Goal: Task Accomplishment & Management: Use online tool/utility

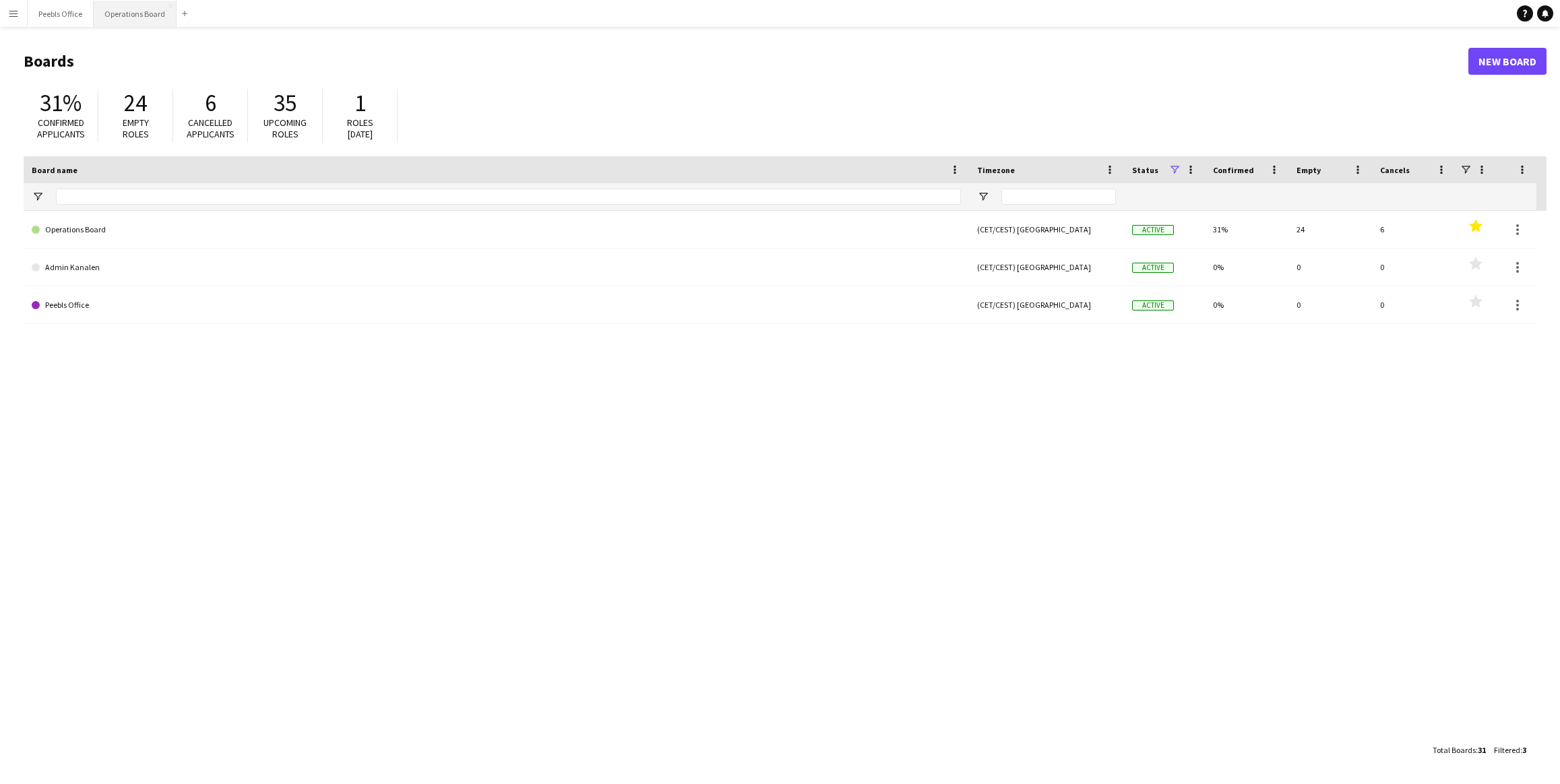
click at [134, 16] on button "Operations Board Close" at bounding box center [135, 13] width 83 height 26
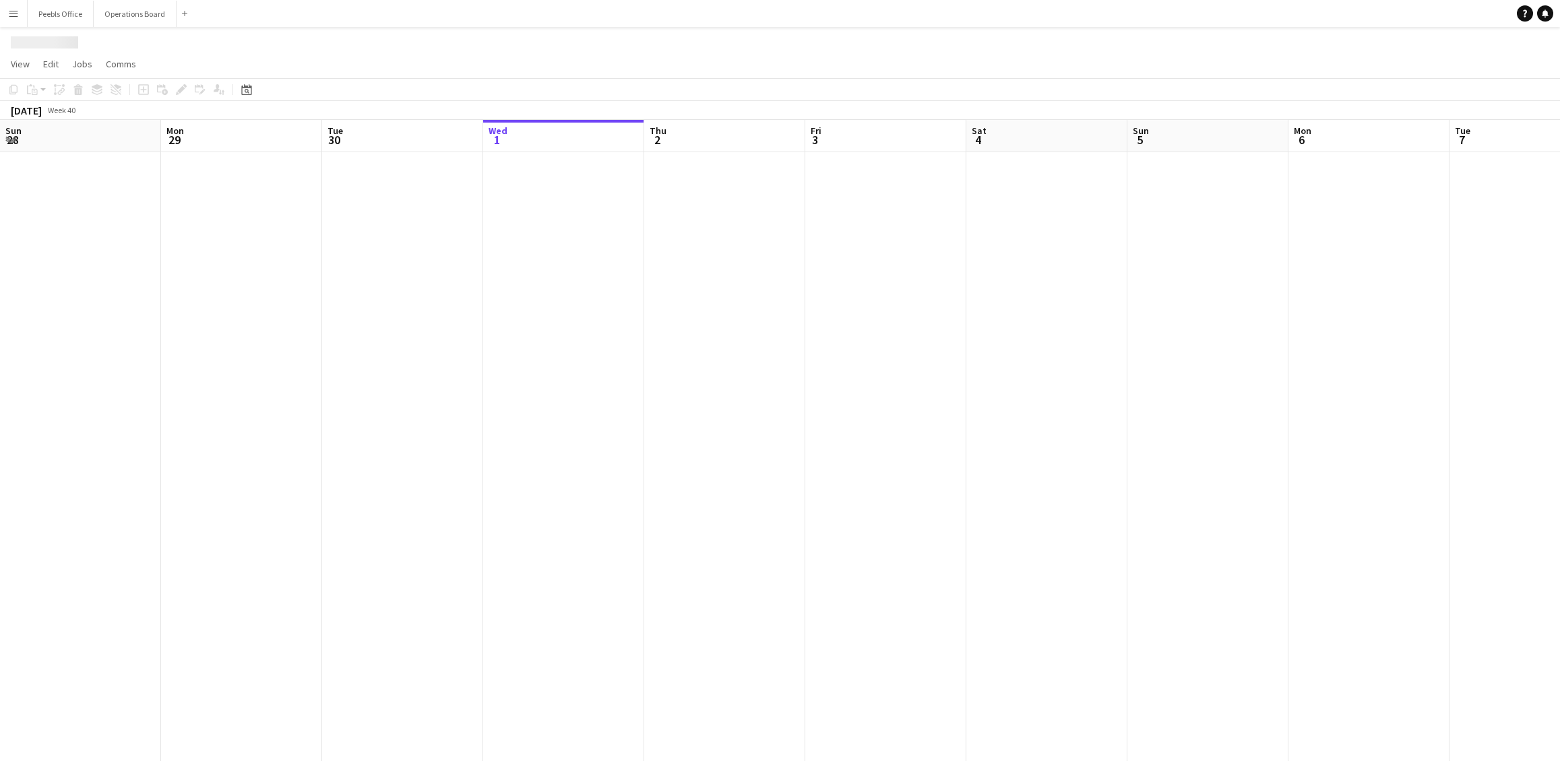
scroll to position [0, 322]
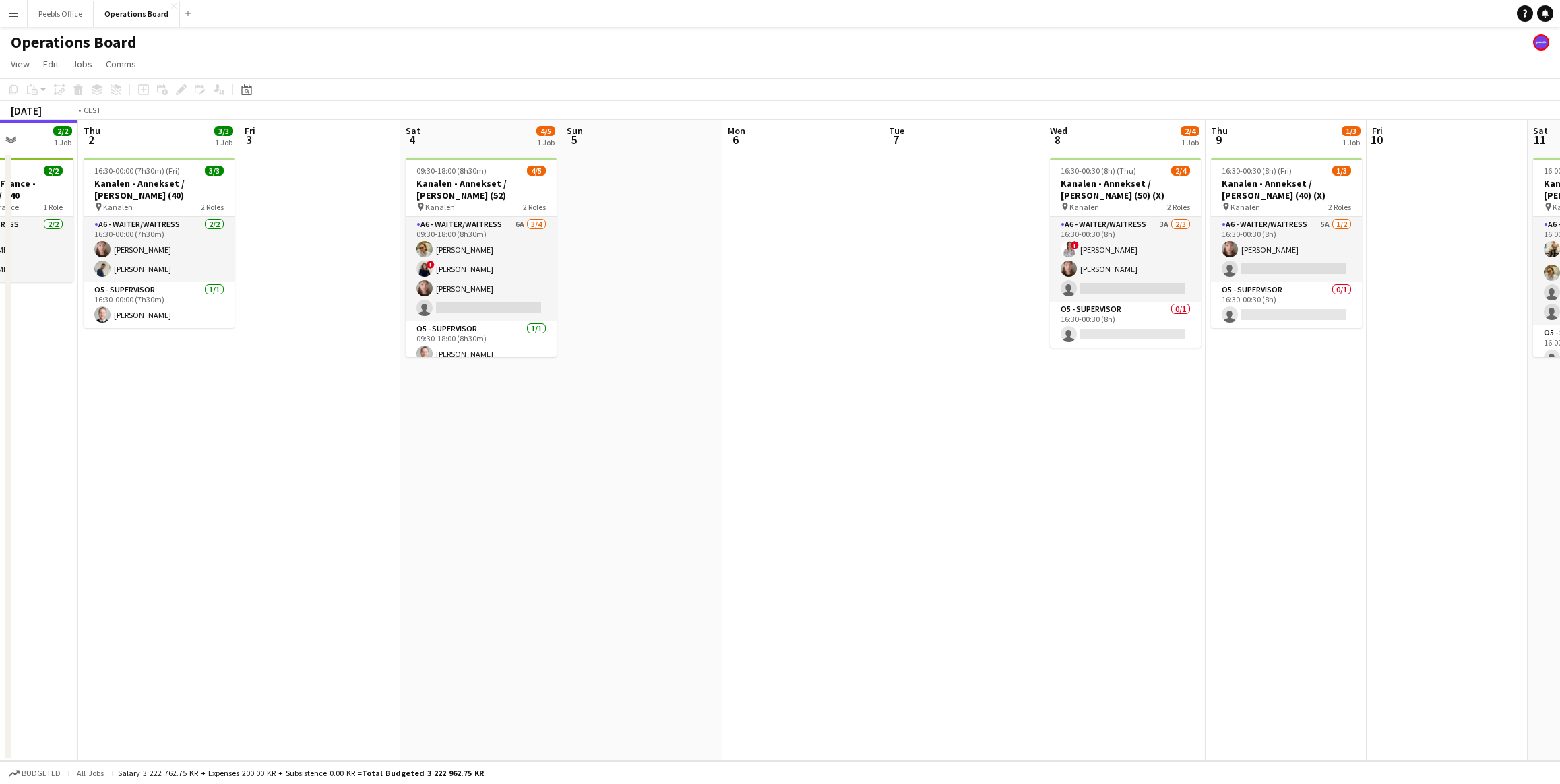
drag, startPoint x: 1237, startPoint y: 392, endPoint x: -193, endPoint y: 466, distance: 1431.9
click at [0, 466] on html "Menu Boards Boards Boards All jobs Status Workforce Workforce My Workforce Recr…" at bounding box center [780, 392] width 1560 height 784
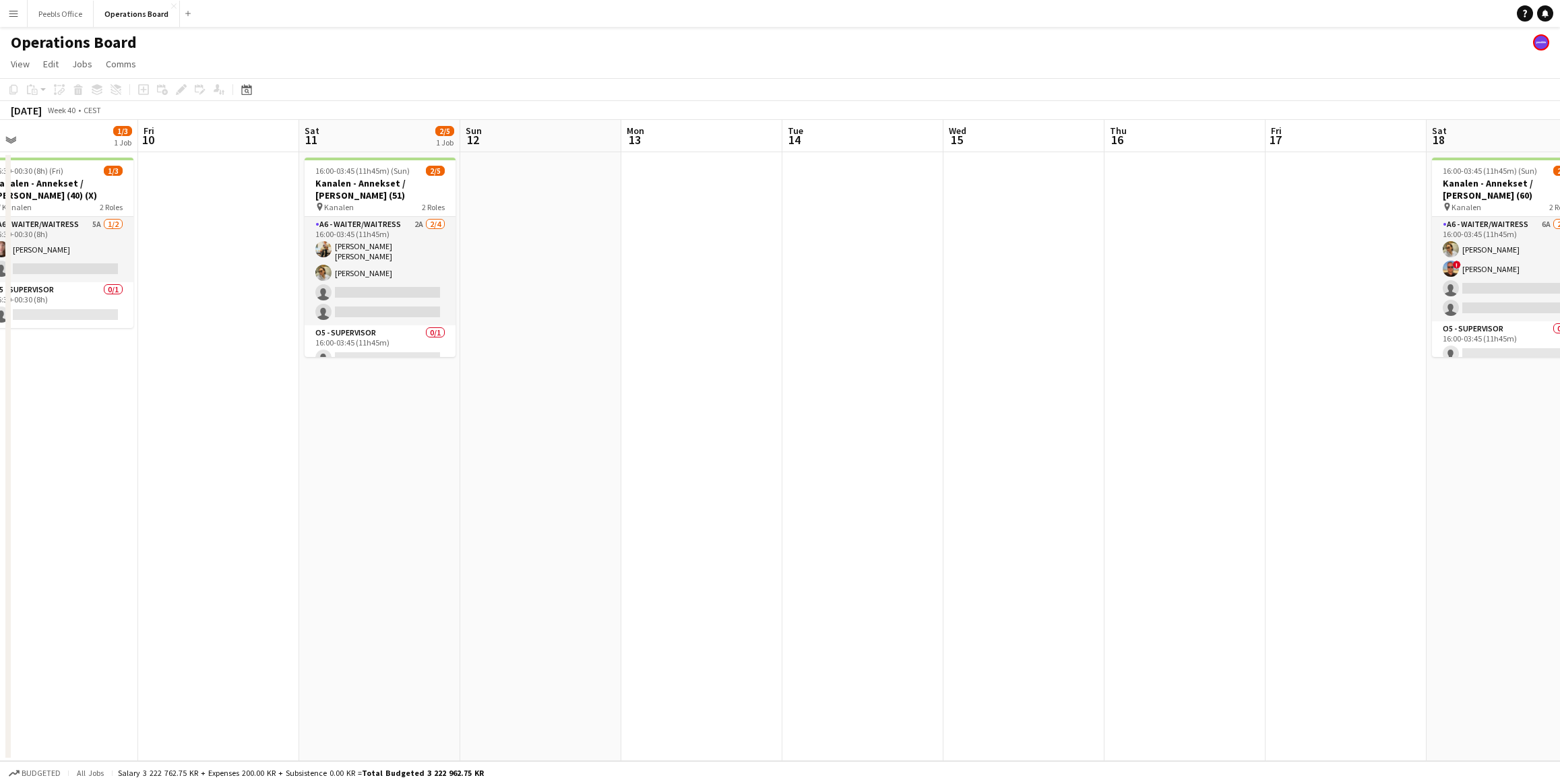
drag, startPoint x: 1044, startPoint y: 441, endPoint x: 154, endPoint y: 479, distance: 890.8
click at [154, 479] on app-calendar-viewport "Mon 6 Tue 7 Wed 8 2/4 1 Job Thu 9 1/3 1 Job Fri 10 Sat 11 2/5 1 Job Sun 12 Mon …" at bounding box center [780, 440] width 1560 height 641
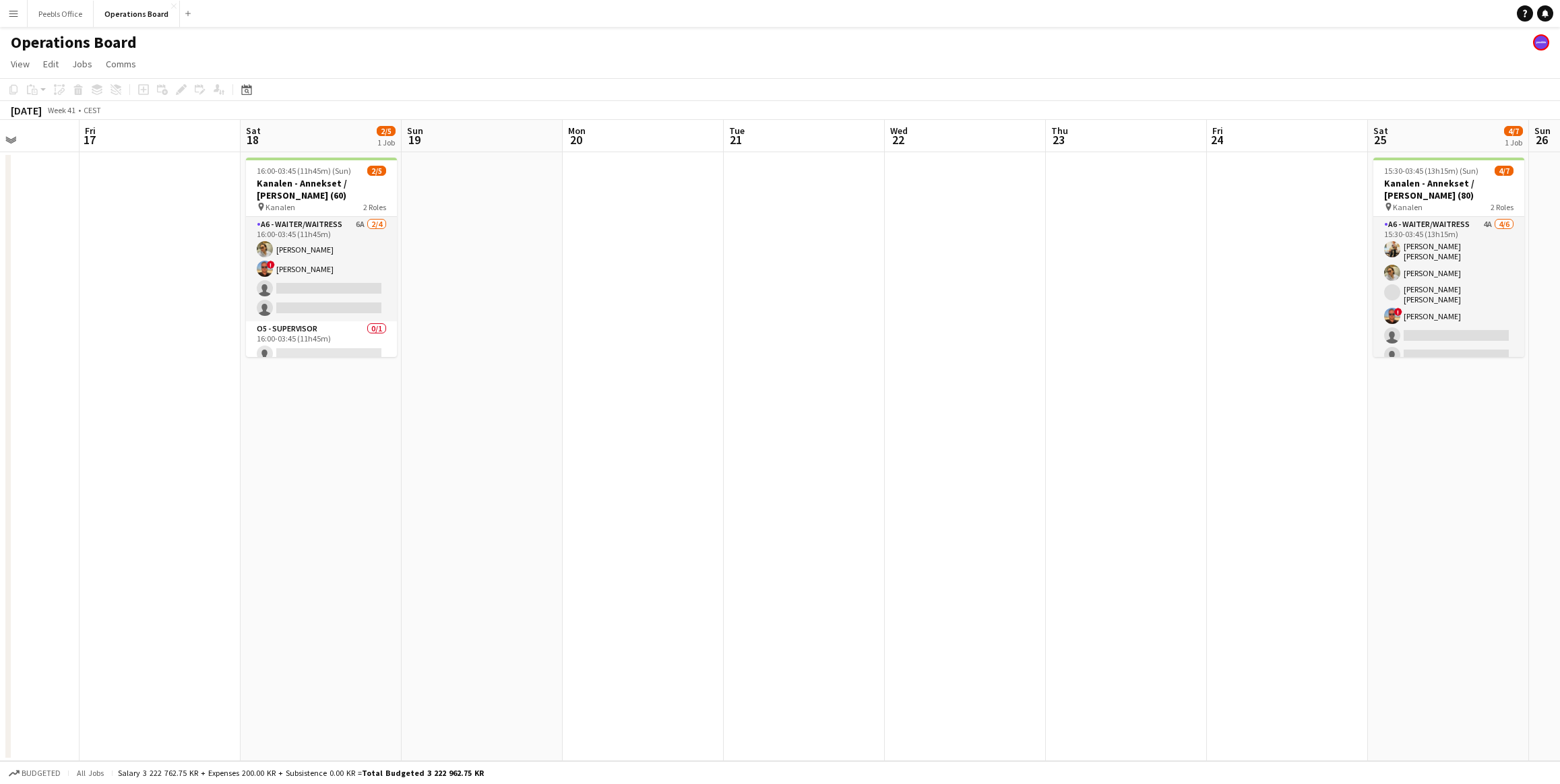
drag, startPoint x: 1088, startPoint y: 467, endPoint x: -150, endPoint y: 485, distance: 1238.1
click at [0, 485] on html "Menu Boards Boards Boards All jobs Status Workforce Workforce My Workforce Recr…" at bounding box center [780, 392] width 1560 height 784
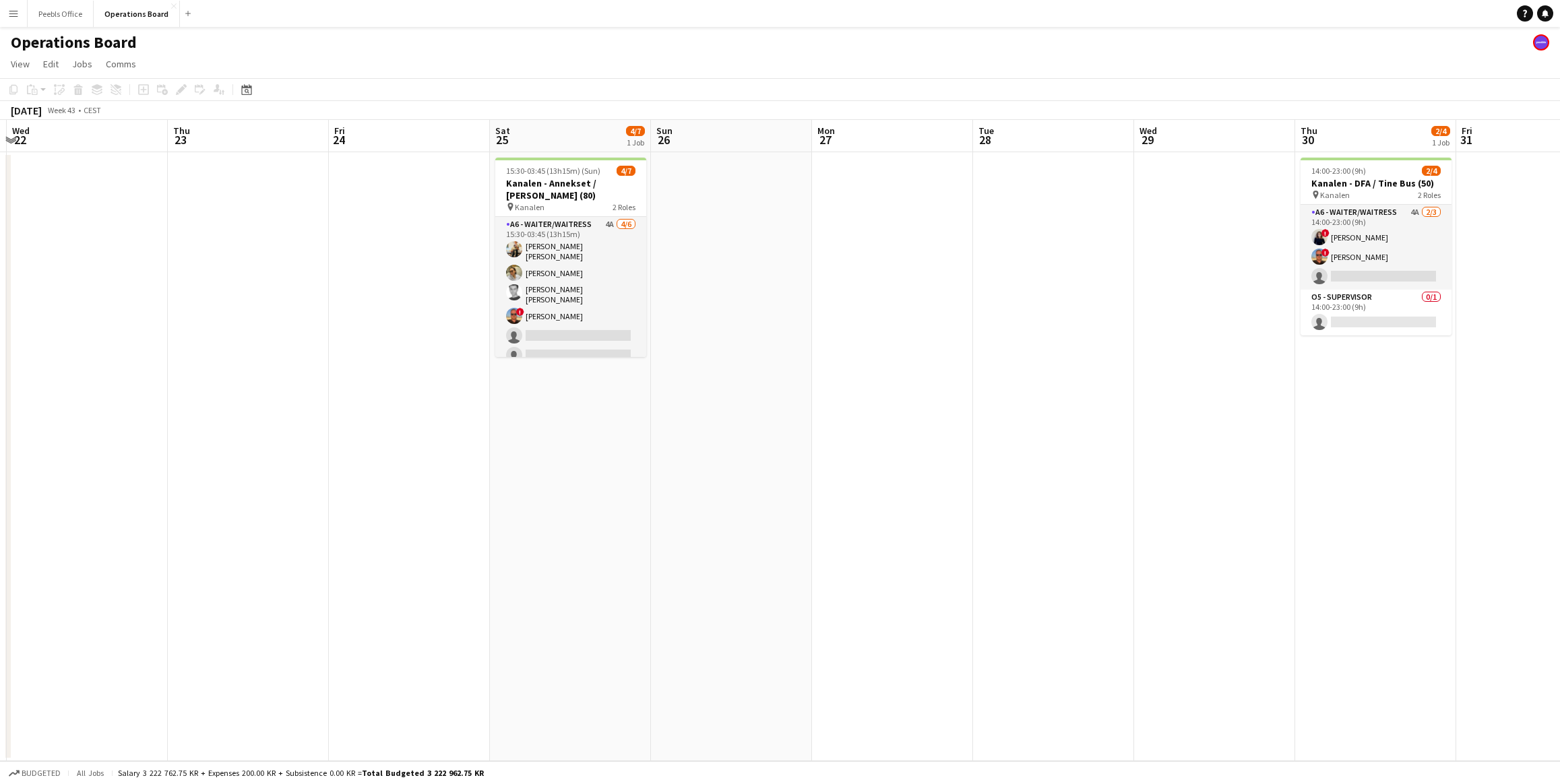
drag, startPoint x: 1271, startPoint y: 423, endPoint x: 240, endPoint y: 468, distance: 1032.0
click at [61, 466] on app-calendar-viewport "Sun 19 Mon 20 Tue 21 Wed 22 Thu 23 Fri 24 Sat 25 4/7 1 Job Sun 26 Mon 27 Tue 28…" at bounding box center [780, 440] width 1560 height 641
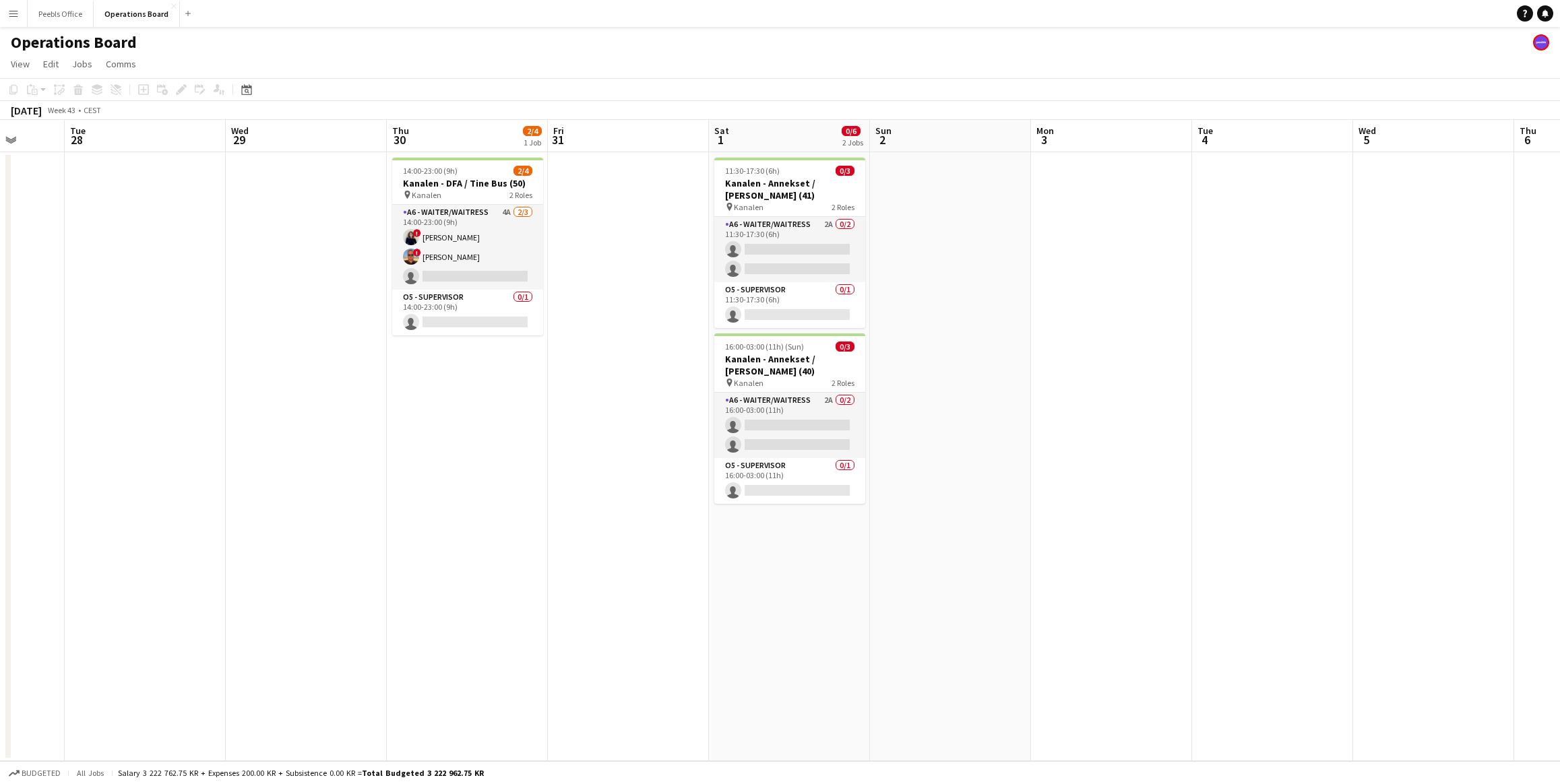
drag, startPoint x: 1196, startPoint y: 426, endPoint x: -79, endPoint y: 488, distance: 1276.5
click at [0, 488] on html "Menu Boards Boards Boards All jobs Status Workforce Workforce My Workforce Recr…" at bounding box center [780, 392] width 1560 height 784
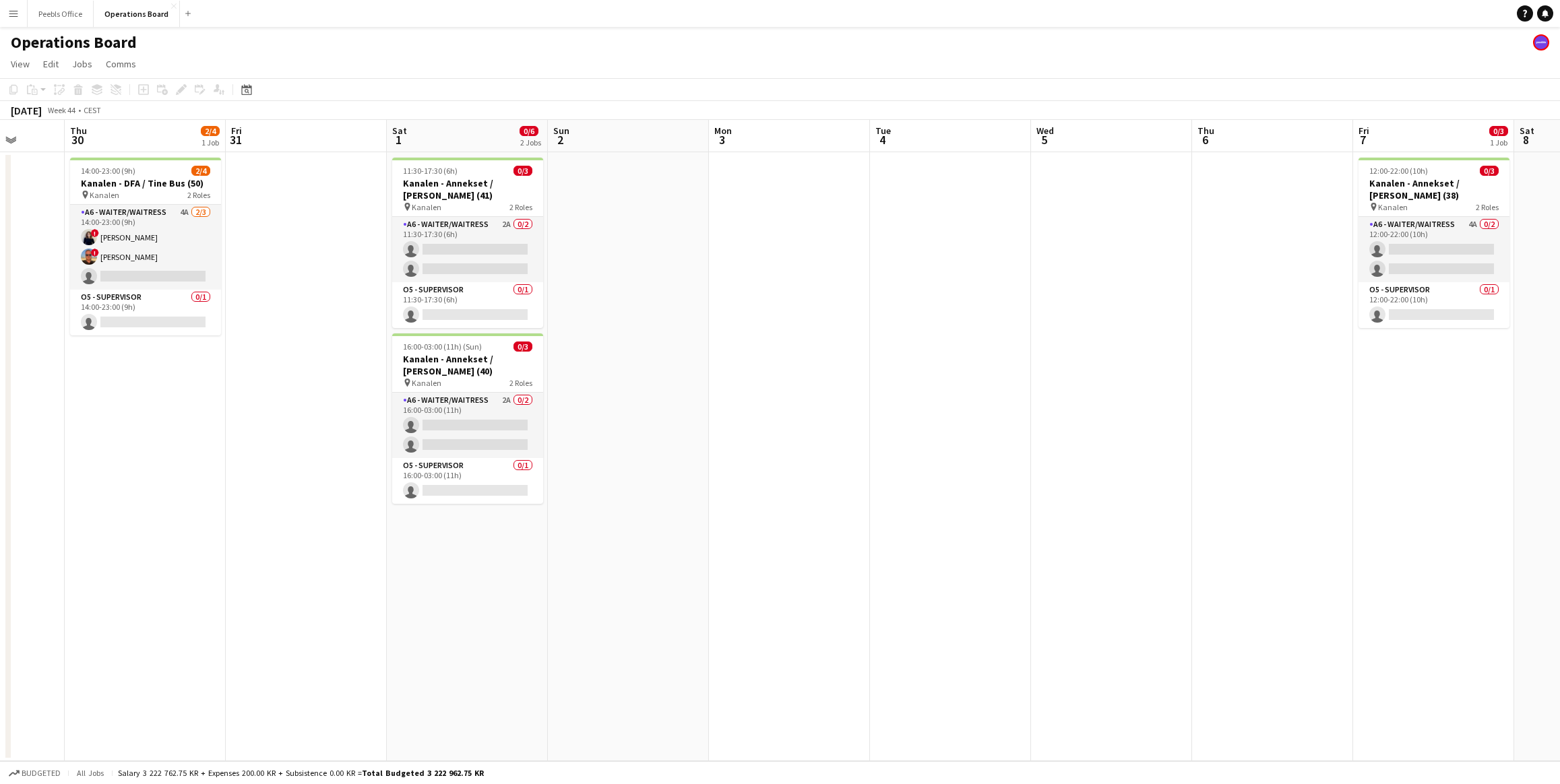
scroll to position [0, 340]
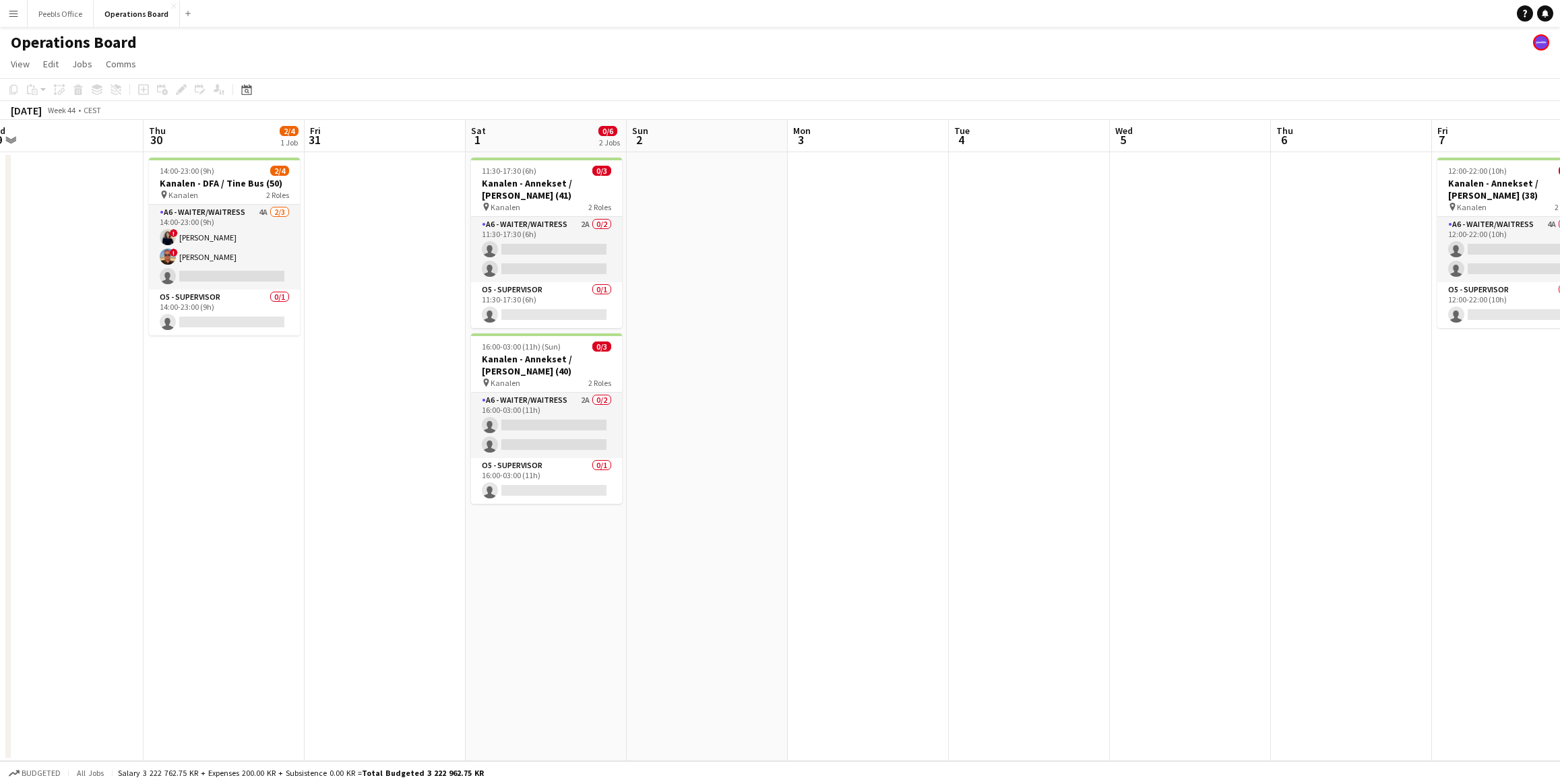
click at [1078, 447] on app-date-cell at bounding box center [1029, 456] width 161 height 609
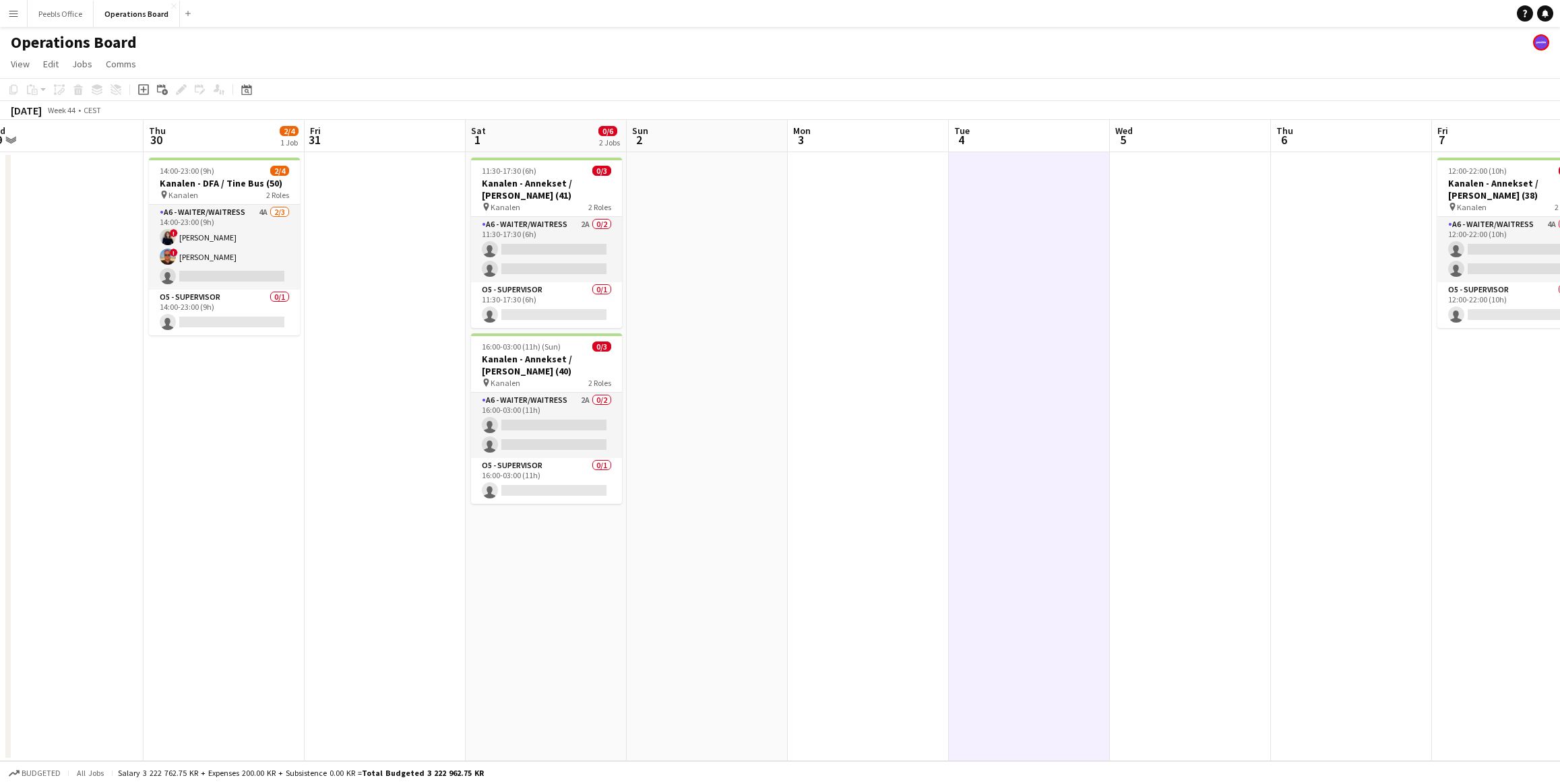
click at [1194, 418] on app-date-cell at bounding box center [1190, 456] width 161 height 609
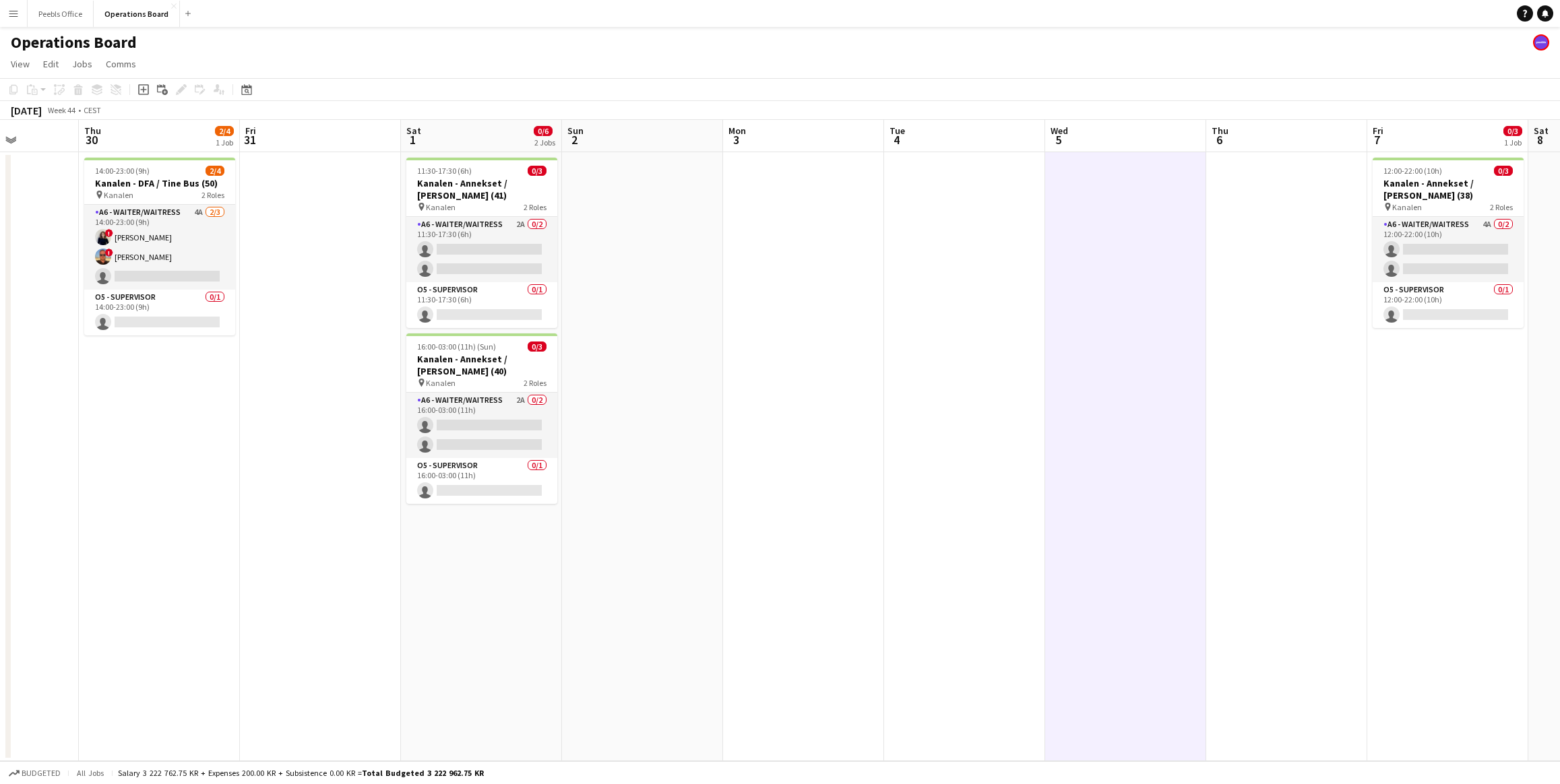
scroll to position [0, 291]
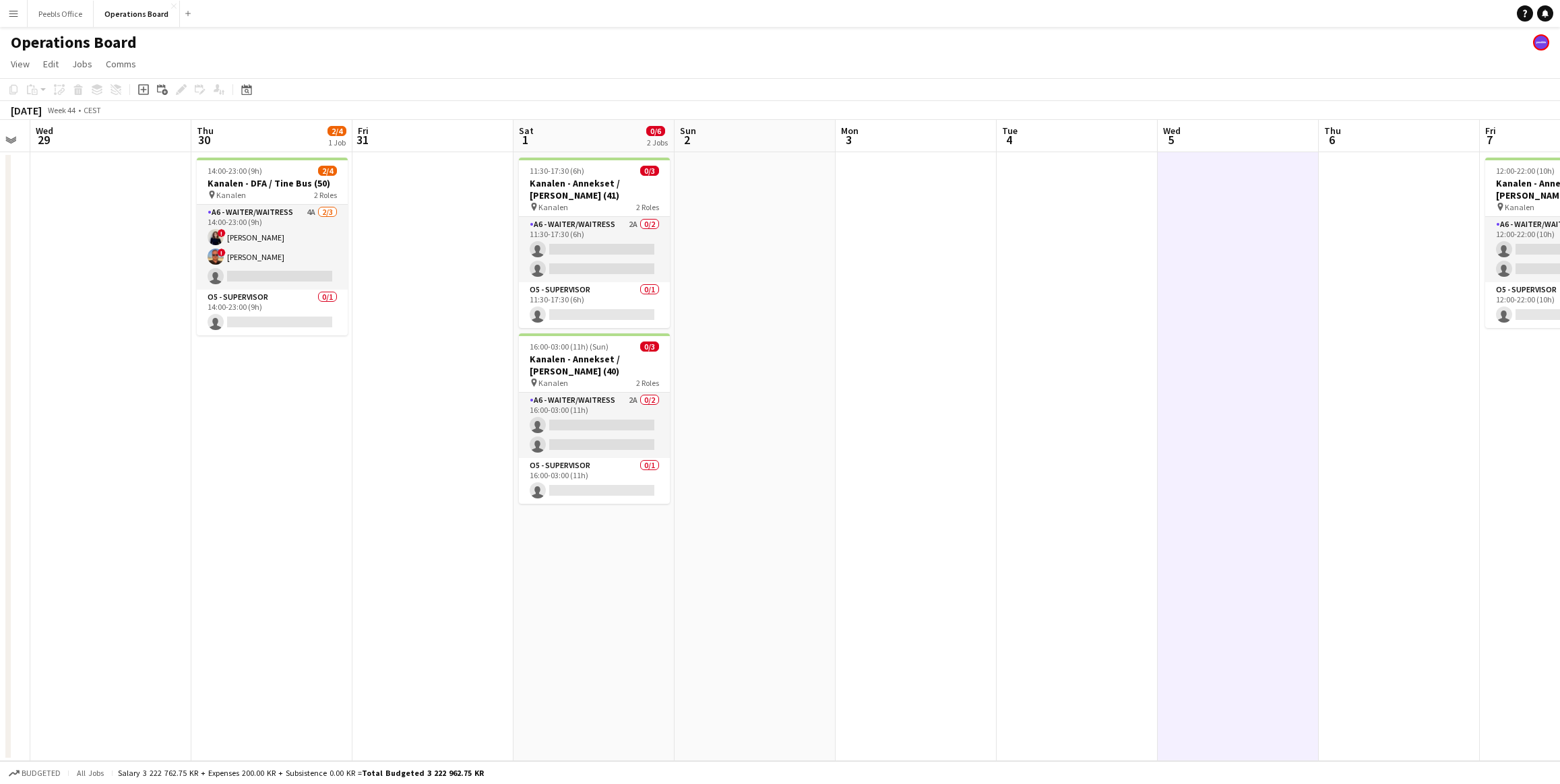
drag, startPoint x: 1206, startPoint y: 422, endPoint x: 1276, endPoint y: 396, distance: 74.7
click at [1276, 396] on app-calendar-viewport "Mon 27 Tue 28 Wed 29 Thu 30 2/4 1 Job Fri 31 Sat 1 0/6 2 Jobs Sun 2 Mon 3 Tue 4…" at bounding box center [780, 440] width 1560 height 641
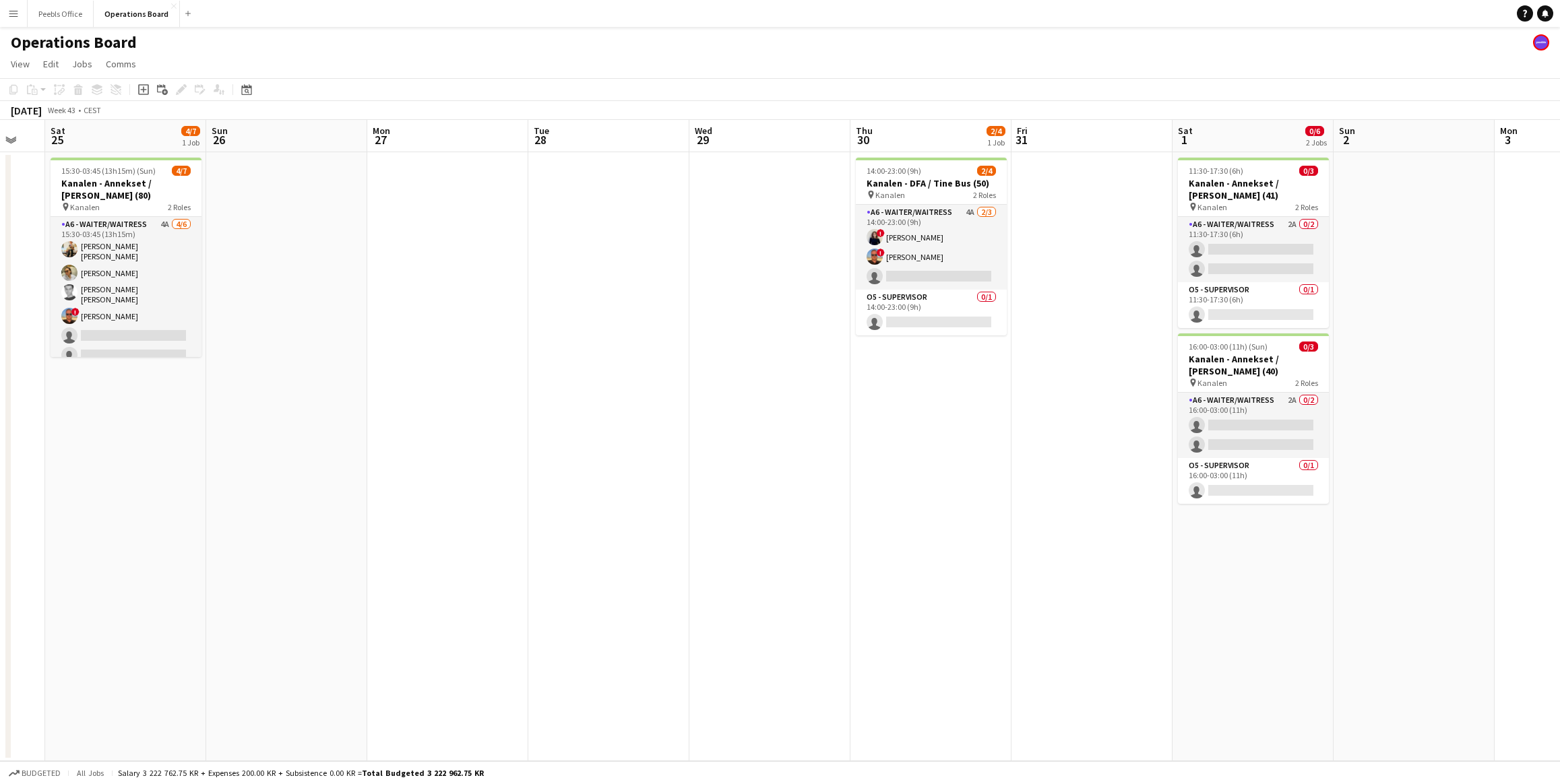
scroll to position [0, 270]
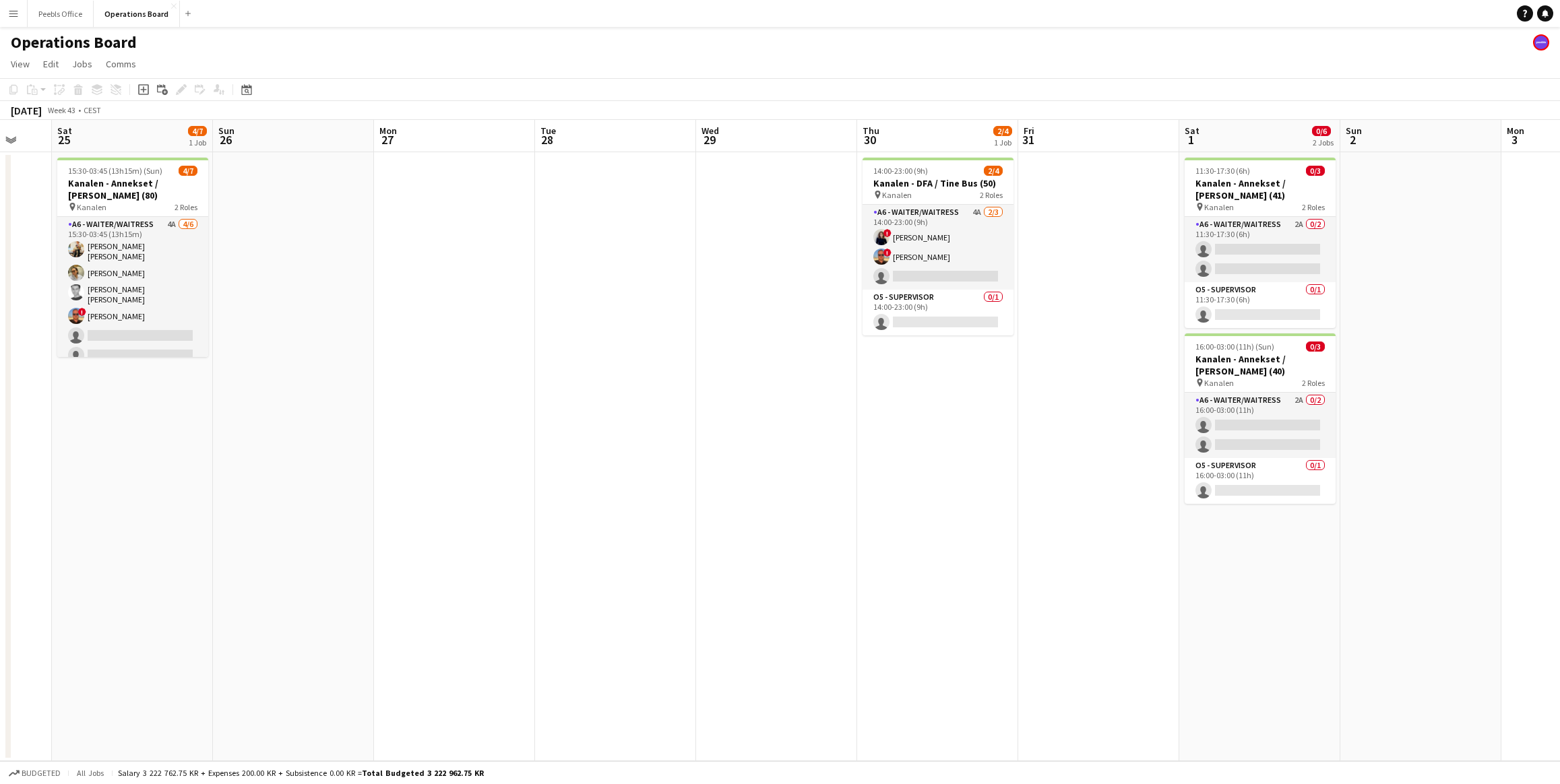
drag, startPoint x: 256, startPoint y: 584, endPoint x: 1543, endPoint y: 490, distance: 1290.4
click at [1543, 490] on app-calendar-viewport "Thu 23 Fri 24 Sat 25 4/7 1 Job Sun 26 Mon 27 Tue 28 Wed 29 Thu 30 2/4 1 Job Fri…" at bounding box center [780, 440] width 1560 height 641
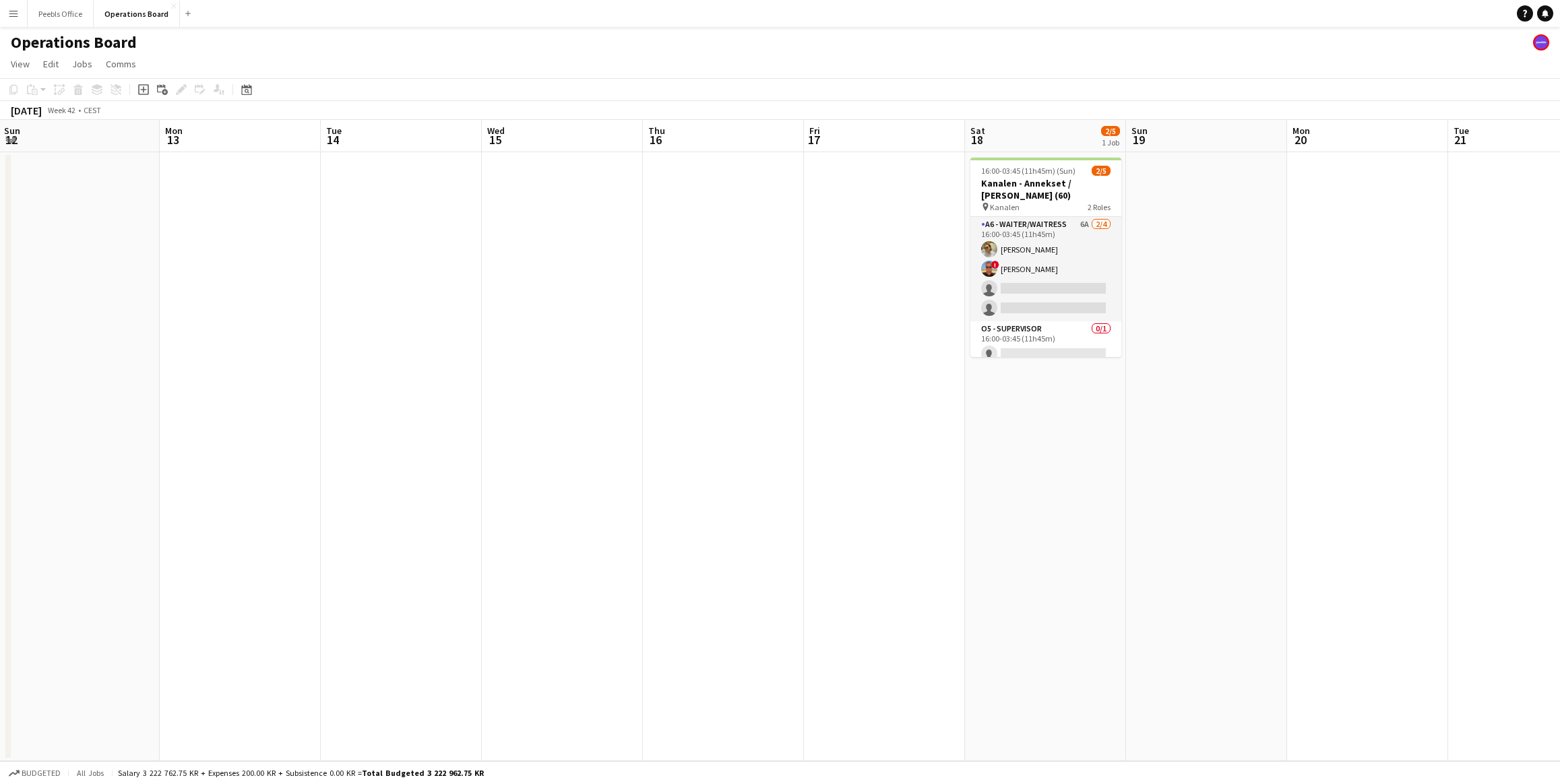
drag, startPoint x: 154, startPoint y: 553, endPoint x: 1704, endPoint y: 509, distance: 1550.6
click at [1560, 509] on html "Menu Boards Boards Boards All jobs Status Workforce Workforce My Workforce Recr…" at bounding box center [780, 392] width 1560 height 784
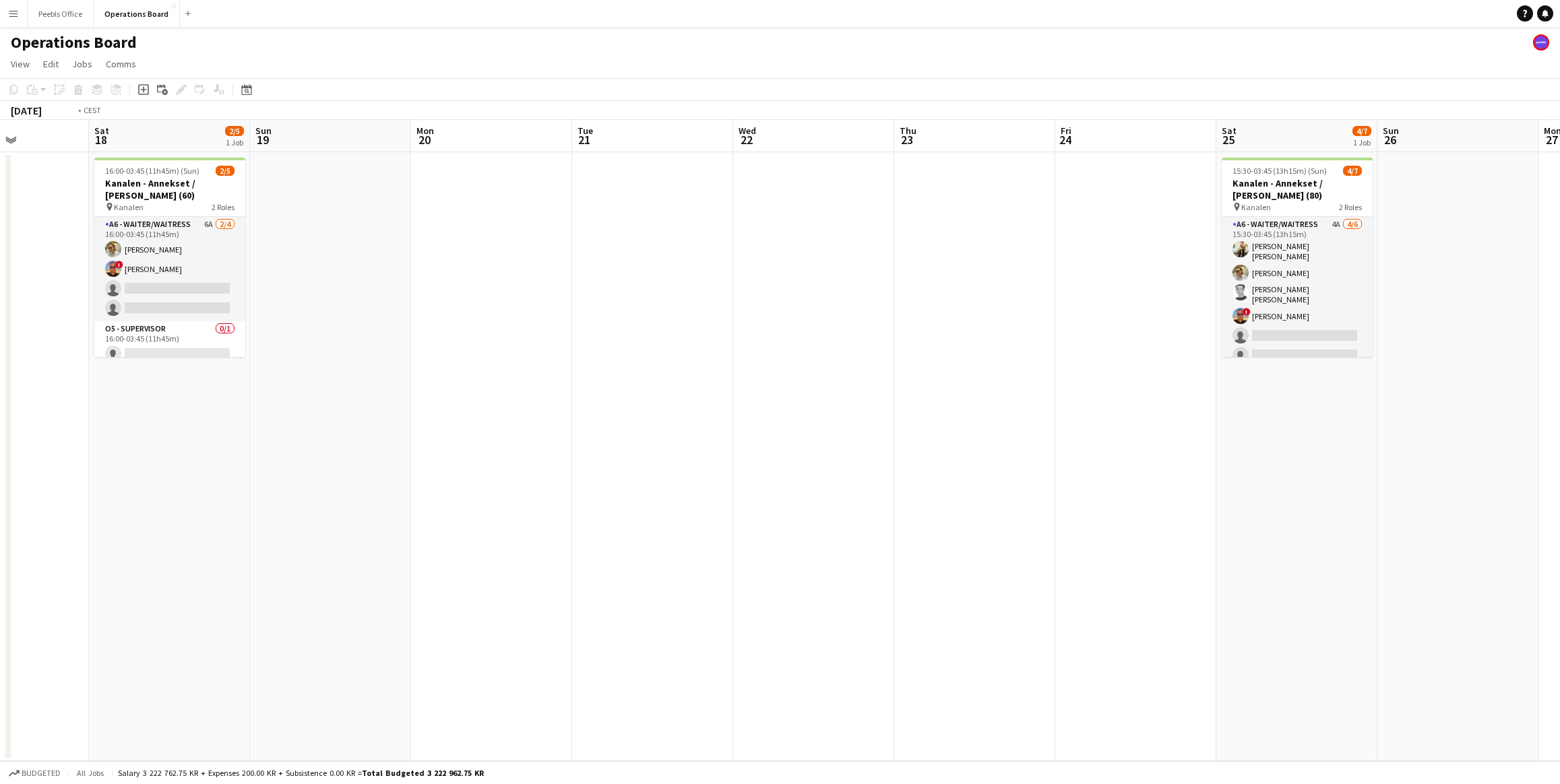
drag, startPoint x: 1463, startPoint y: 545, endPoint x: 359, endPoint y: 621, distance: 1106.6
click at [346, 622] on app-calendar-viewport "Tue 14 Wed 15 Thu 16 Fri 17 Sat 18 2/5 1 Job Sun 19 Mon 20 Tue 21 Wed 22 Thu 23…" at bounding box center [780, 440] width 1560 height 641
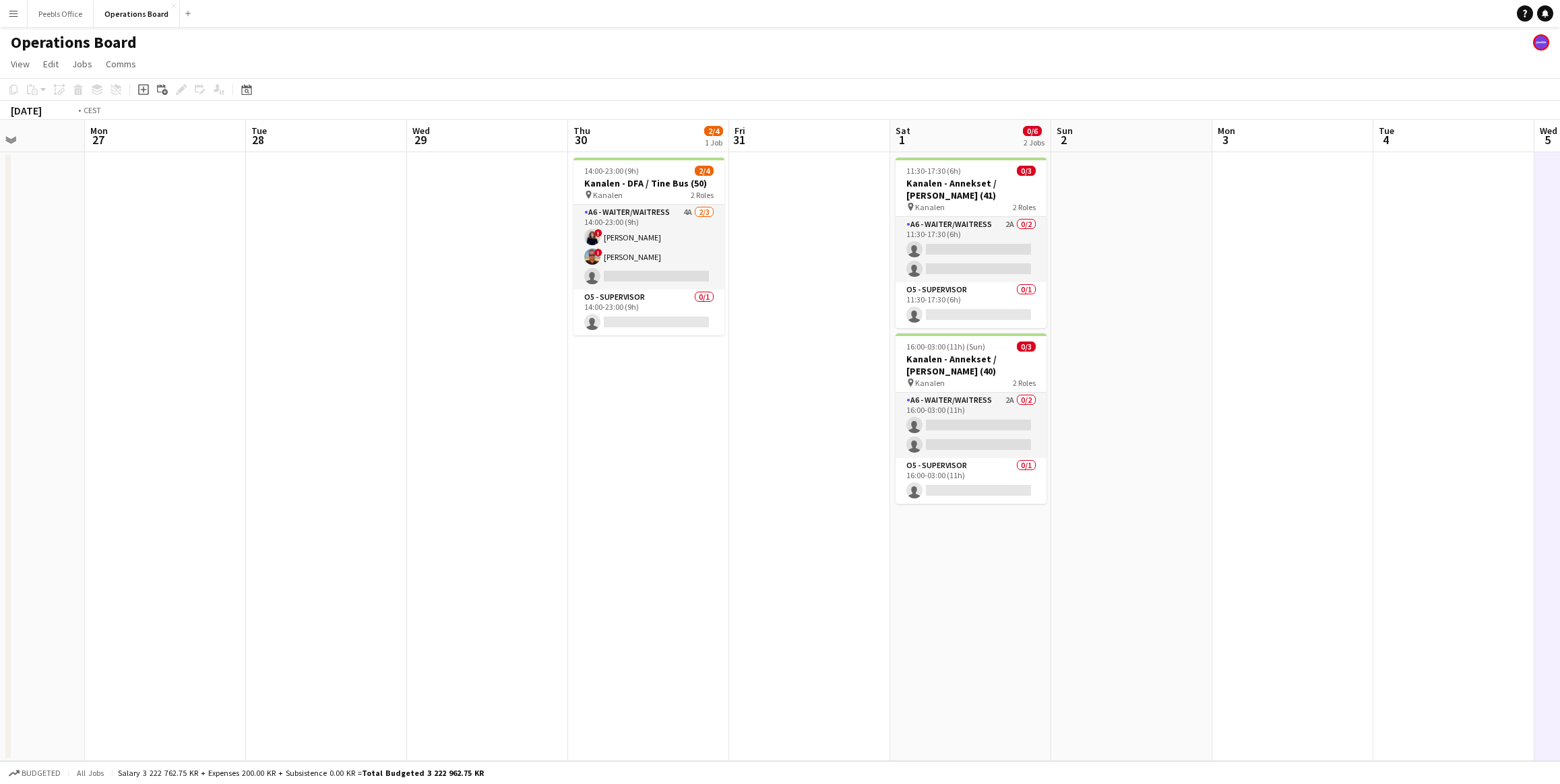
scroll to position [0, 539]
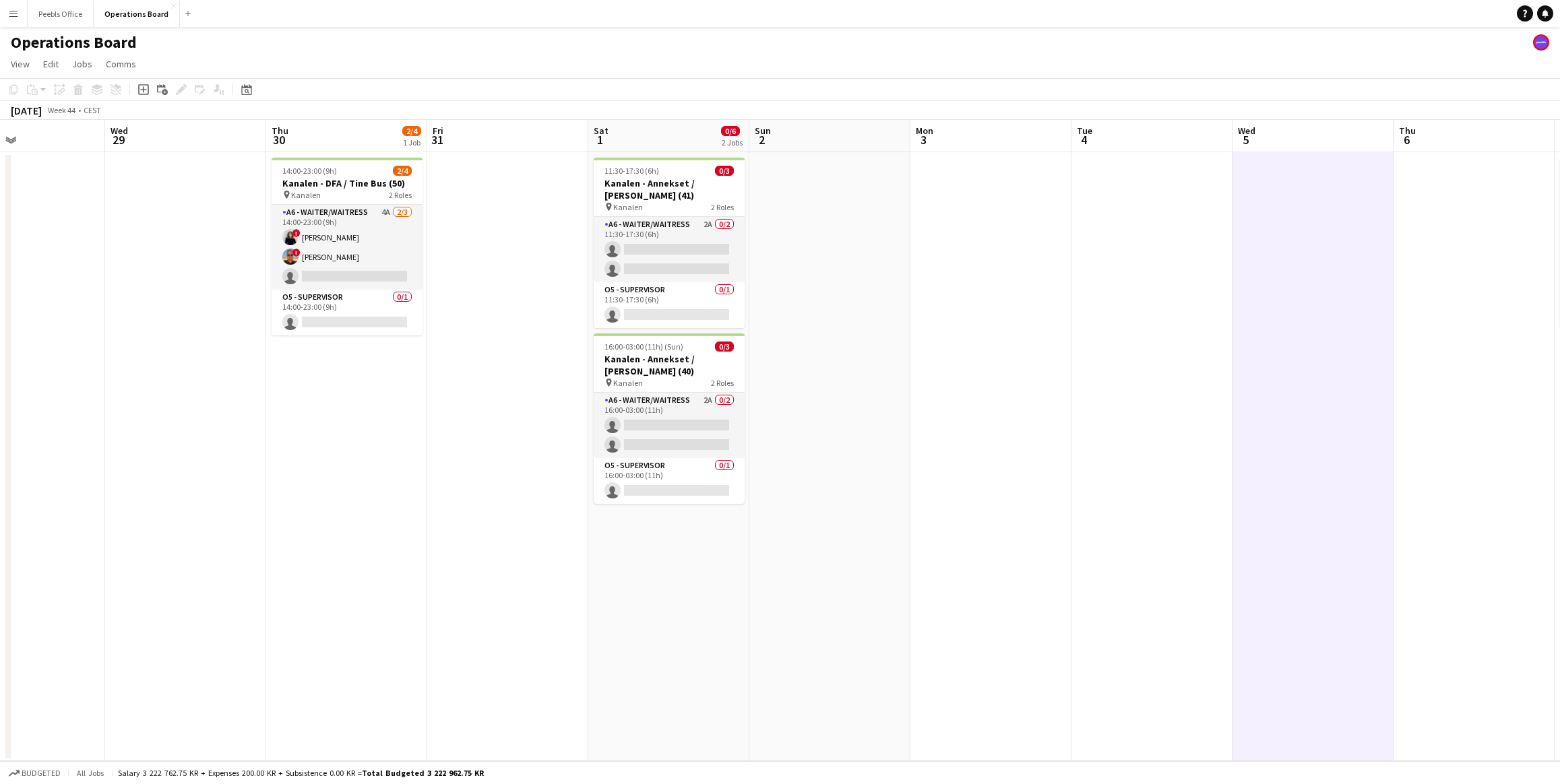
drag, startPoint x: 1426, startPoint y: 495, endPoint x: 315, endPoint y: 558, distance: 1112.8
click at [315, 558] on app-calendar-viewport "Sat 25 4/7 1 Job Sun 26 Mon 27 Tue 28 Wed 29 Thu 30 2/4 1 Job Fri 31 Sat 1 0/6 …" at bounding box center [780, 440] width 1560 height 641
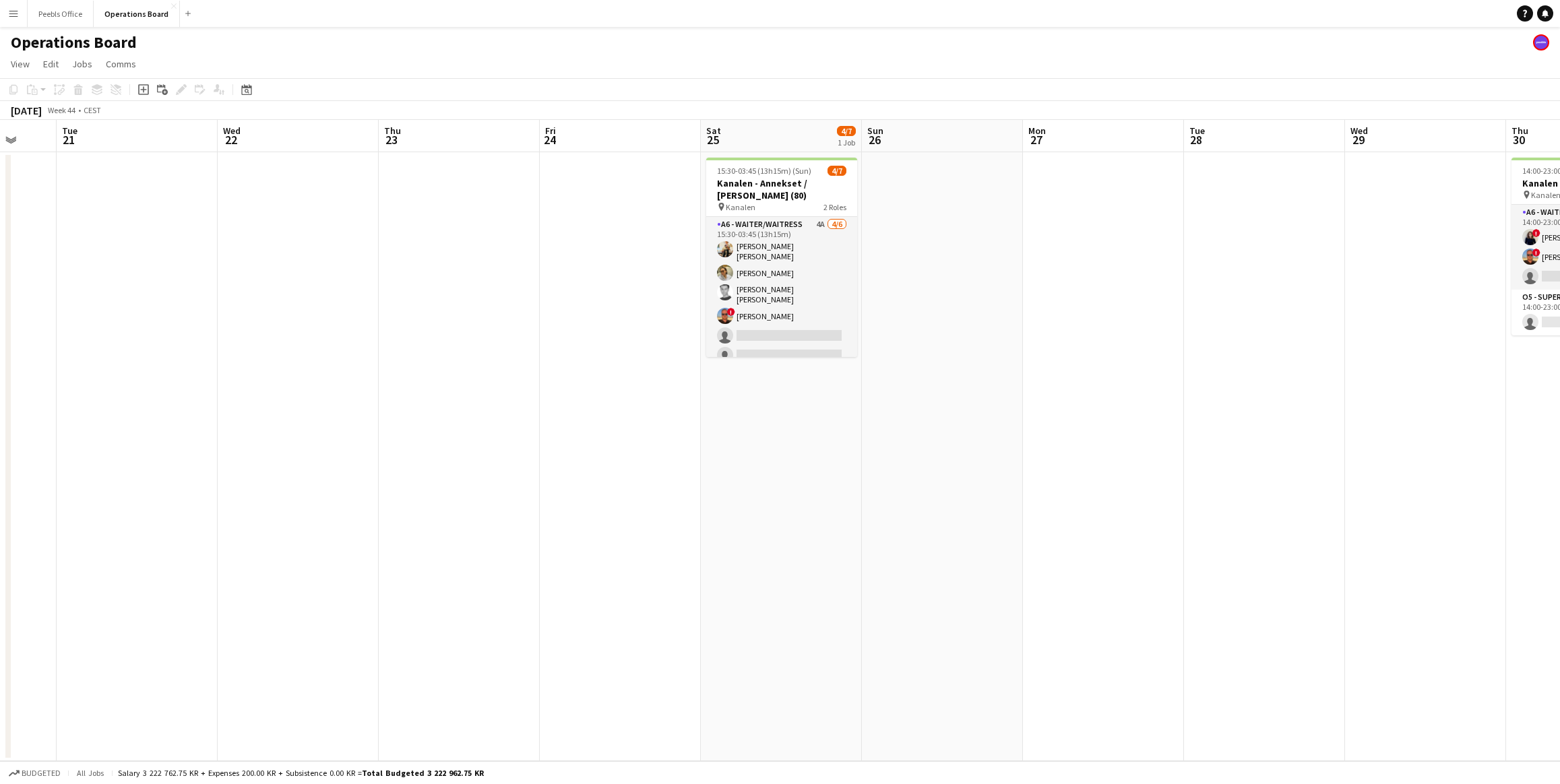
drag, startPoint x: 300, startPoint y: 605, endPoint x: 1672, endPoint y: 544, distance: 1373.4
click at [1560, 544] on html "Menu Boards Boards Boards All jobs Status Workforce Workforce My Workforce Recr…" at bounding box center [780, 392] width 1560 height 784
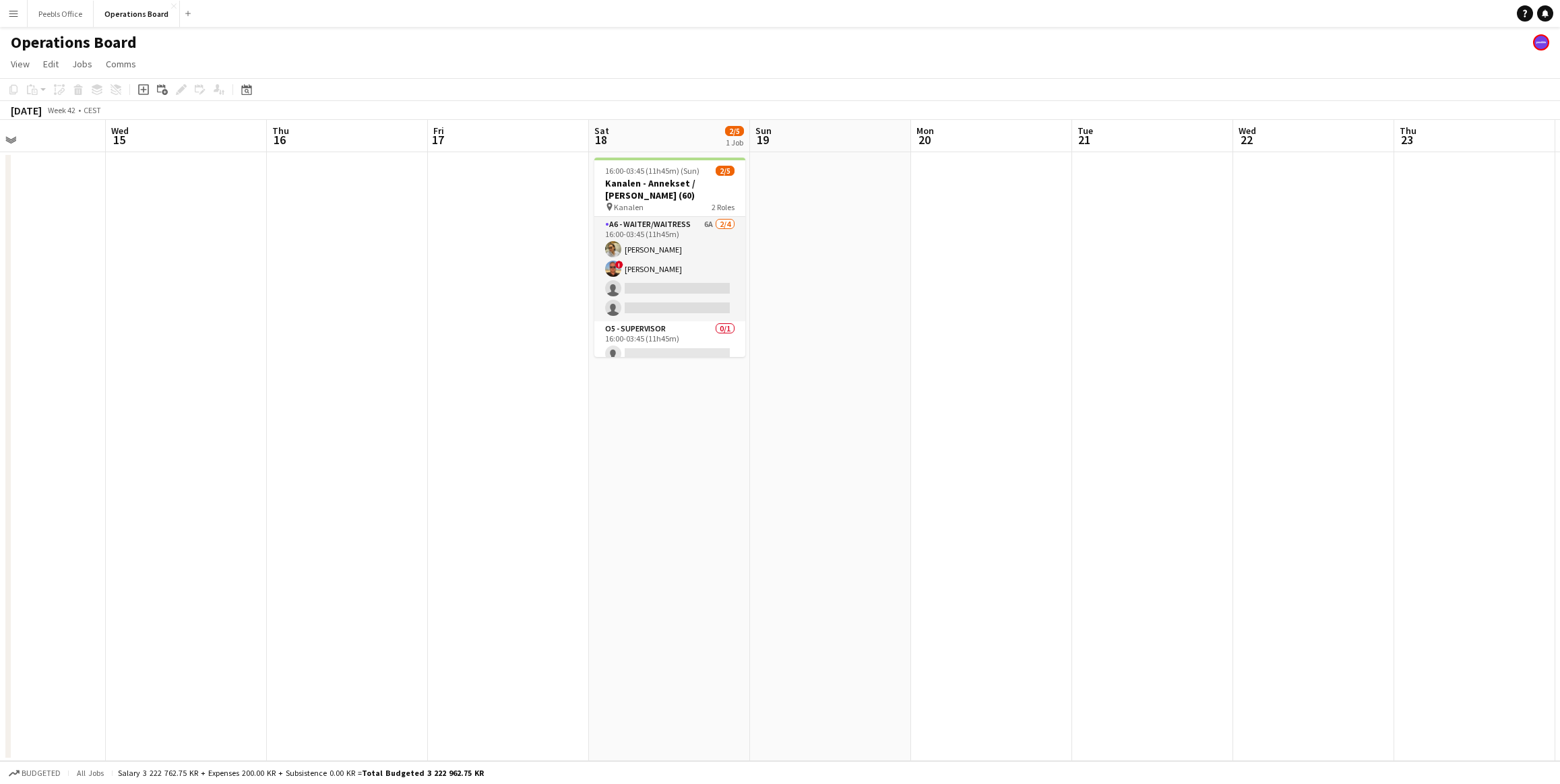
scroll to position [0, 438]
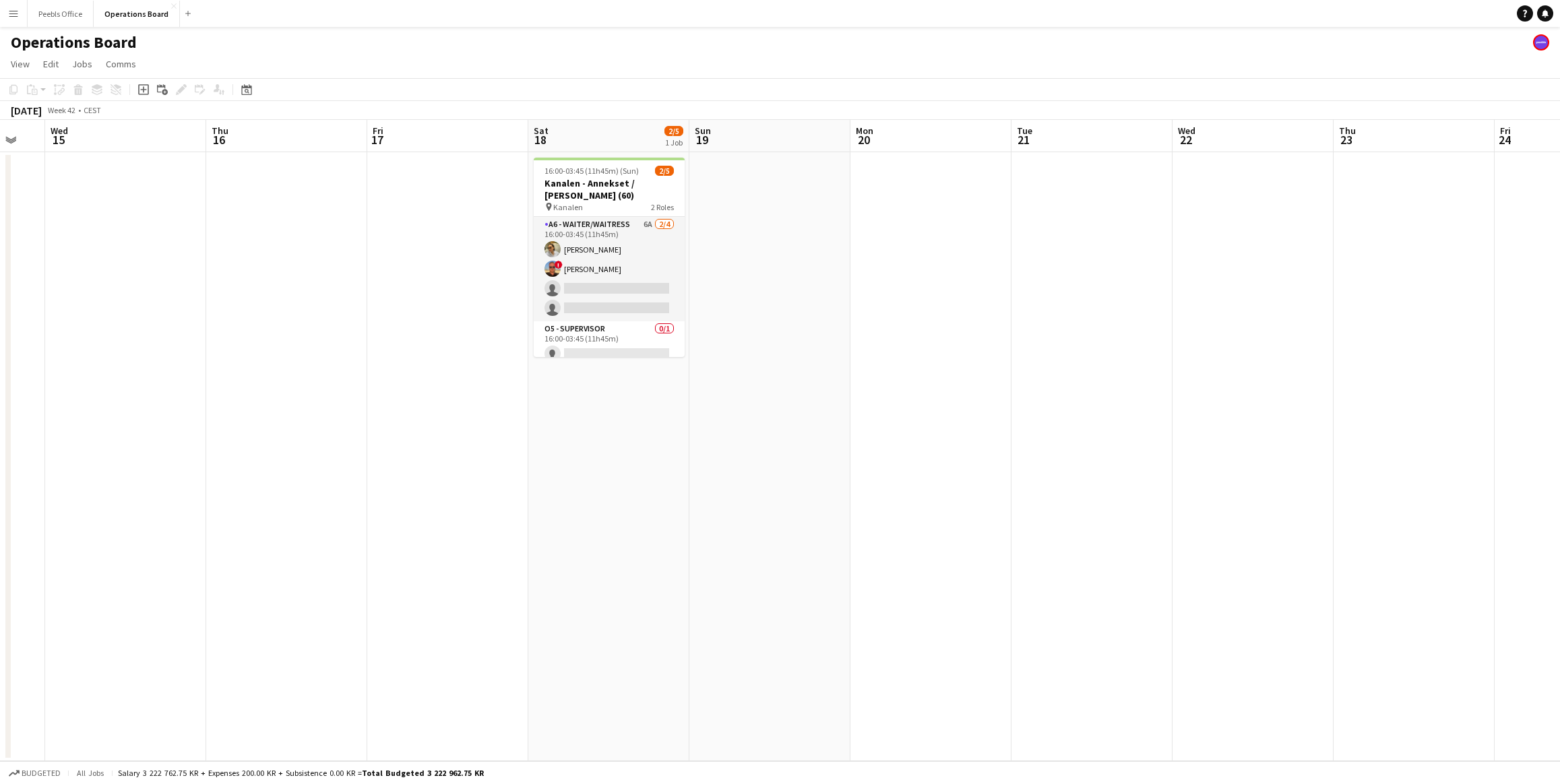
drag, startPoint x: 307, startPoint y: 569, endPoint x: 1597, endPoint y: 539, distance: 1290.3
click at [1560, 539] on html "Menu Boards Boards Boards All jobs Status Workforce Workforce My Workforce Recr…" at bounding box center [780, 392] width 1560 height 784
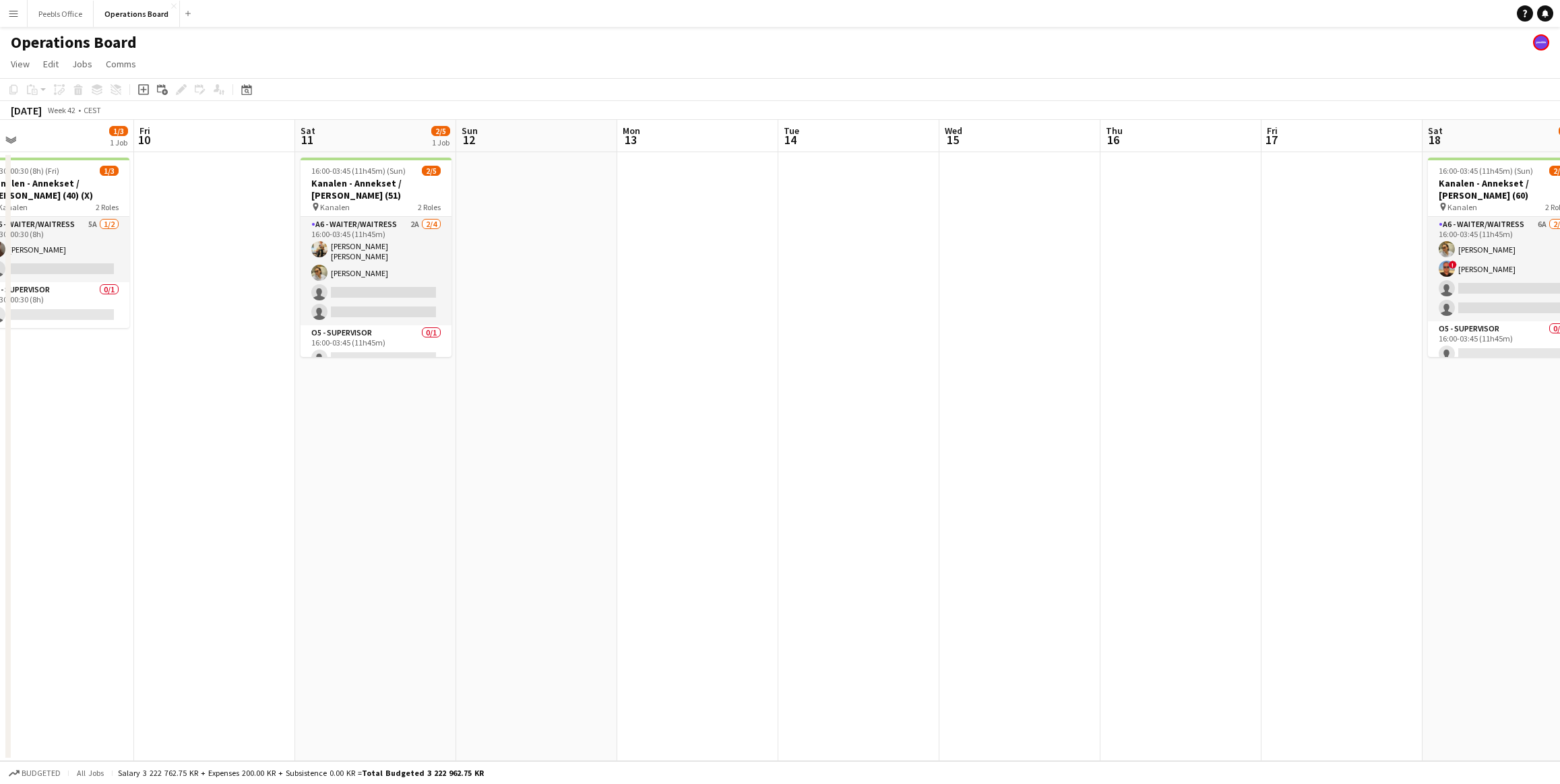
scroll to position [0, 465]
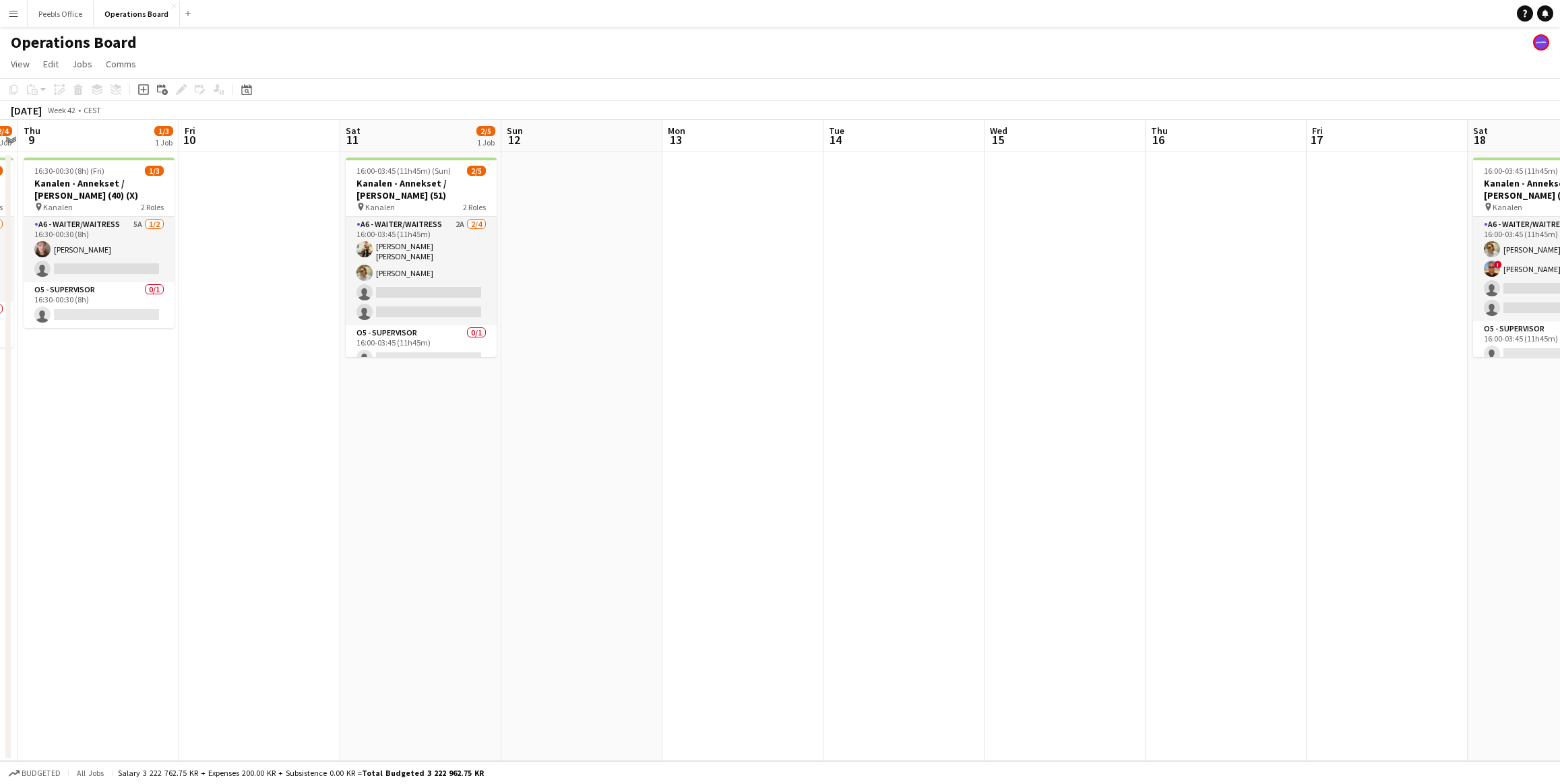
drag, startPoint x: 141, startPoint y: 566, endPoint x: 1766, endPoint y: 513, distance: 1625.9
click at [1560, 513] on html "Menu Boards Boards Boards All jobs Status Workforce Workforce My Workforce Recr…" at bounding box center [780, 392] width 1560 height 784
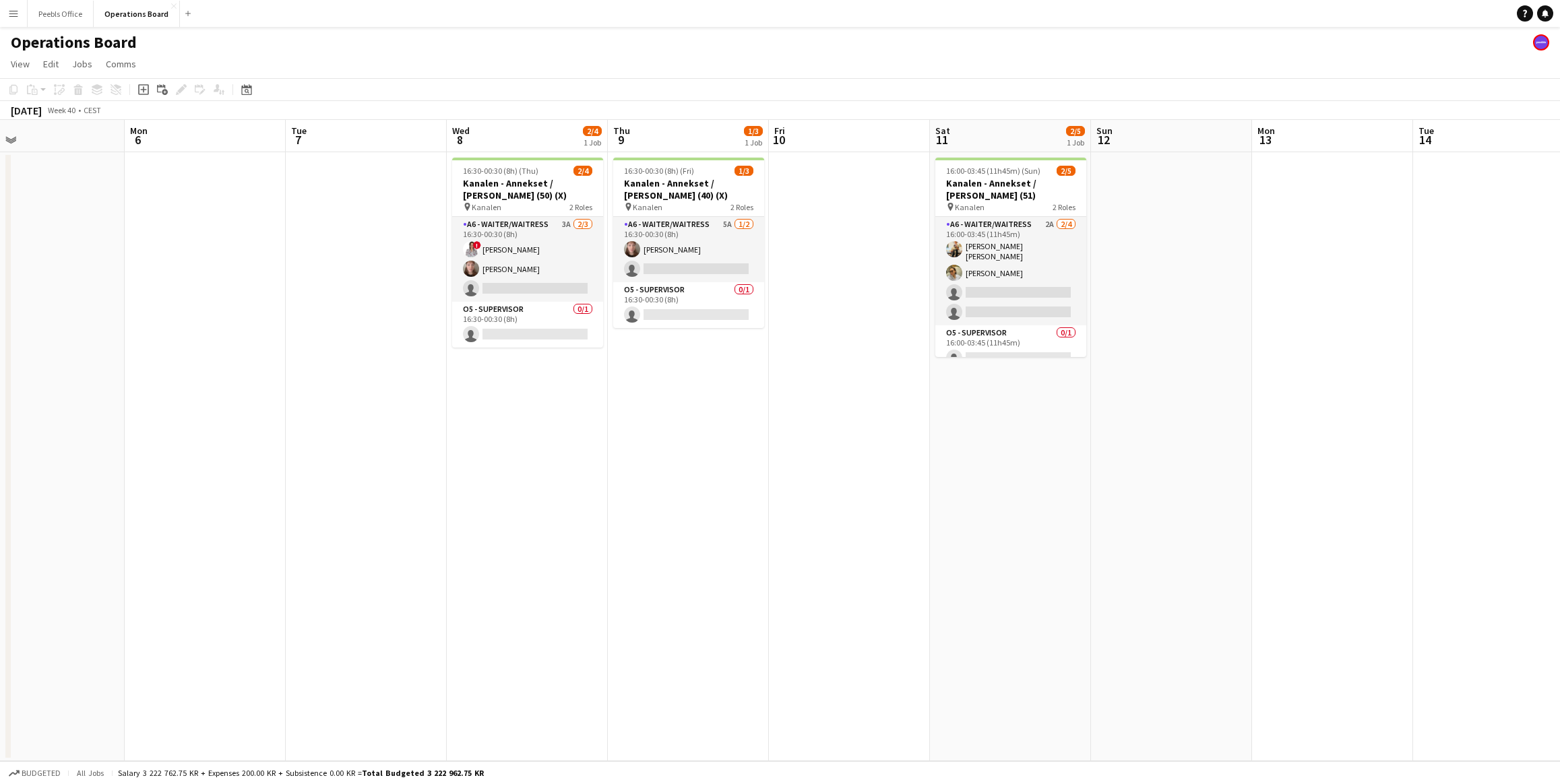
drag, startPoint x: 561, startPoint y: 588, endPoint x: 1608, endPoint y: 528, distance: 1048.7
click at [1560, 528] on html "Menu Boards Boards Boards All jobs Status Workforce Workforce My Workforce Recr…" at bounding box center [780, 392] width 1560 height 784
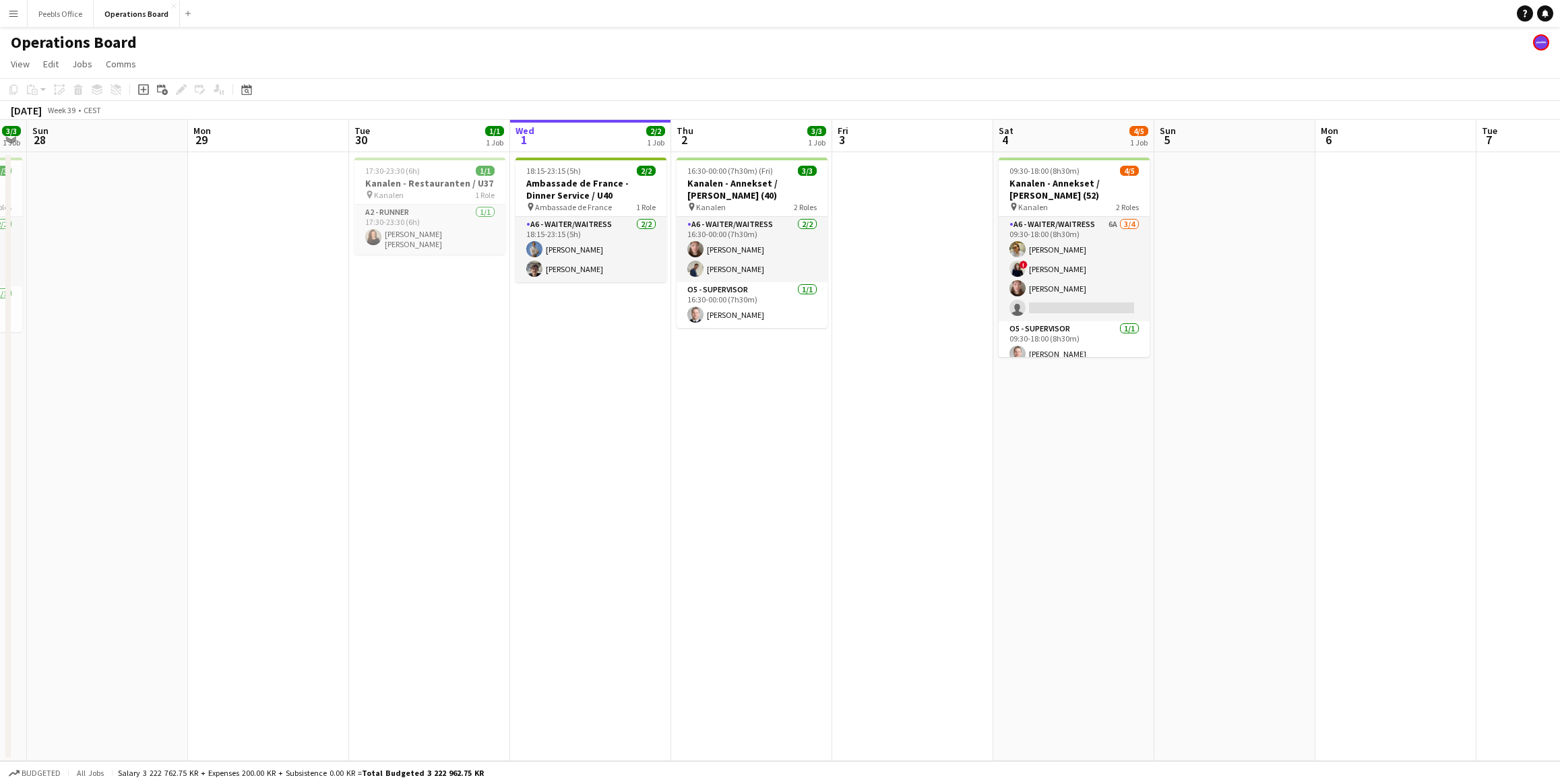
scroll to position [0, 294]
drag, startPoint x: 372, startPoint y: 571, endPoint x: 1500, endPoint y: 557, distance: 1128.1
click at [1500, 557] on app-calendar-viewport "Fri 26 2/2 1 Job Sat 27 3/3 1 Job Sun 28 Mon 29 Tue 30 1/1 1 Job Wed 1 2/2 1 Jo…" at bounding box center [780, 440] width 1560 height 641
click at [939, 282] on app-date-cell at bounding box center [914, 456] width 161 height 609
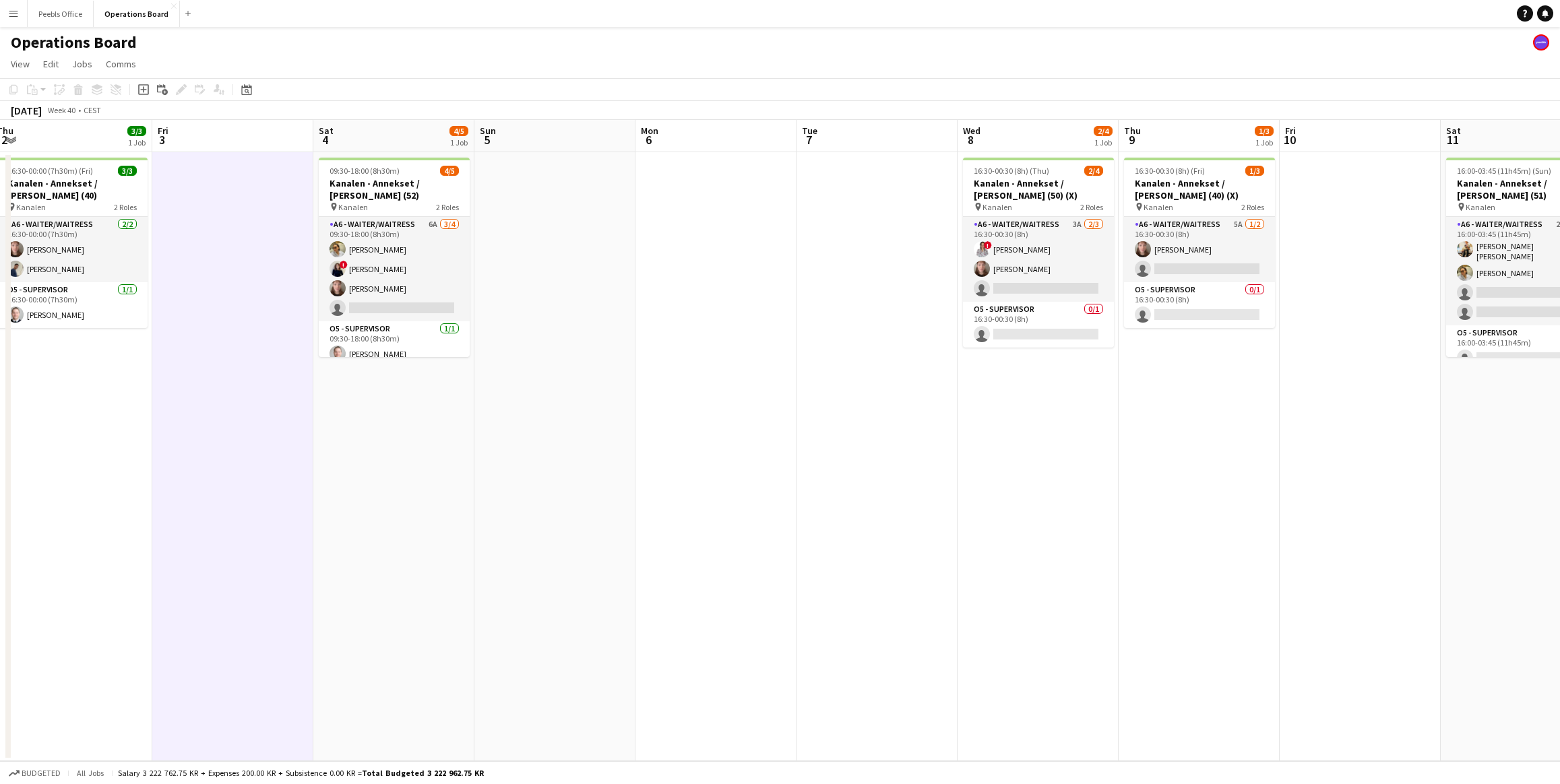
drag, startPoint x: 1267, startPoint y: 506, endPoint x: 616, endPoint y: 517, distance: 651.1
click at [616, 517] on app-calendar-viewport "Mon 29 Tue 30 1/1 1 Job Wed 1 2/2 1 Job Thu 2 3/3 1 Job Fri 3 Sat 4 4/5 1 Job S…" at bounding box center [780, 440] width 1560 height 641
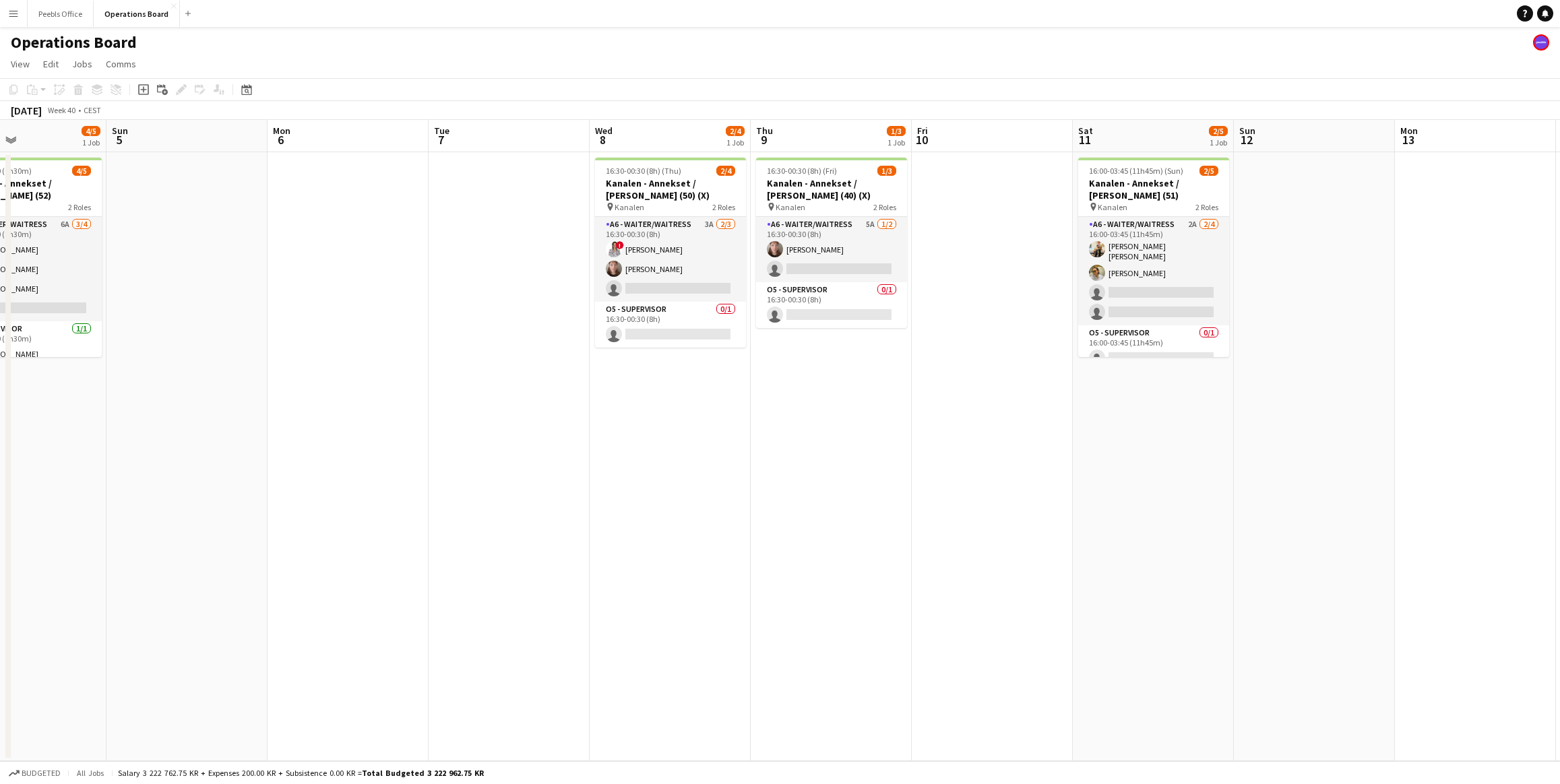
scroll to position [0, 545]
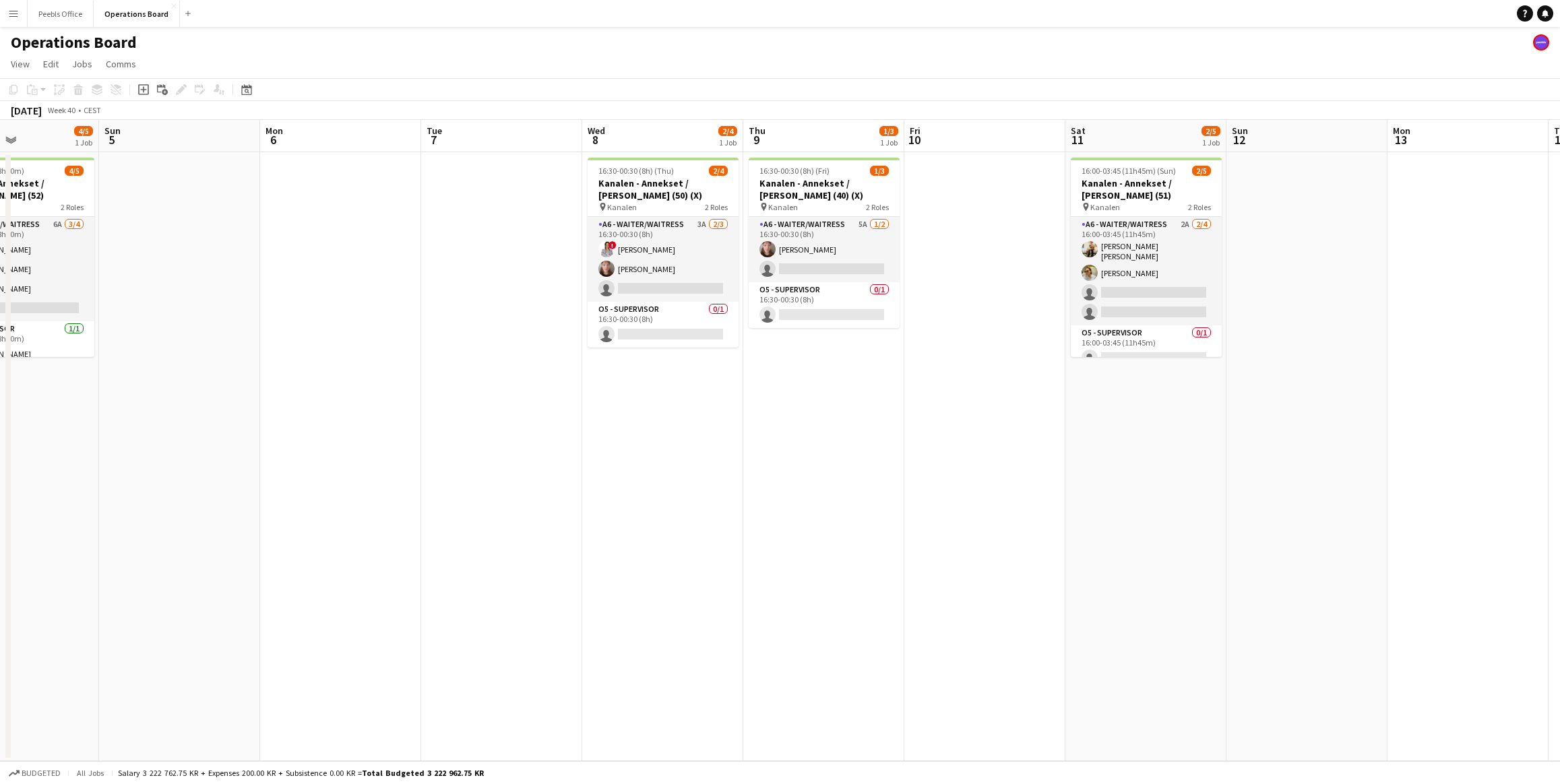
drag, startPoint x: 1258, startPoint y: 508, endPoint x: 883, endPoint y: 521, distance: 375.2
click at [883, 521] on app-calendar-viewport "Wed 1 2/2 1 Job Thu 2 3/3 1 Job Fri 3 Sat 4 4/5 1 Job Sun 5 Mon 6 Tue 7 Wed 8 2…" at bounding box center [780, 440] width 1560 height 641
click at [963, 285] on app-date-cell at bounding box center [984, 456] width 161 height 609
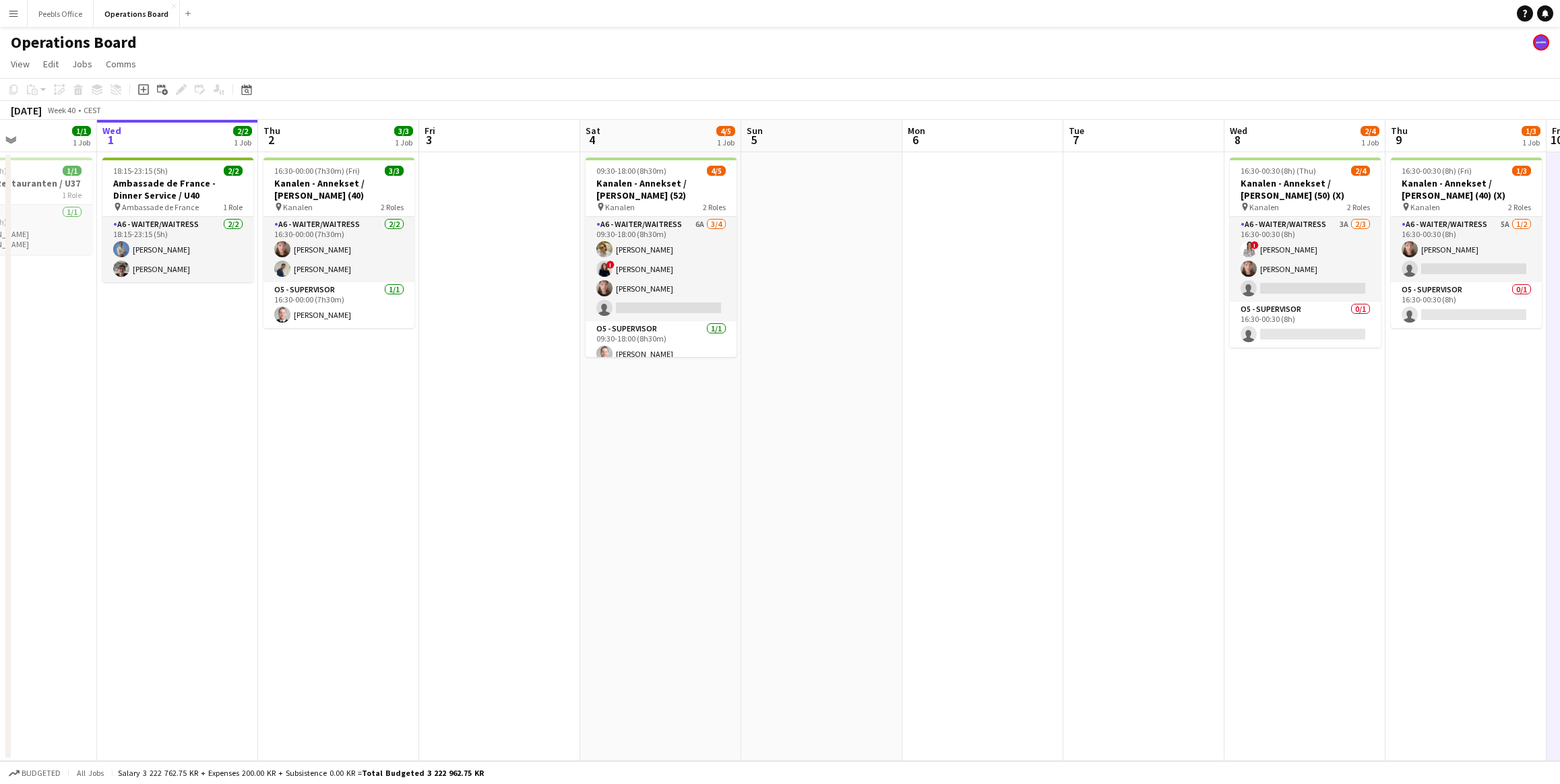
scroll to position [0, 381]
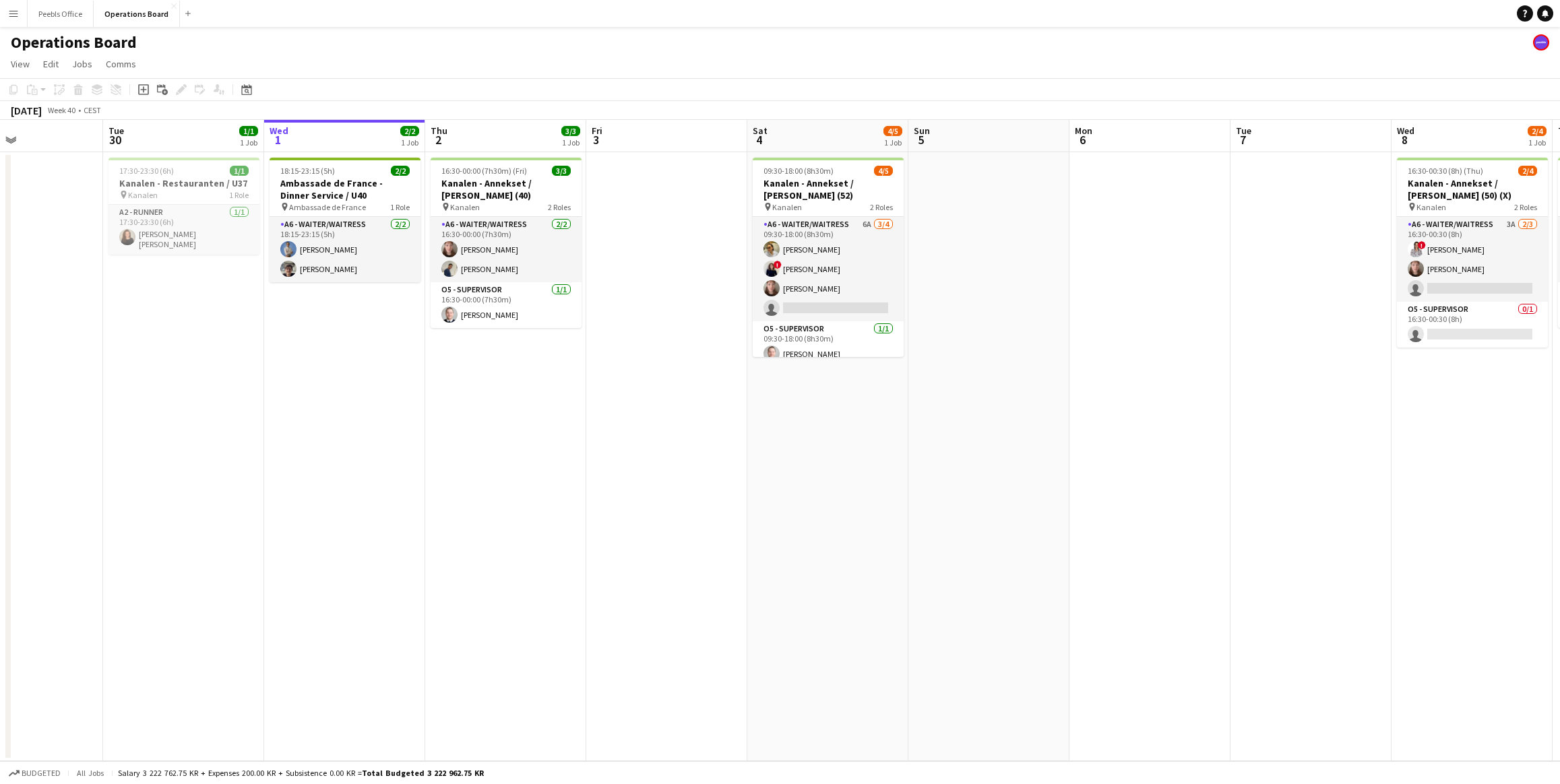
drag, startPoint x: 566, startPoint y: 461, endPoint x: 1376, endPoint y: 494, distance: 810.7
click at [1376, 494] on app-calendar-viewport "Sat 27 3/3 1 Job Sun 28 Mon 29 Tue 30 1/1 1 Job Wed 1 2/2 1 Job Thu 2 3/3 1 Job…" at bounding box center [780, 440] width 1560 height 641
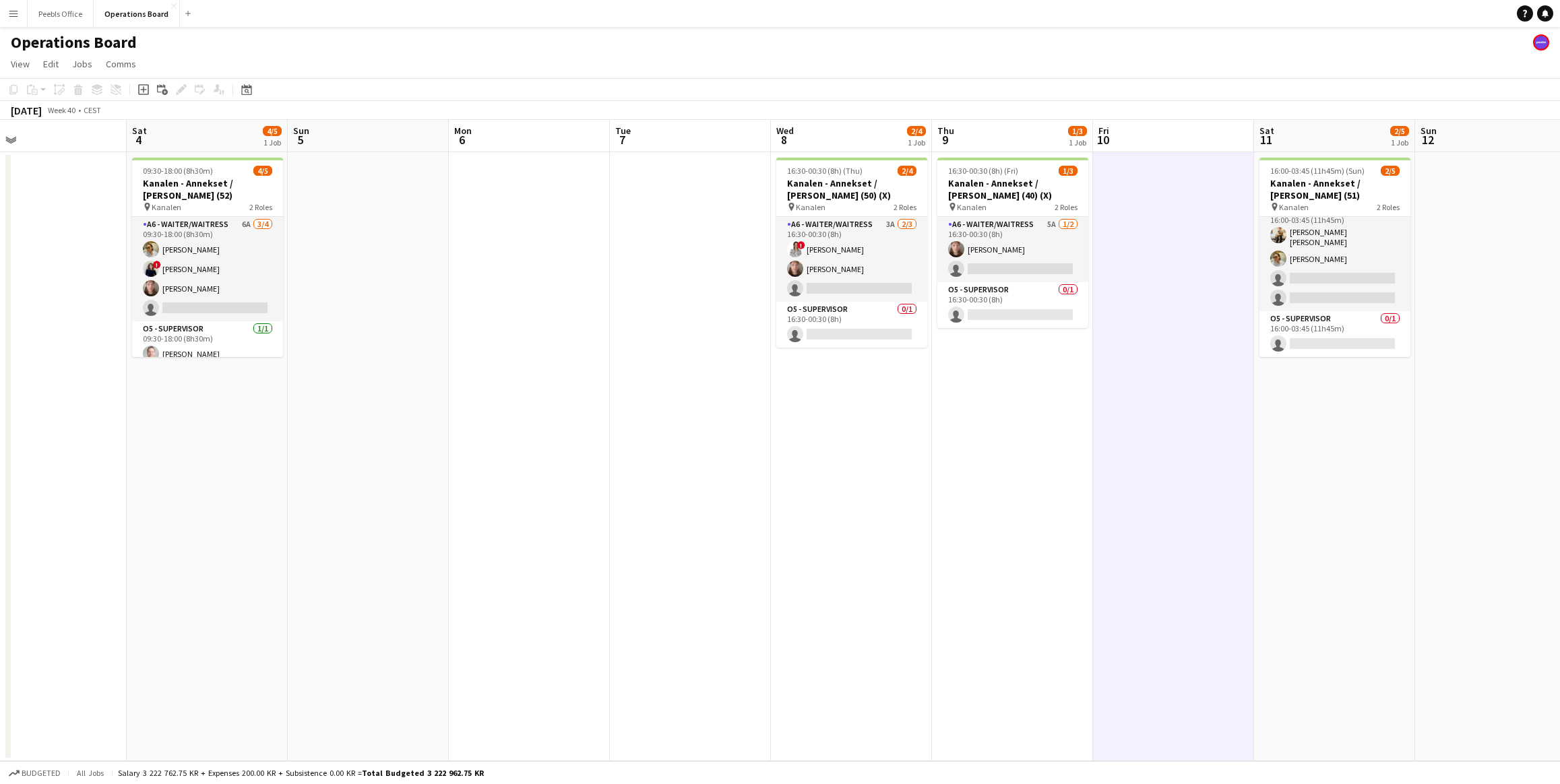
scroll to position [0, 591]
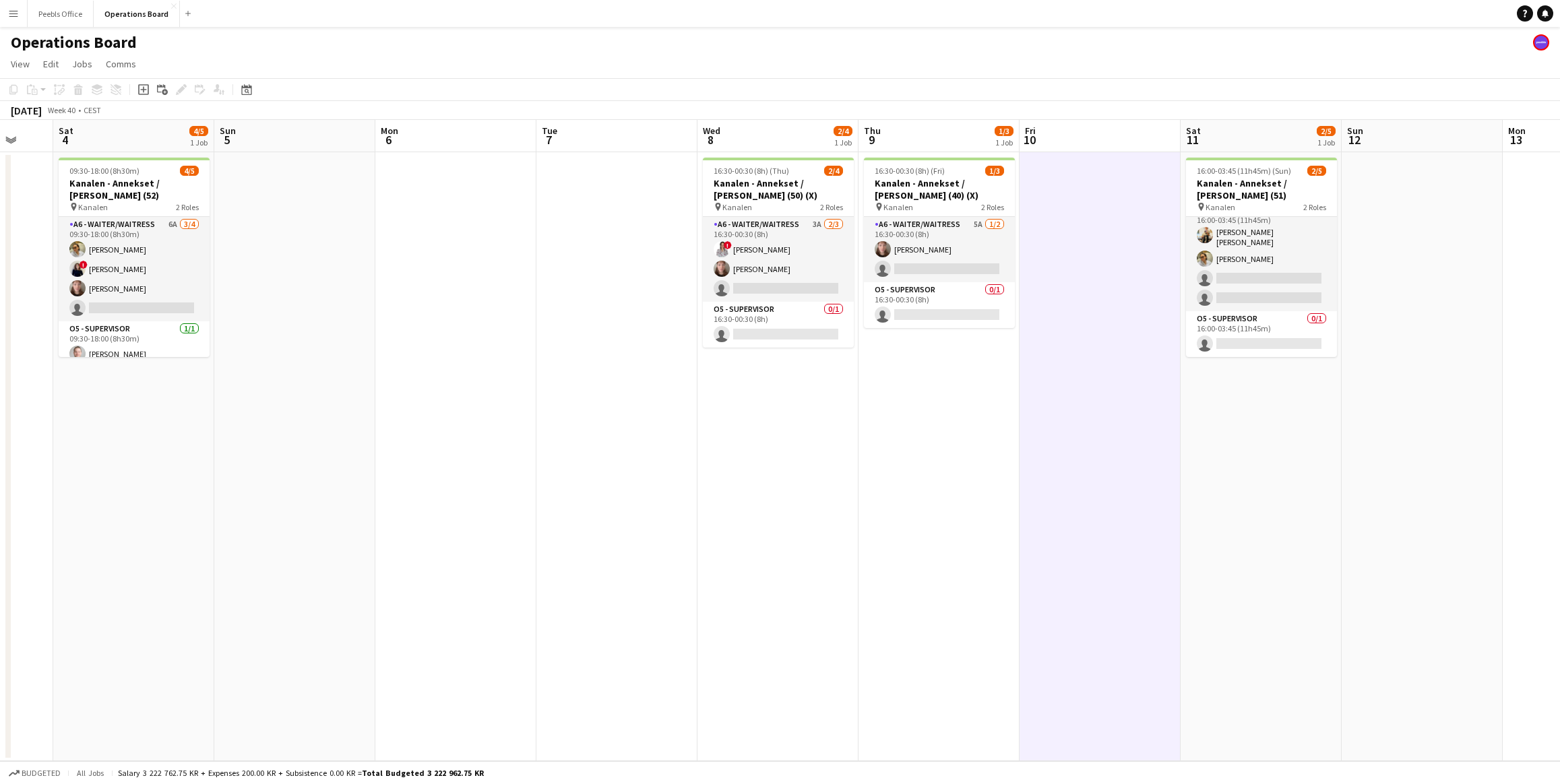
drag, startPoint x: 1157, startPoint y: 454, endPoint x: 463, endPoint y: 450, distance: 694.0
click at [463, 450] on app-calendar-viewport "Tue 30 1/1 1 Job Wed 1 2/2 1 Job Thu 2 3/3 1 Job Fri 3 Sat 4 4/5 1 Job Sun 5 Mo…" at bounding box center [780, 440] width 1560 height 641
click at [762, 267] on app-card-role "A6 - WAITER/WAITRESS 3A 2/3 16:30-00:30 (8h) ! Sharon Svarrer pernille nielsen …" at bounding box center [778, 259] width 151 height 85
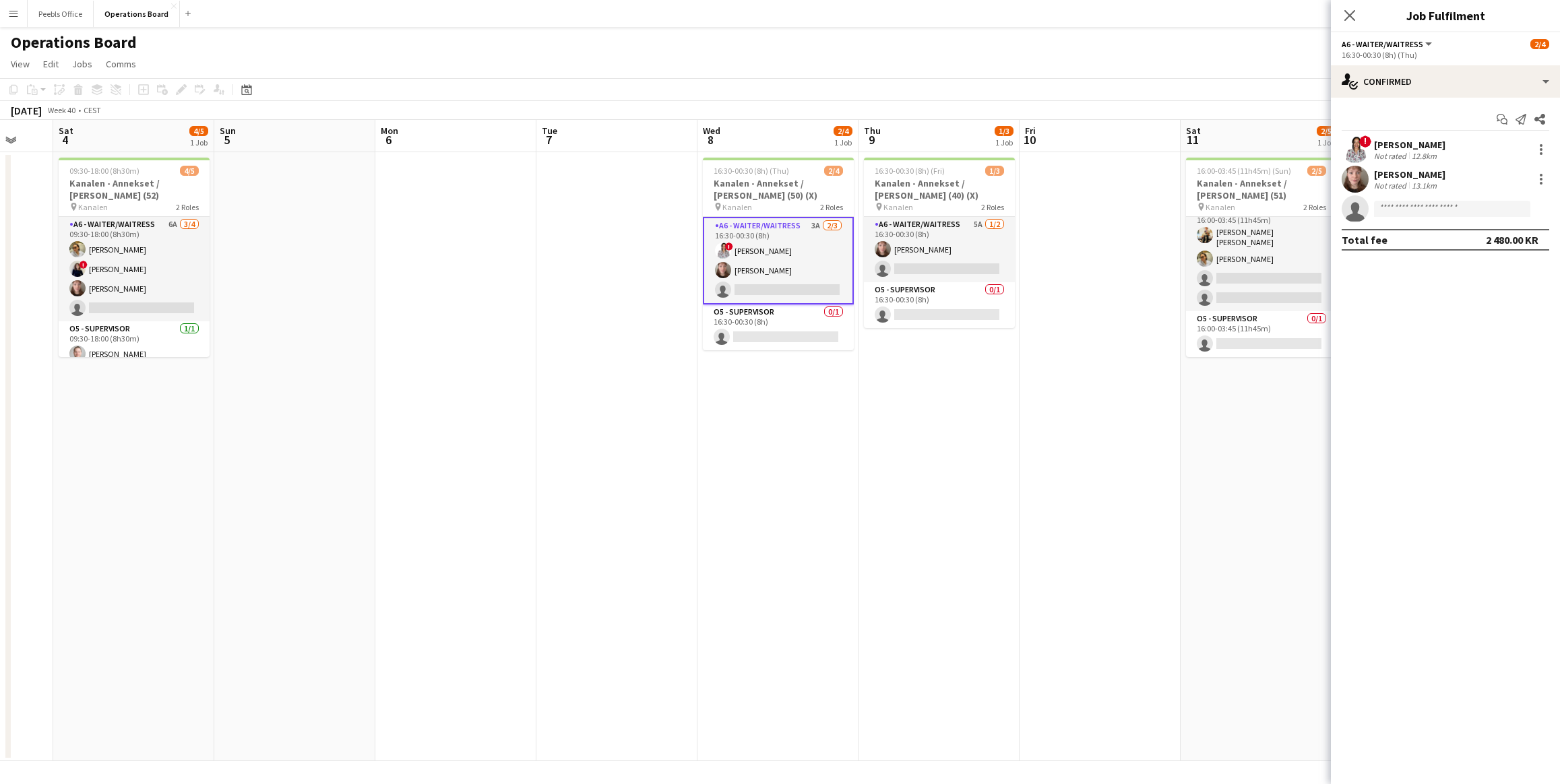
click at [1414, 169] on div "[PERSON_NAME]" at bounding box center [1410, 174] width 71 height 12
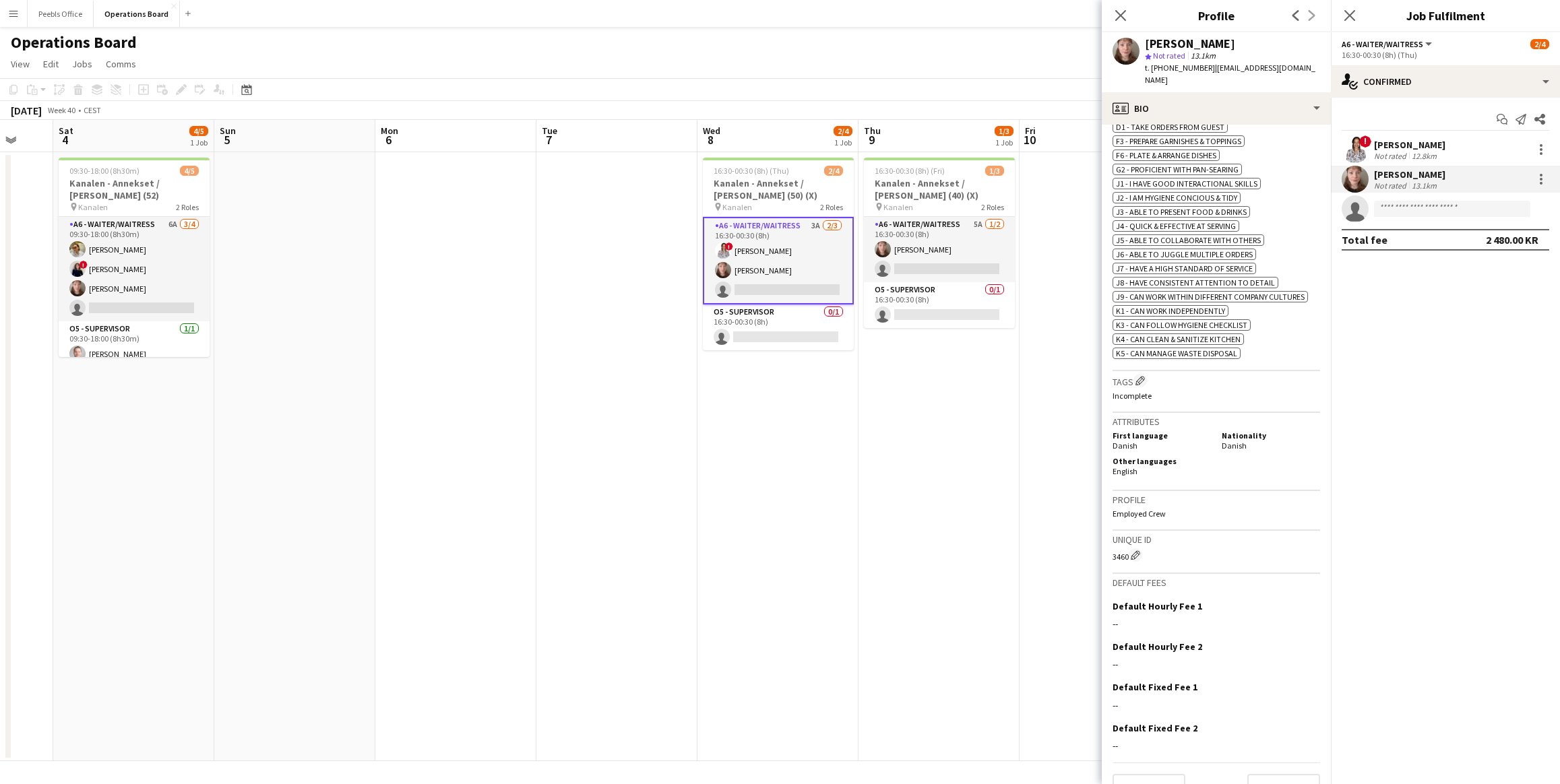
scroll to position [0, 0]
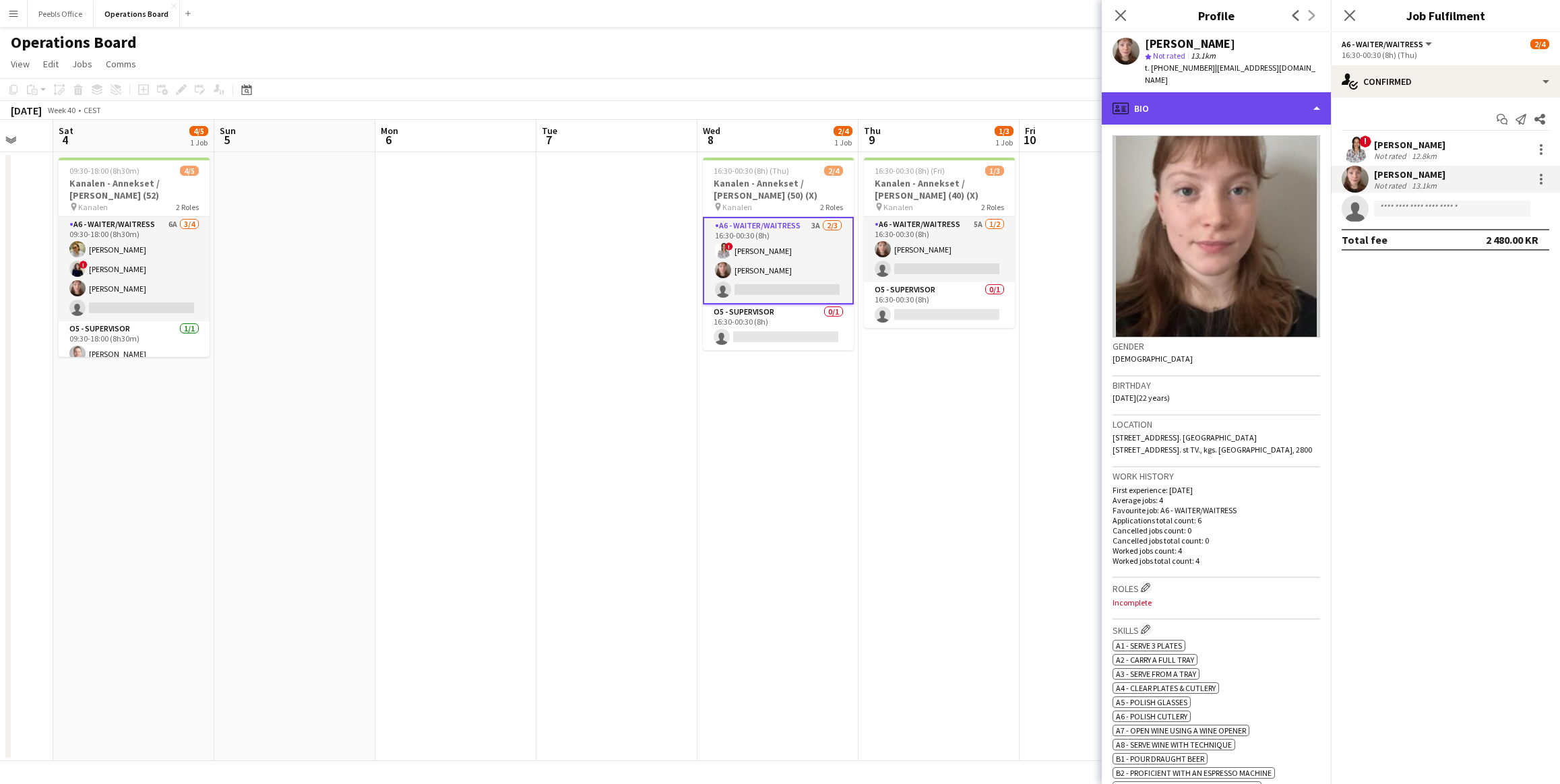
click at [1223, 93] on div "profile Bio" at bounding box center [1216, 109] width 229 height 32
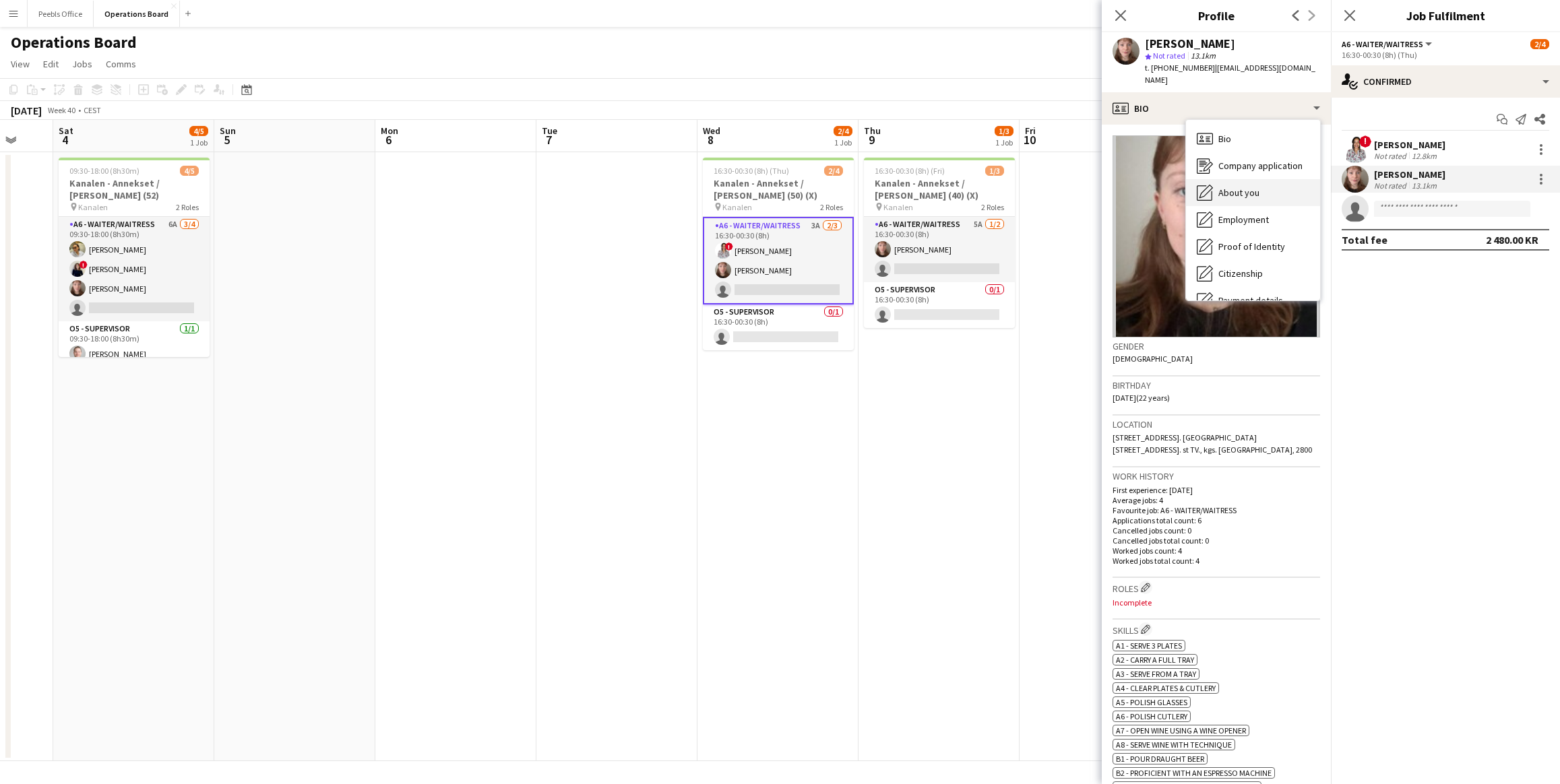
click at [1237, 187] on span "About you" at bounding box center [1239, 192] width 41 height 12
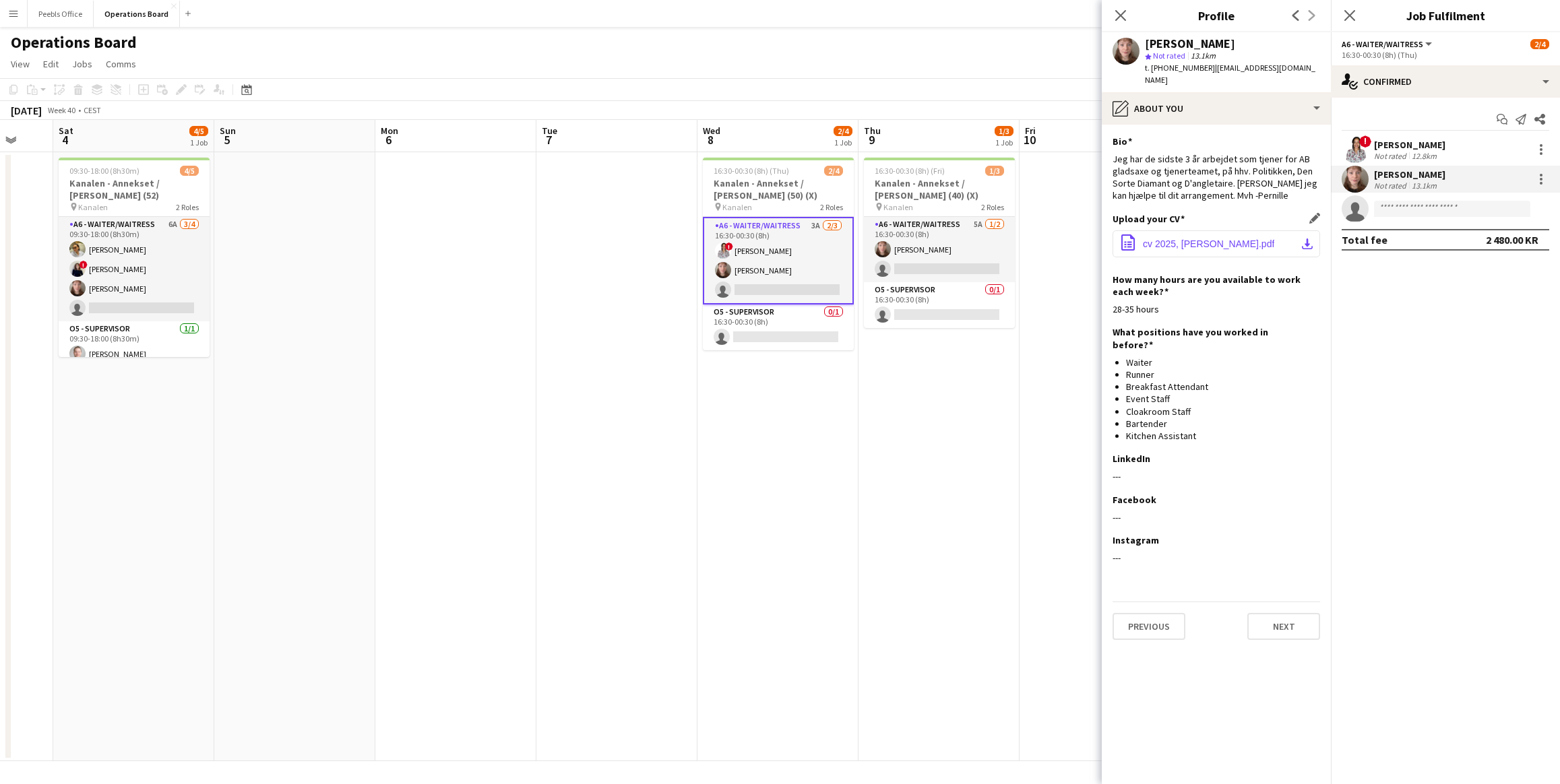
click at [1182, 238] on span "cv 2025, Pernille Majgaard Nielsen.pdf" at bounding box center [1209, 244] width 131 height 11
click at [1123, 22] on icon "Close pop-in" at bounding box center [1120, 15] width 13 height 13
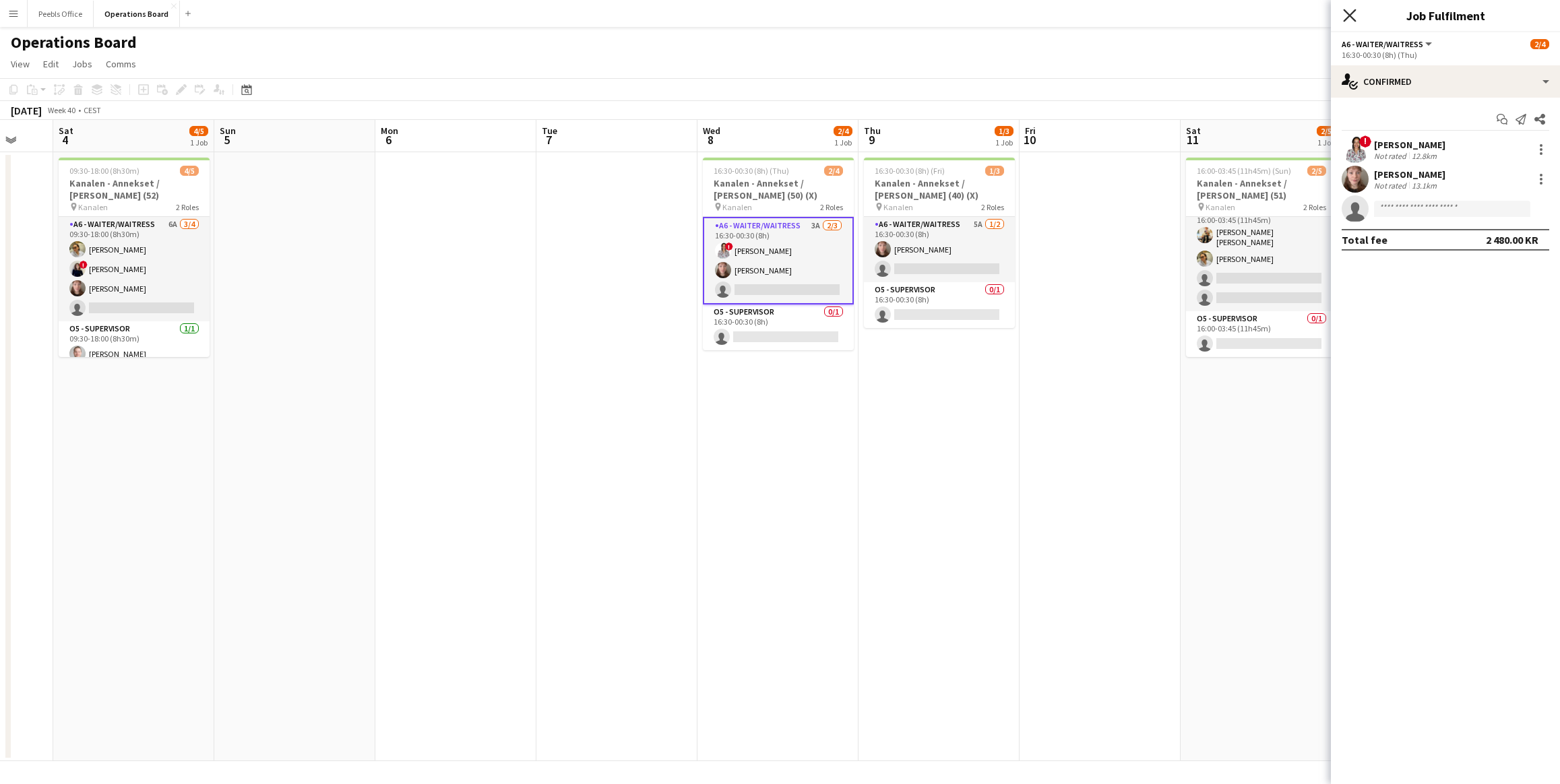
click at [1348, 19] on icon "Close pop-in" at bounding box center [1349, 15] width 13 height 13
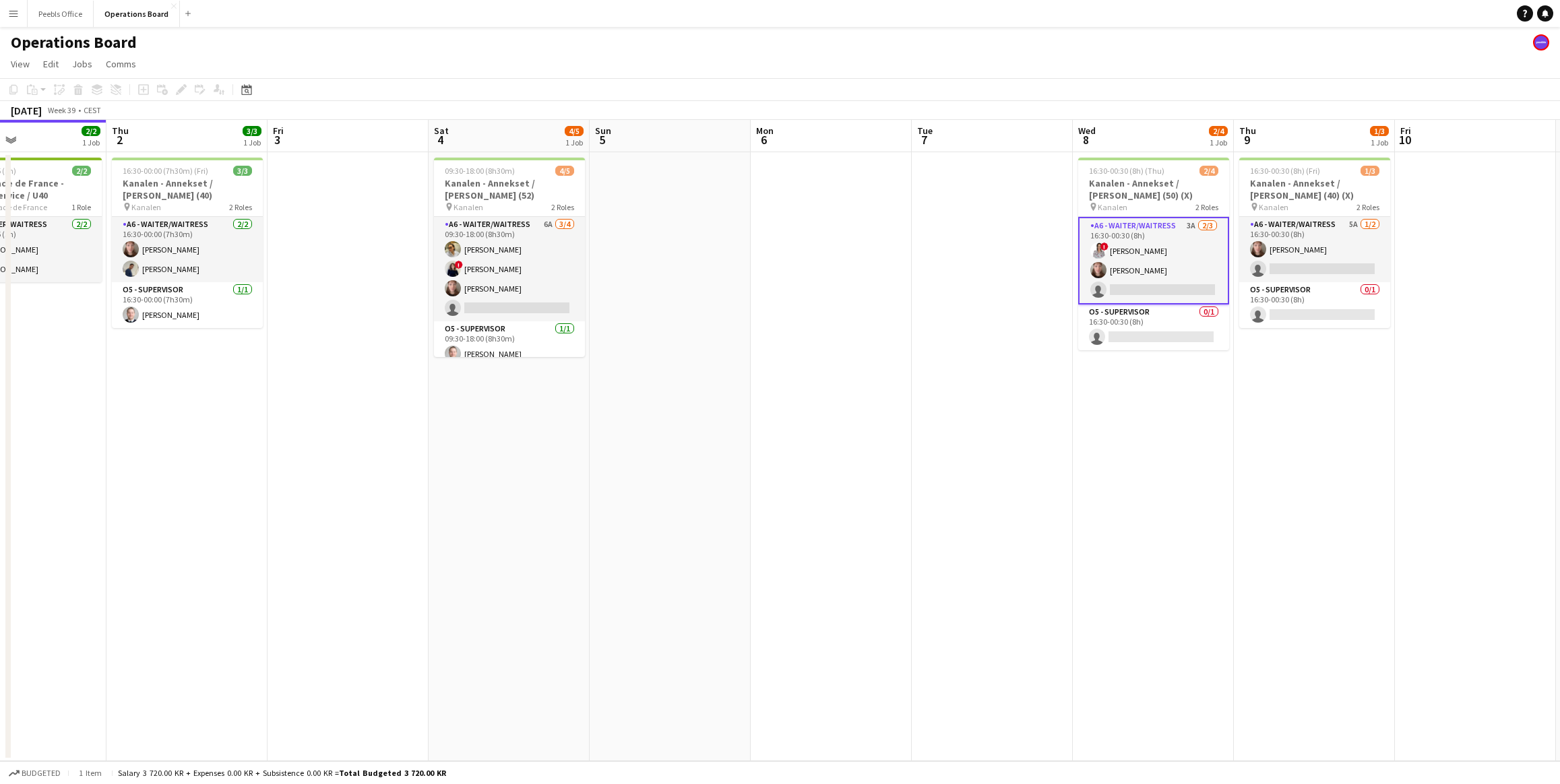
drag, startPoint x: 600, startPoint y: 521, endPoint x: 1766, endPoint y: 549, distance: 1166.3
click at [1560, 549] on html "Menu Boards Boards Boards All jobs Status Workforce Workforce My Workforce Recr…" at bounding box center [780, 392] width 1560 height 784
click at [697, 448] on app-date-cell at bounding box center [670, 456] width 161 height 609
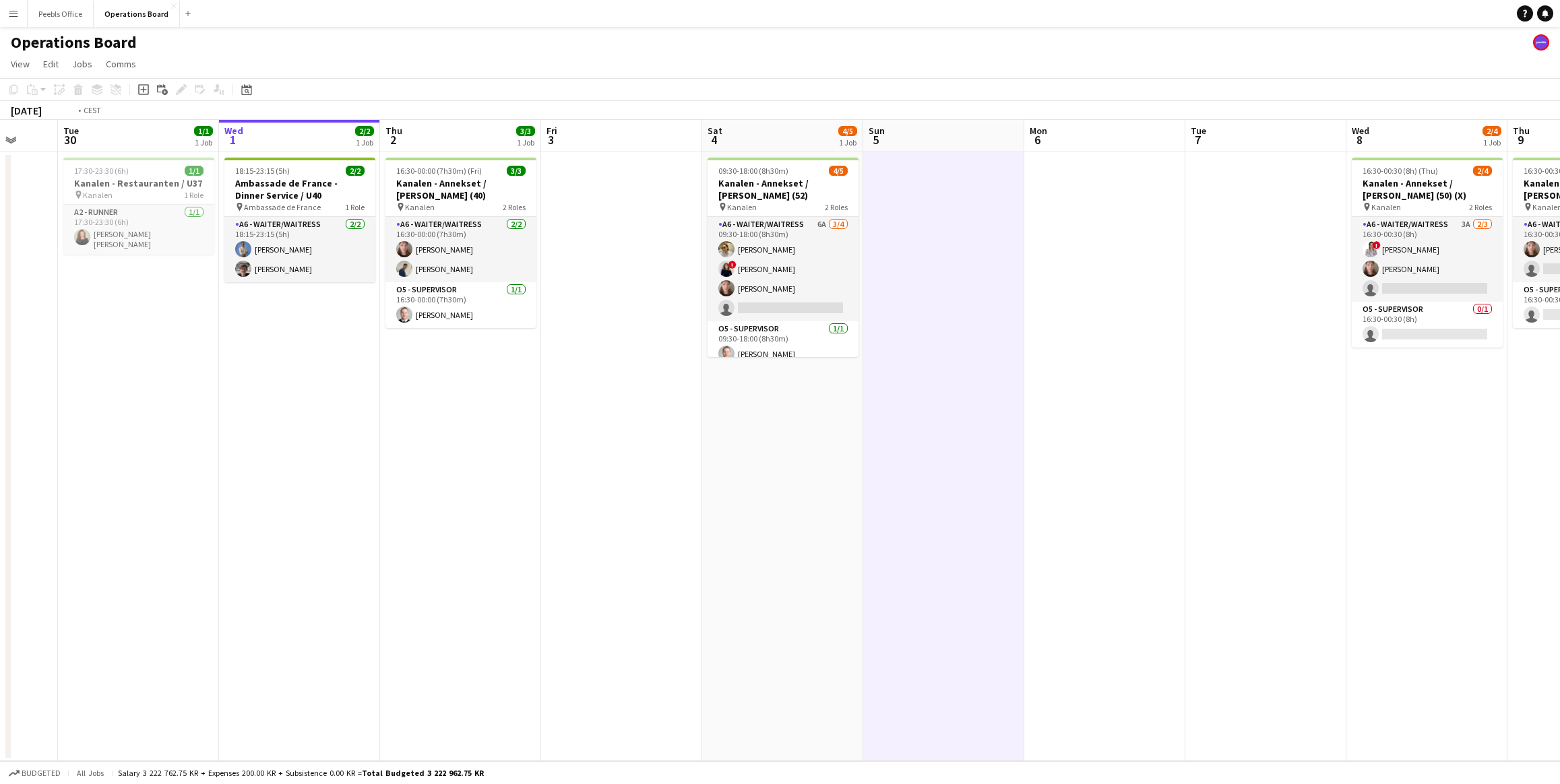
scroll to position [0, 291]
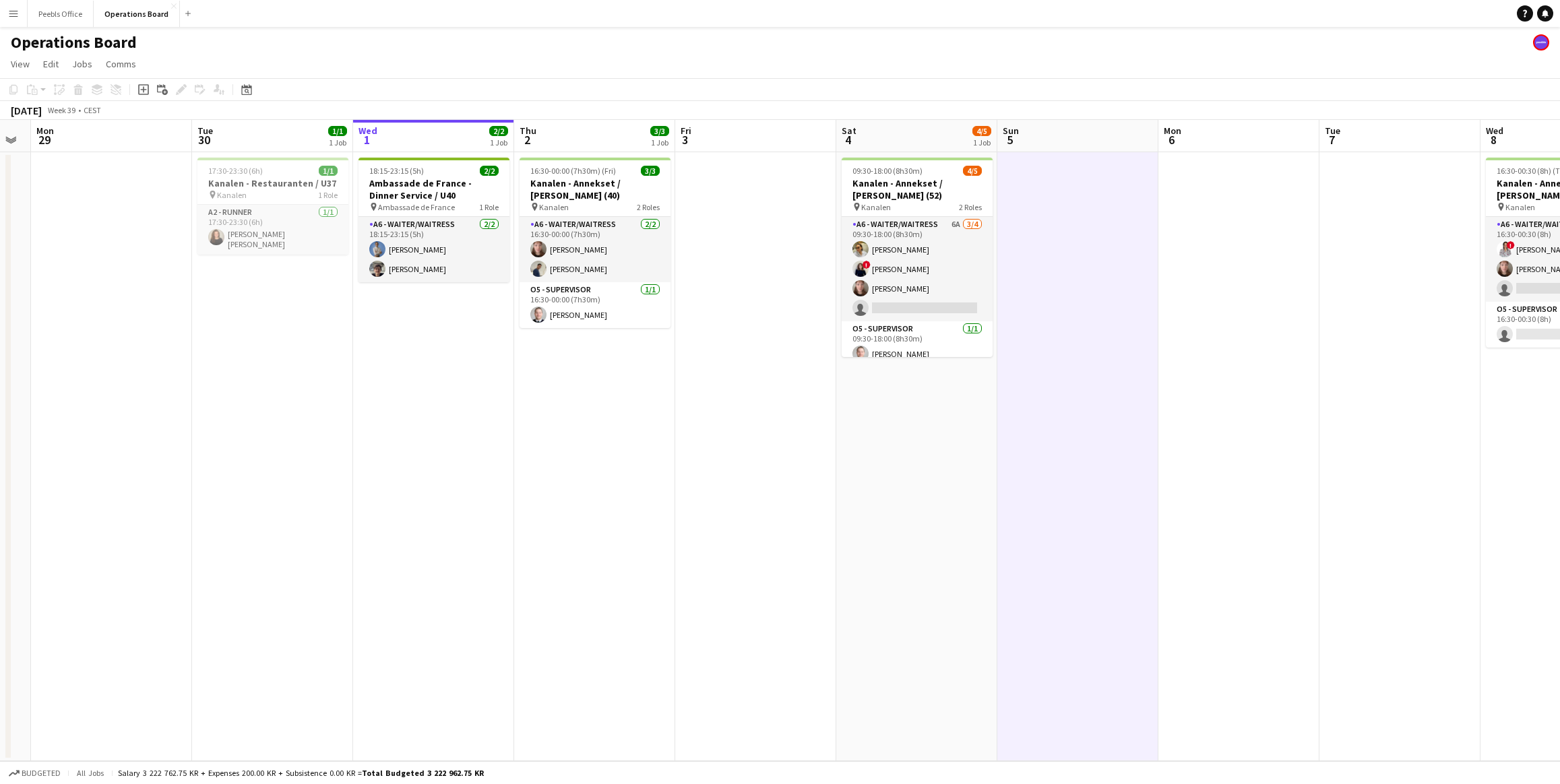
drag, startPoint x: 407, startPoint y: 496, endPoint x: 814, endPoint y: 493, distance: 407.0
click at [814, 493] on app-calendar-viewport "Sat 27 3/3 1 Job Sun 28 Mon 29 Tue 30 1/1 1 Job Wed 1 2/2 1 Job Thu 2 3/3 1 Job…" at bounding box center [780, 440] width 1560 height 641
click at [712, 438] on app-date-cell at bounding box center [756, 456] width 161 height 609
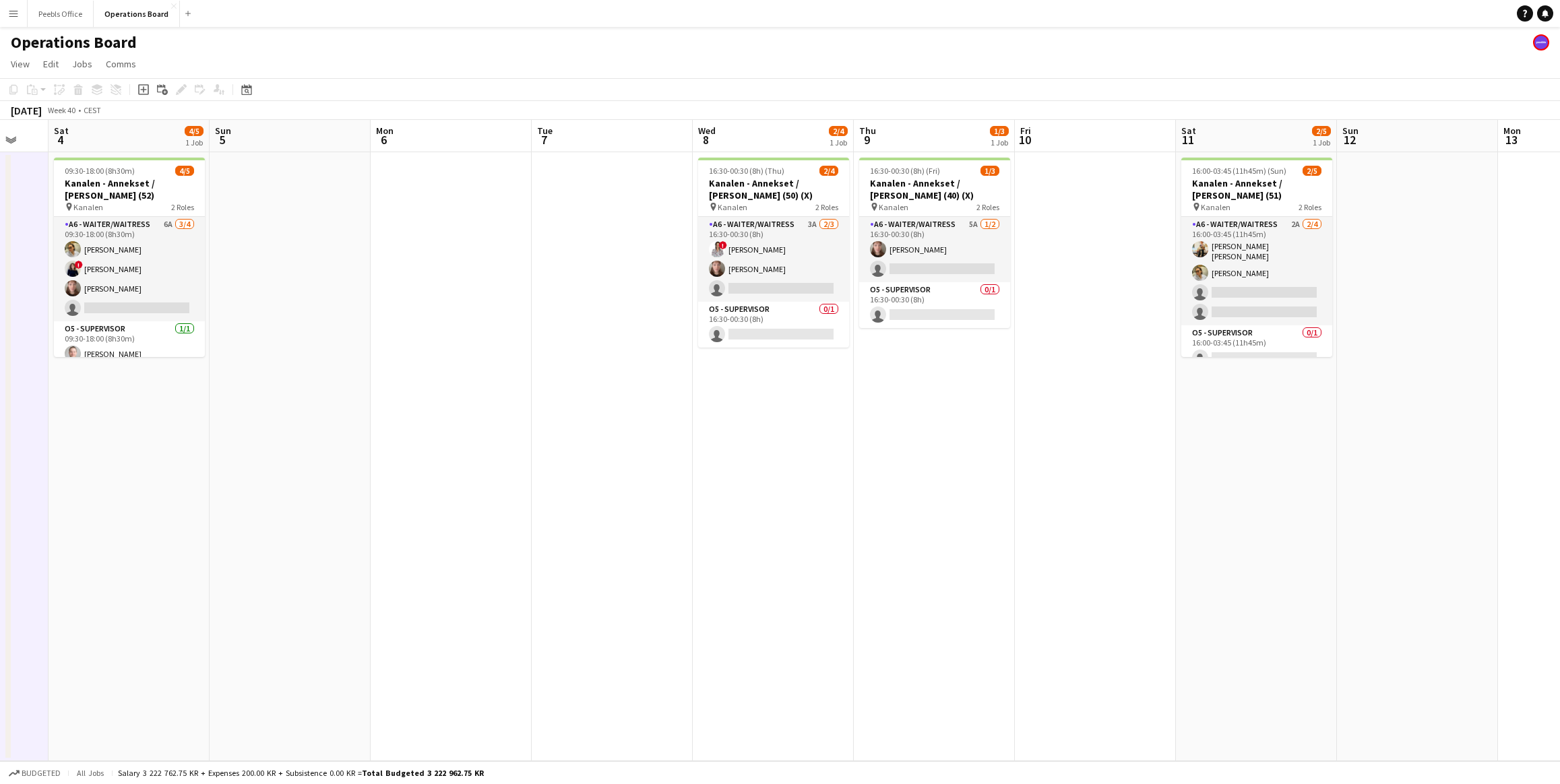
scroll to position [0, 478]
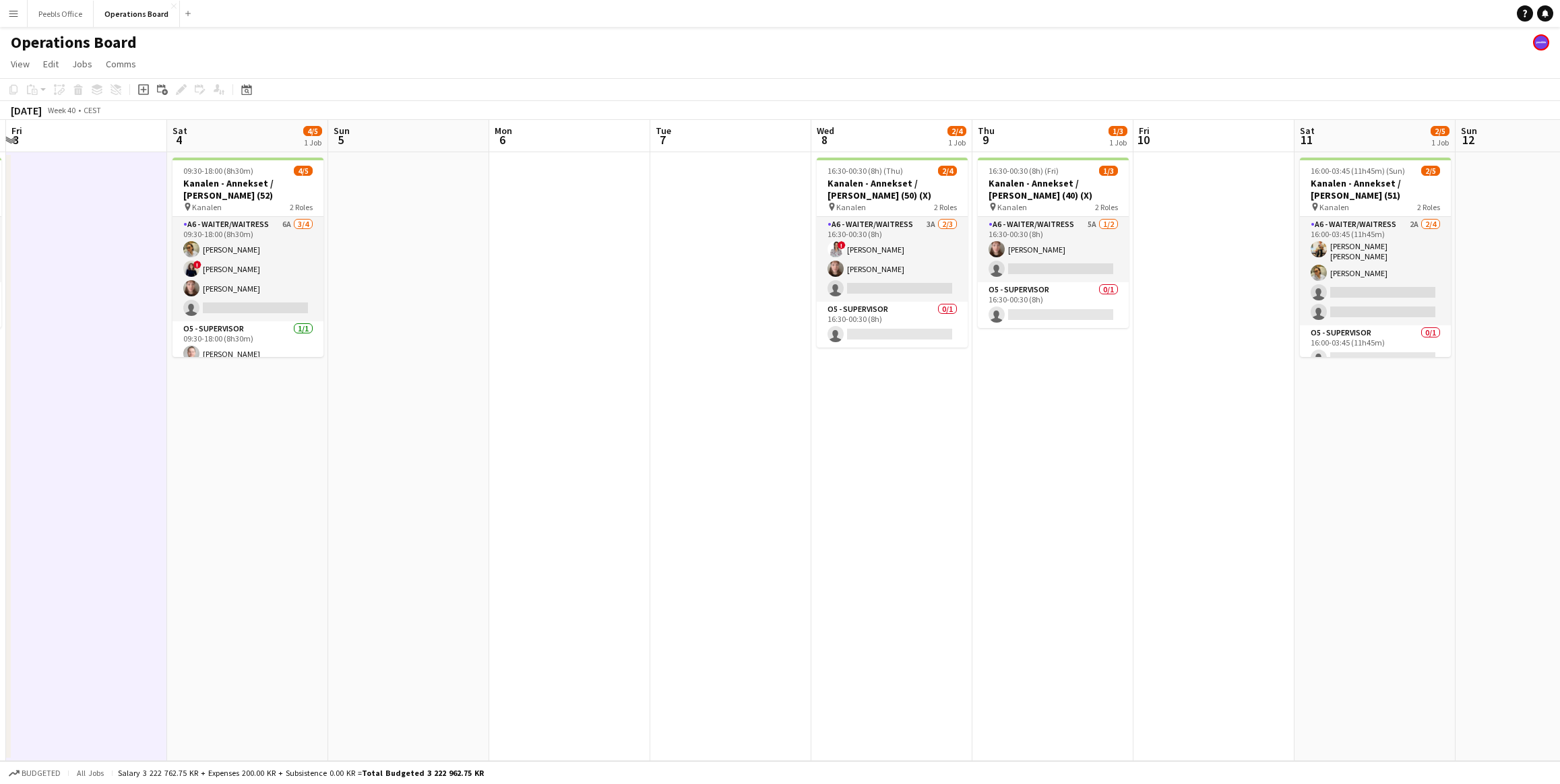
drag, startPoint x: 1057, startPoint y: 522, endPoint x: 387, endPoint y: 534, distance: 670.1
click at [387, 534] on app-calendar-viewport "Tue 30 1/1 1 Job Wed 1 2/2 1 Job Thu 2 3/3 1 Job Fri 3 Sat 4 4/5 1 Job Sun 5 Mo…" at bounding box center [780, 440] width 1560 height 641
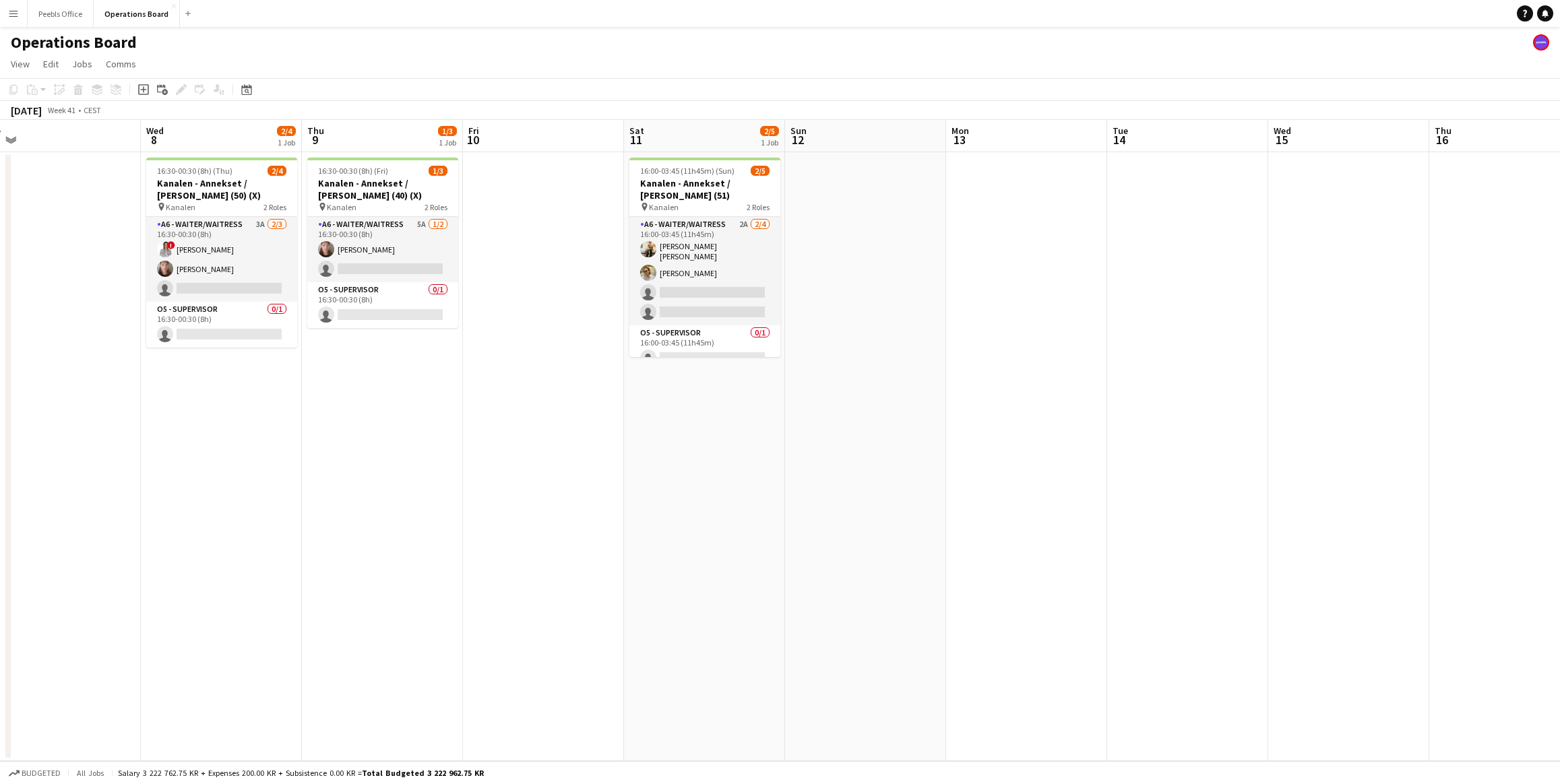
scroll to position [0, 579]
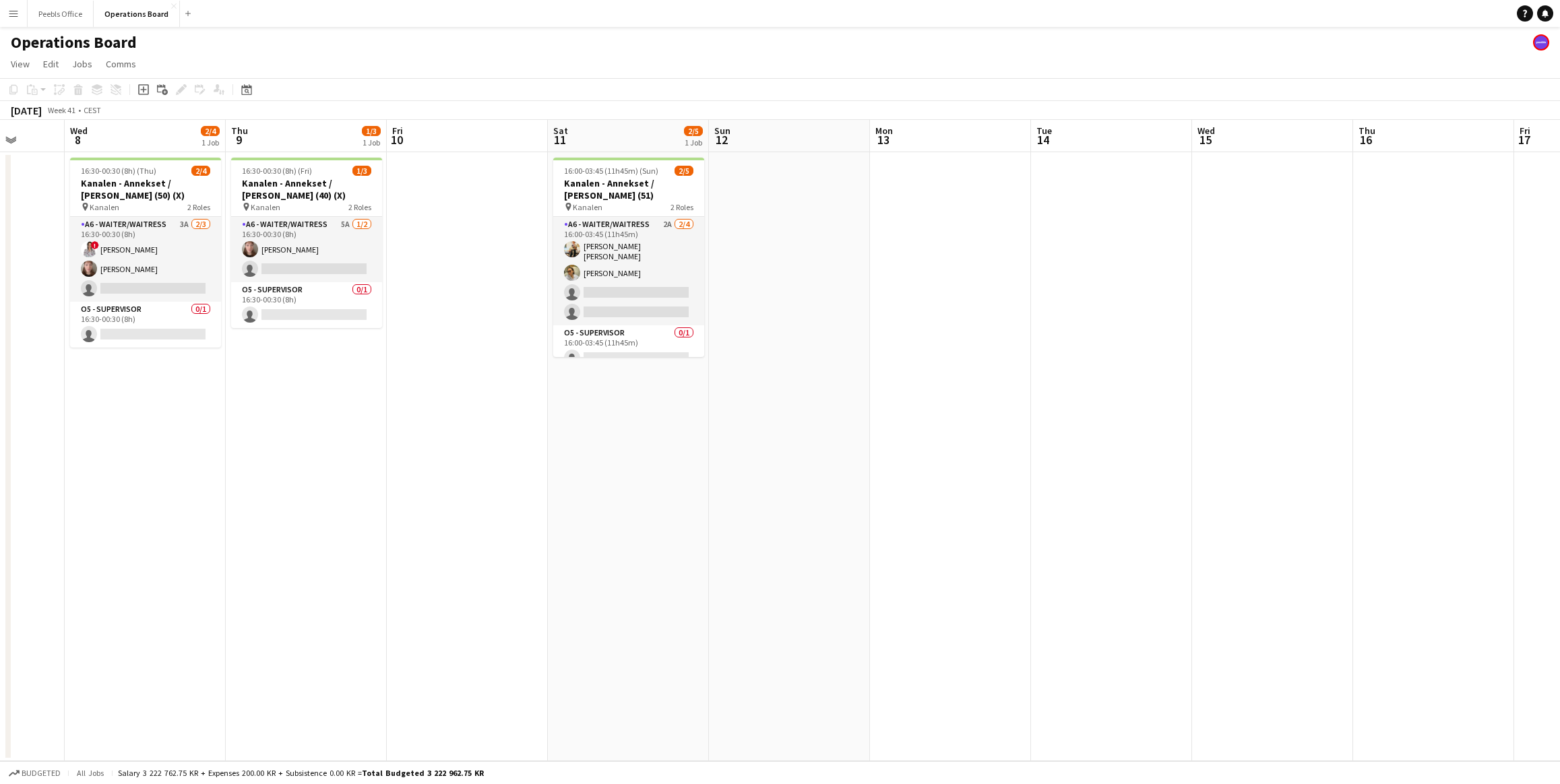
drag, startPoint x: 1000, startPoint y: 513, endPoint x: 255, endPoint y: 553, distance: 746.1
click at [255, 553] on app-calendar-viewport "Sat 4 4/5 1 Job Sun 5 Mon 6 Tue 7 Wed 8 2/4 1 Job Thu 9 1/3 1 Job Fri 10 Sat 11…" at bounding box center [780, 440] width 1560 height 641
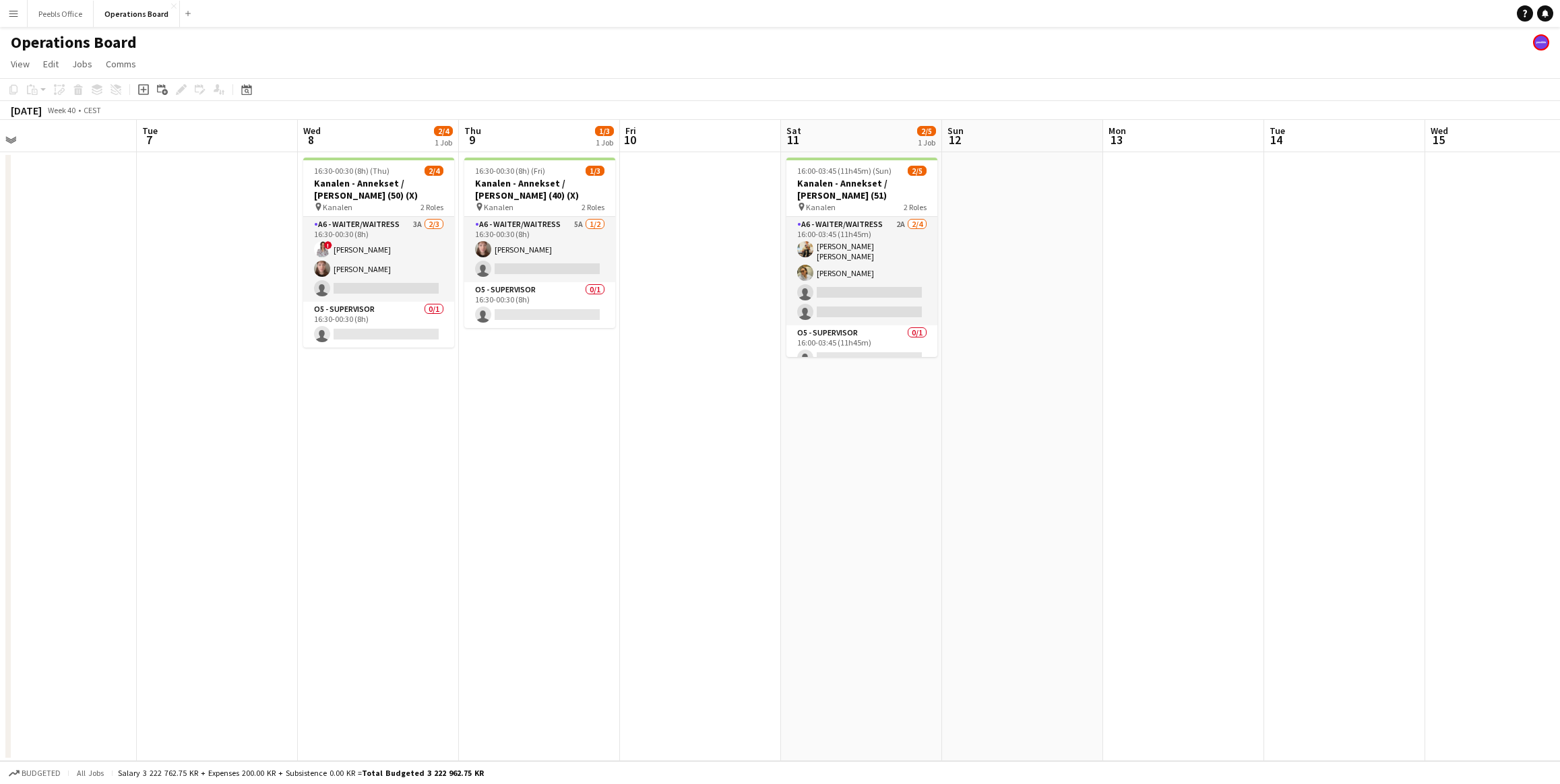
scroll to position [0, 399]
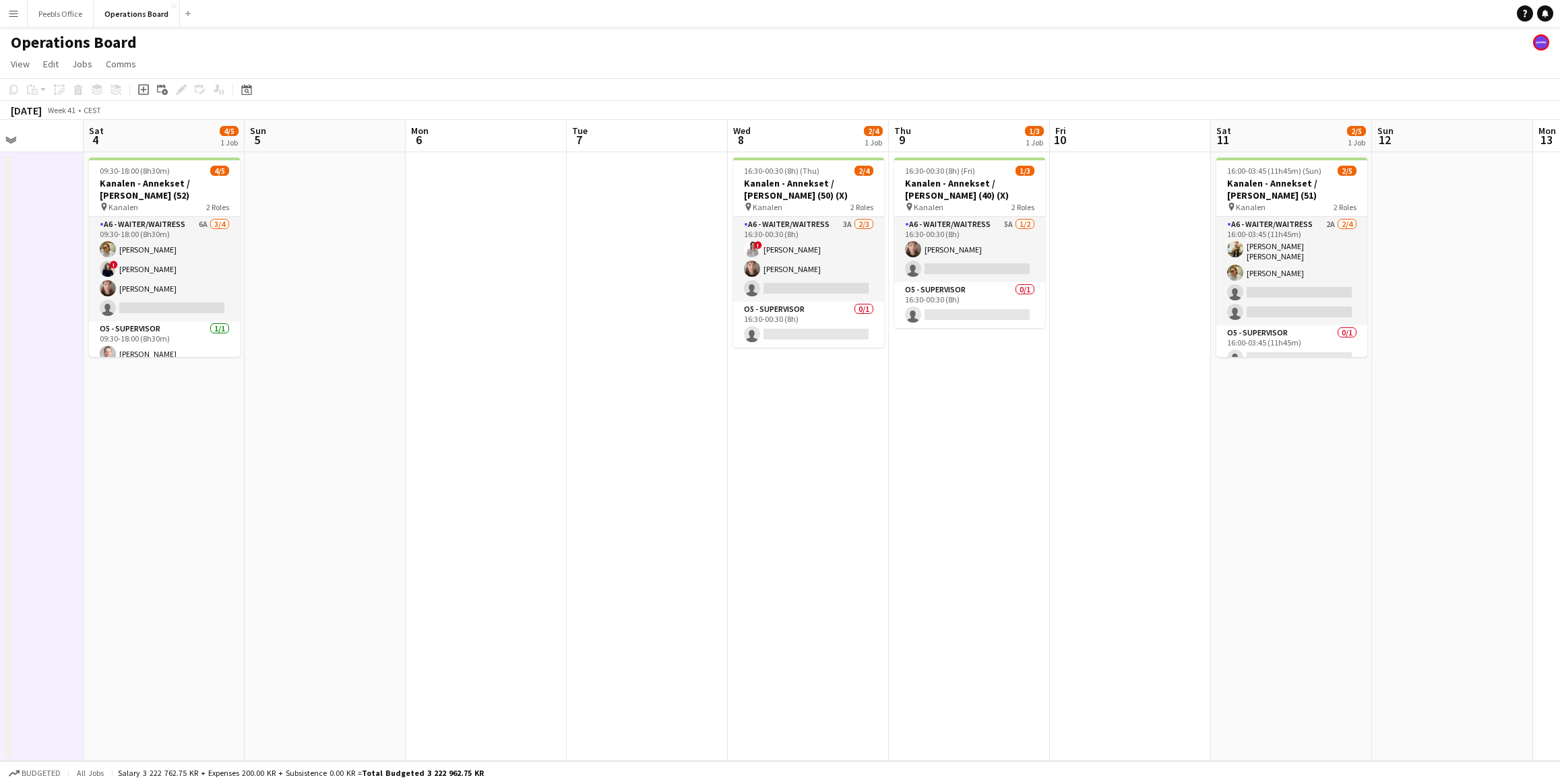
drag, startPoint x: 163, startPoint y: 439, endPoint x: 826, endPoint y: 481, distance: 664.3
click at [826, 481] on app-calendar-viewport "Wed 1 2/2 1 Job Thu 2 3/3 1 Job Fri 3 Sat 4 4/5 1 Job Sun 5 Mon 6 Tue 7 Wed 8 2…" at bounding box center [780, 440] width 1560 height 641
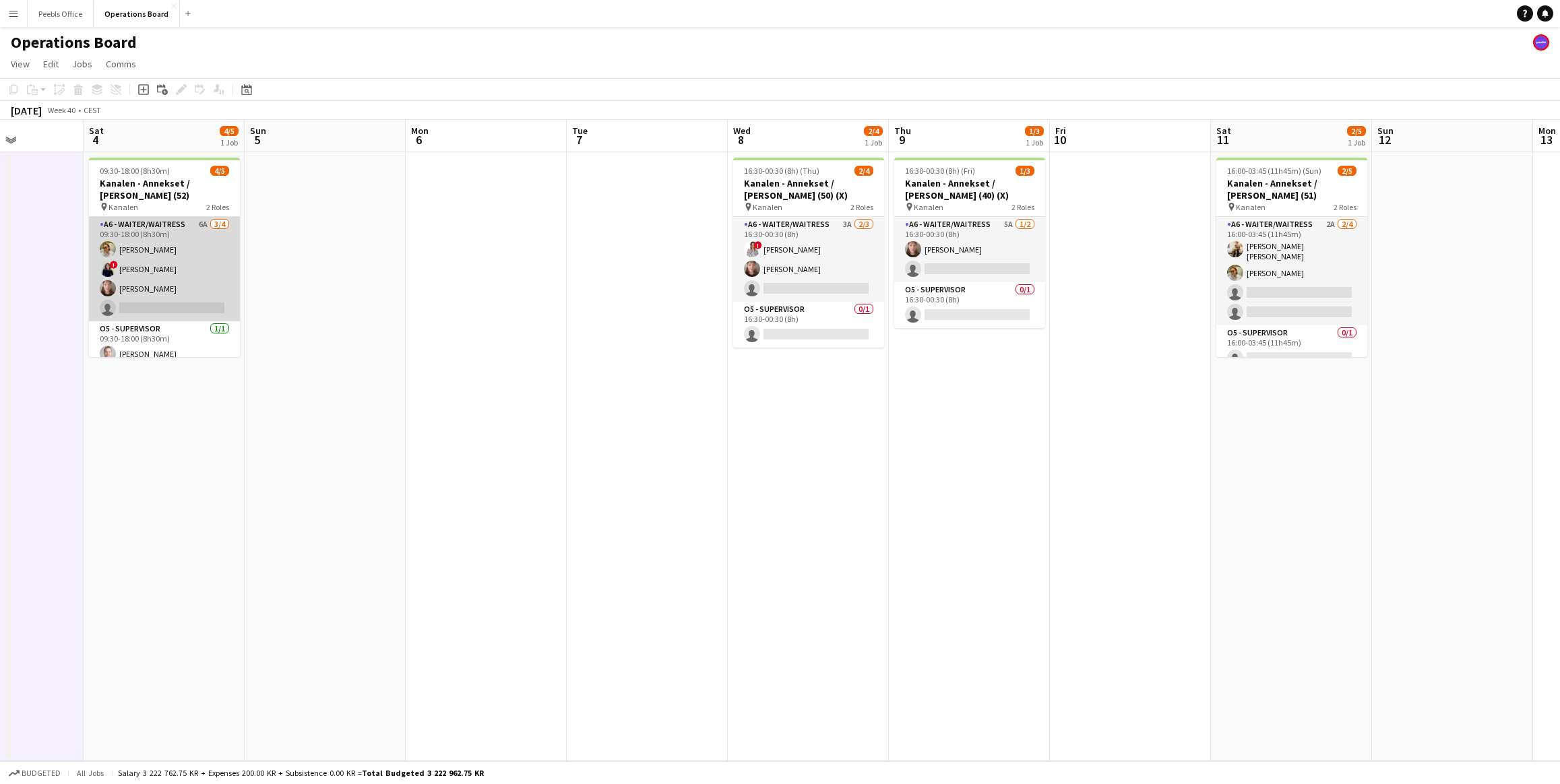
click at [180, 295] on app-card-role "A6 - WAITER/WAITRESS 6A 3/4 09:30-18:00 (8h30m) Tuiaara Kirova ! Ugne Kisieliut…" at bounding box center [165, 269] width 151 height 104
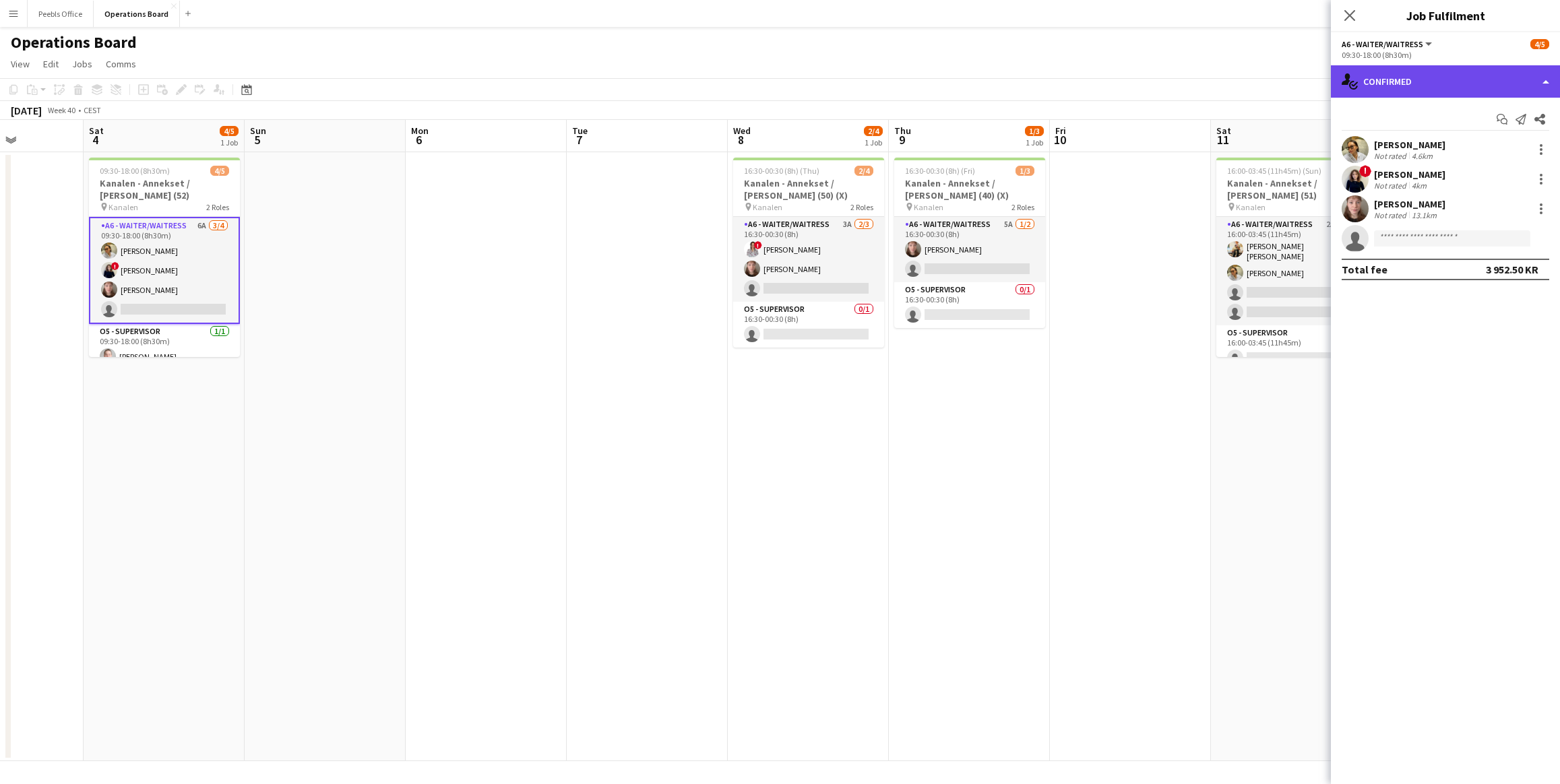
click at [1413, 87] on div "single-neutral-actions-check-2 Confirmed" at bounding box center [1446, 82] width 229 height 32
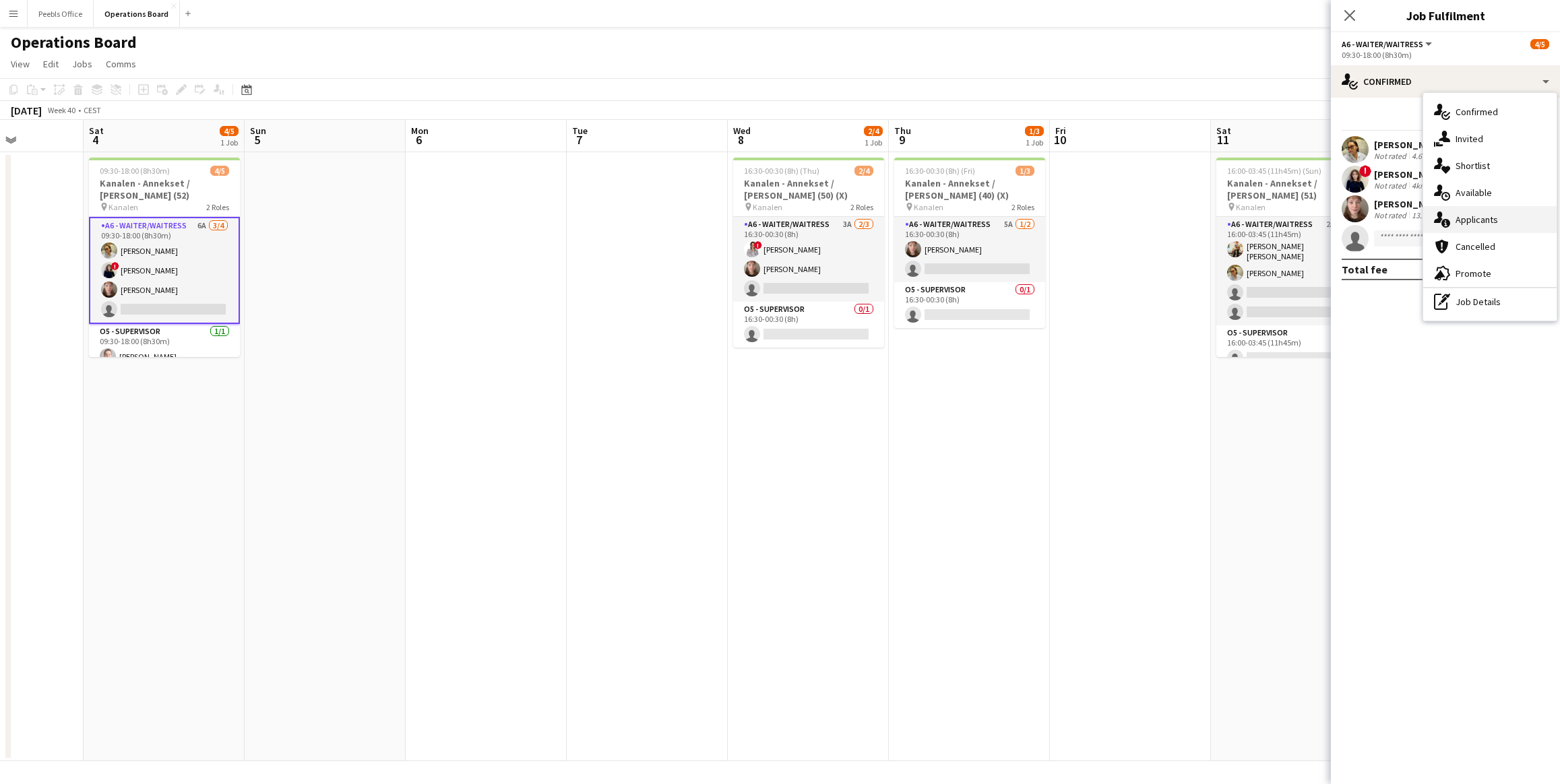
click at [1466, 211] on div "single-neutral-actions-information Applicants" at bounding box center [1490, 219] width 133 height 27
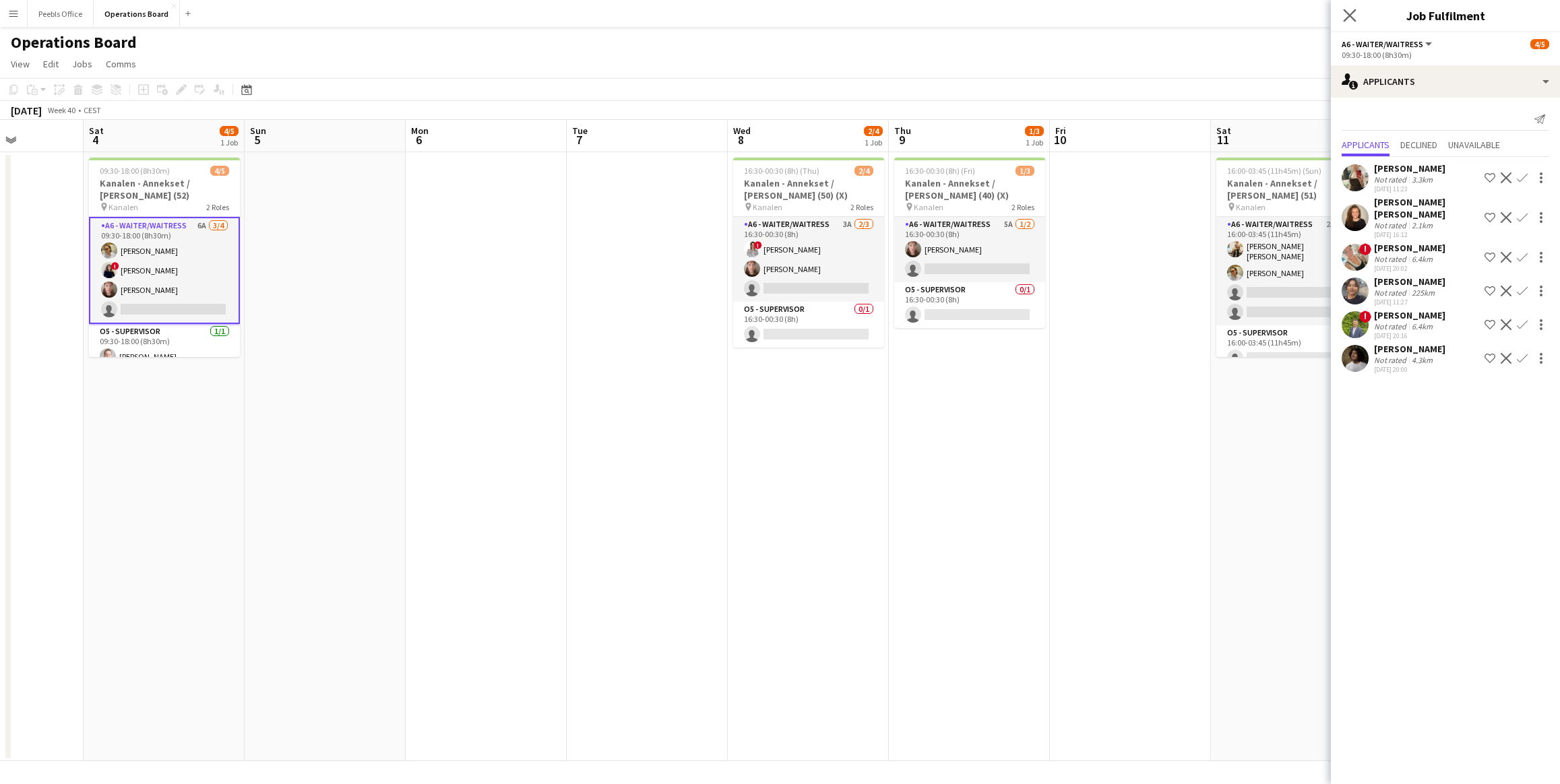
click at [1349, 22] on app-icon "Close pop-in" at bounding box center [1350, 16] width 20 height 20
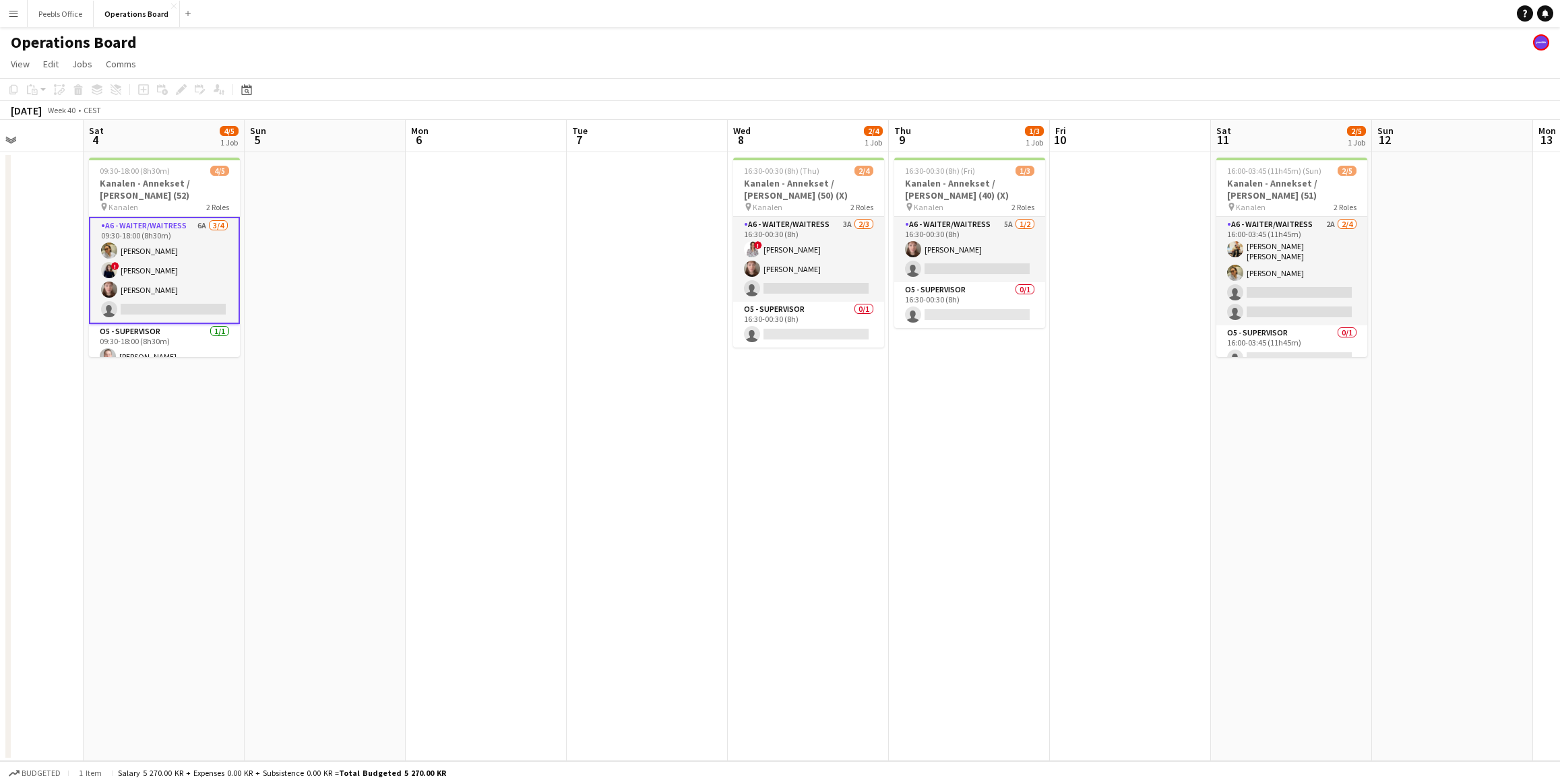
drag, startPoint x: 373, startPoint y: 478, endPoint x: 417, endPoint y: 483, distance: 44.3
click at [389, 481] on app-calendar-viewport "Wed 1 2/2 1 Job Thu 2 3/3 1 Job Fri 3 Sat 4 4/5 1 Job Sun 5 Mon 6 Tue 7 Wed 8 2…" at bounding box center [780, 440] width 1560 height 641
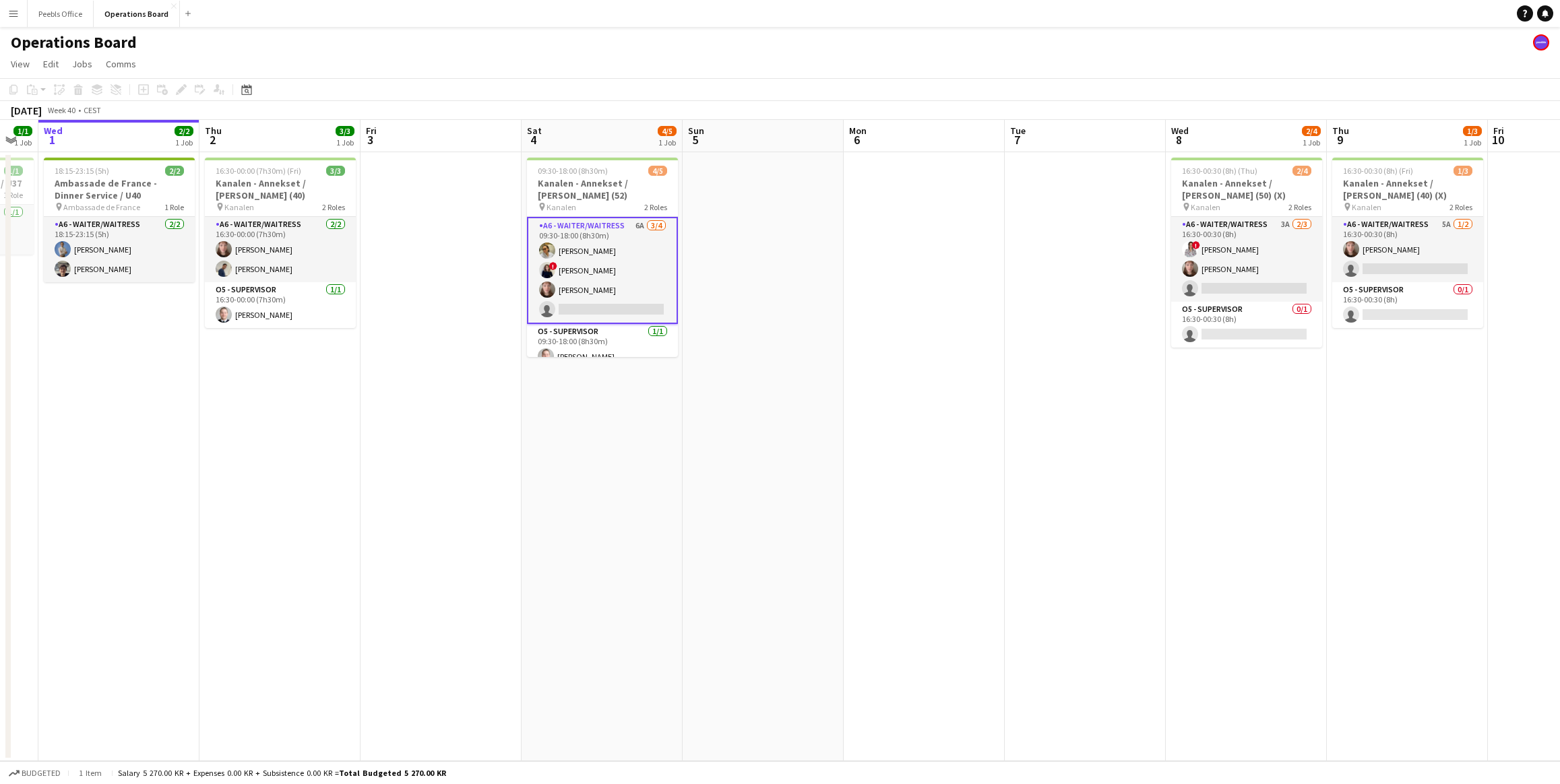
scroll to position [0, 403]
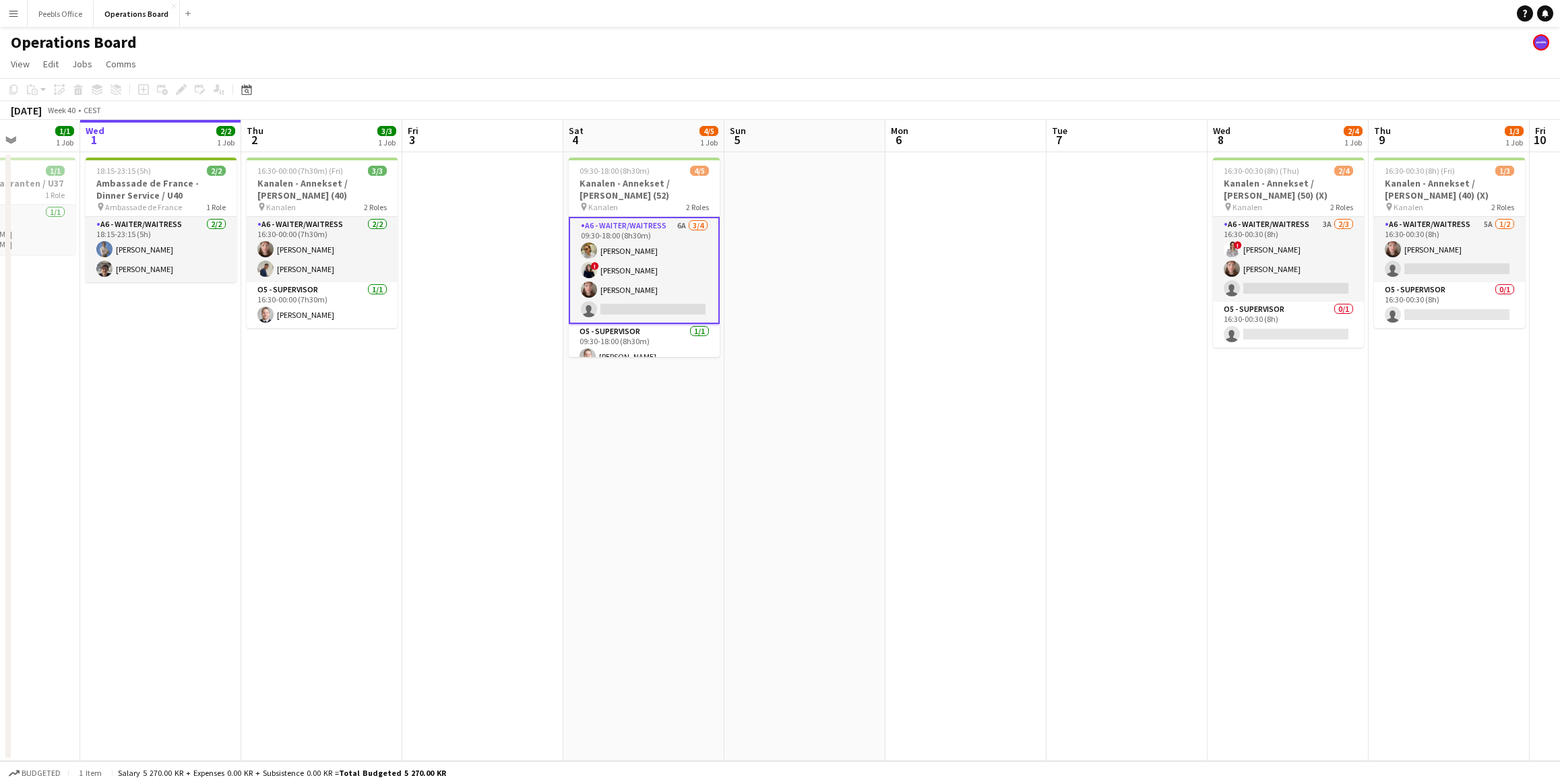
drag, startPoint x: 335, startPoint y: 509, endPoint x: 799, endPoint y: 508, distance: 464.0
click at [799, 508] on app-calendar-viewport "Sun 28 Mon 29 Tue 30 1/1 1 Job Wed 1 2/2 1 Job Thu 2 3/3 1 Job Fri 3 Sat 4 4/5 …" at bounding box center [780, 440] width 1560 height 641
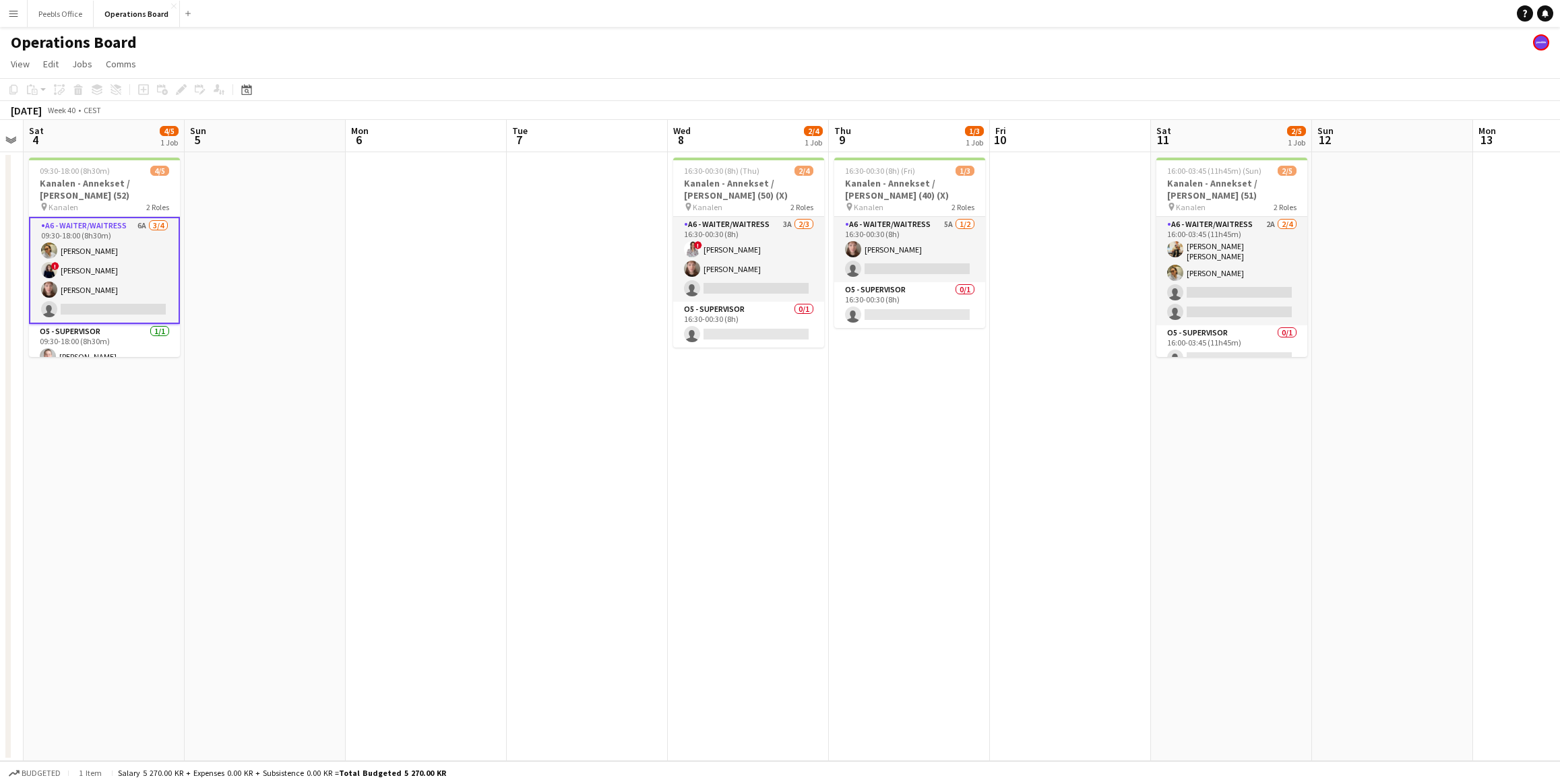
scroll to position [0, 528]
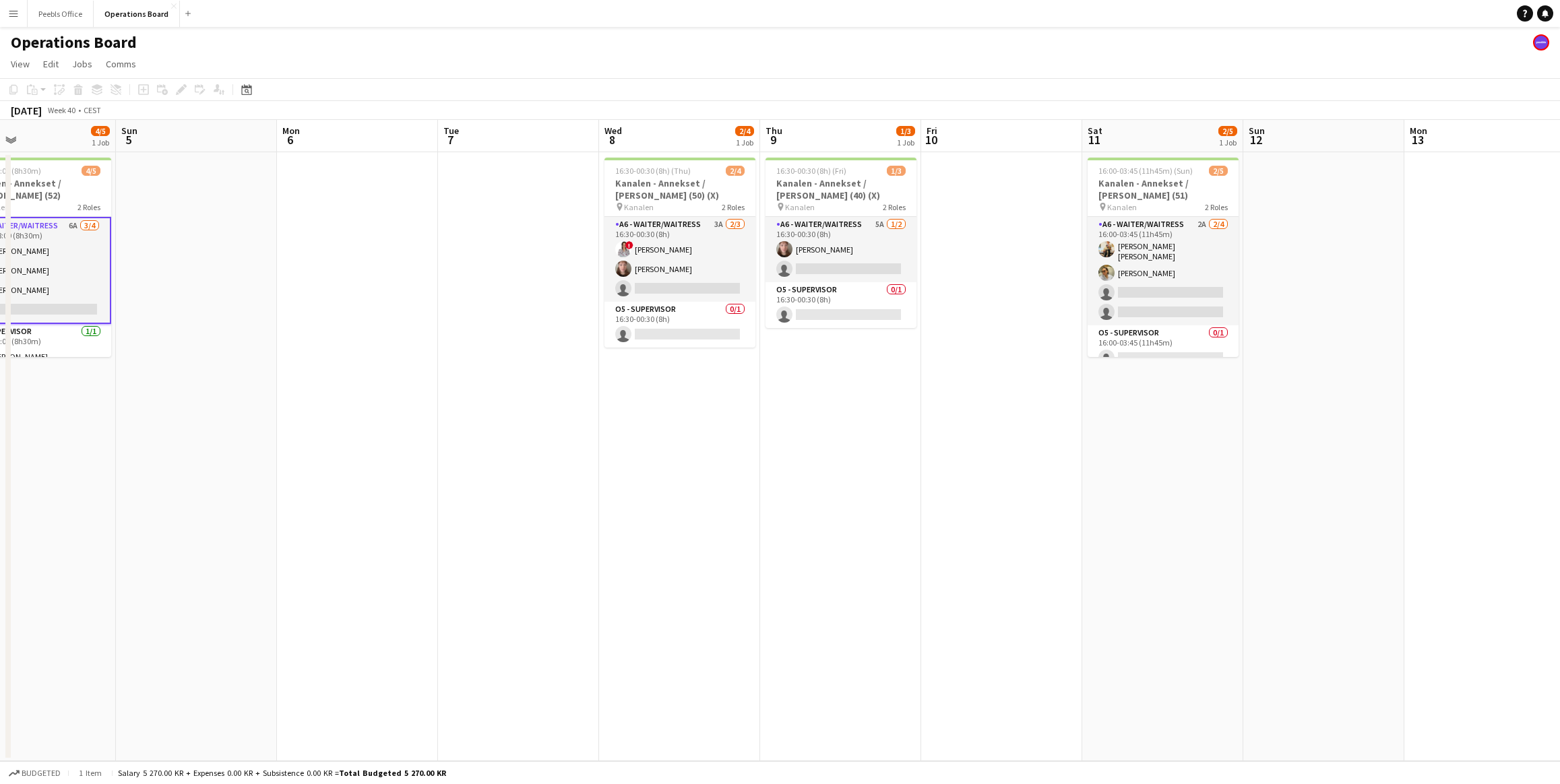
drag, startPoint x: 1041, startPoint y: 501, endPoint x: 433, endPoint y: 542, distance: 609.4
click at [433, 542] on app-calendar-viewport "Wed 1 2/2 1 Job Thu 2 3/3 1 Job Fri 3 Sat 4 4/5 1 Job Sun 5 Mon 6 Tue 7 Wed 8 2…" at bounding box center [780, 440] width 1560 height 641
click at [729, 286] on app-card-role "A6 - WAITER/WAITRESS 3A 2/3 16:30-00:30 (8h) ! Sharon Svarrer pernille nielsen …" at bounding box center [680, 259] width 151 height 85
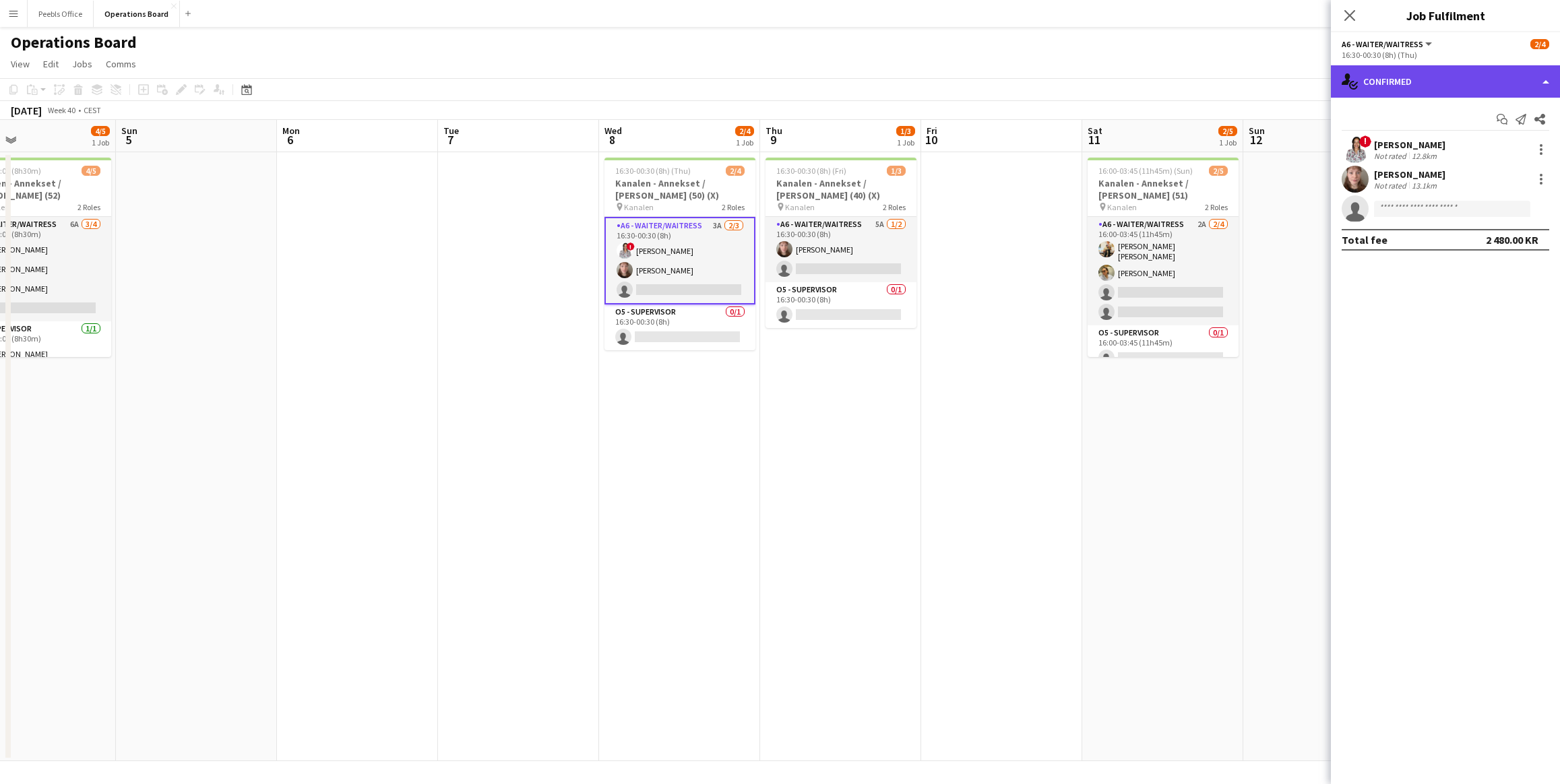
click at [1439, 84] on div "single-neutral-actions-check-2 Confirmed" at bounding box center [1446, 82] width 229 height 32
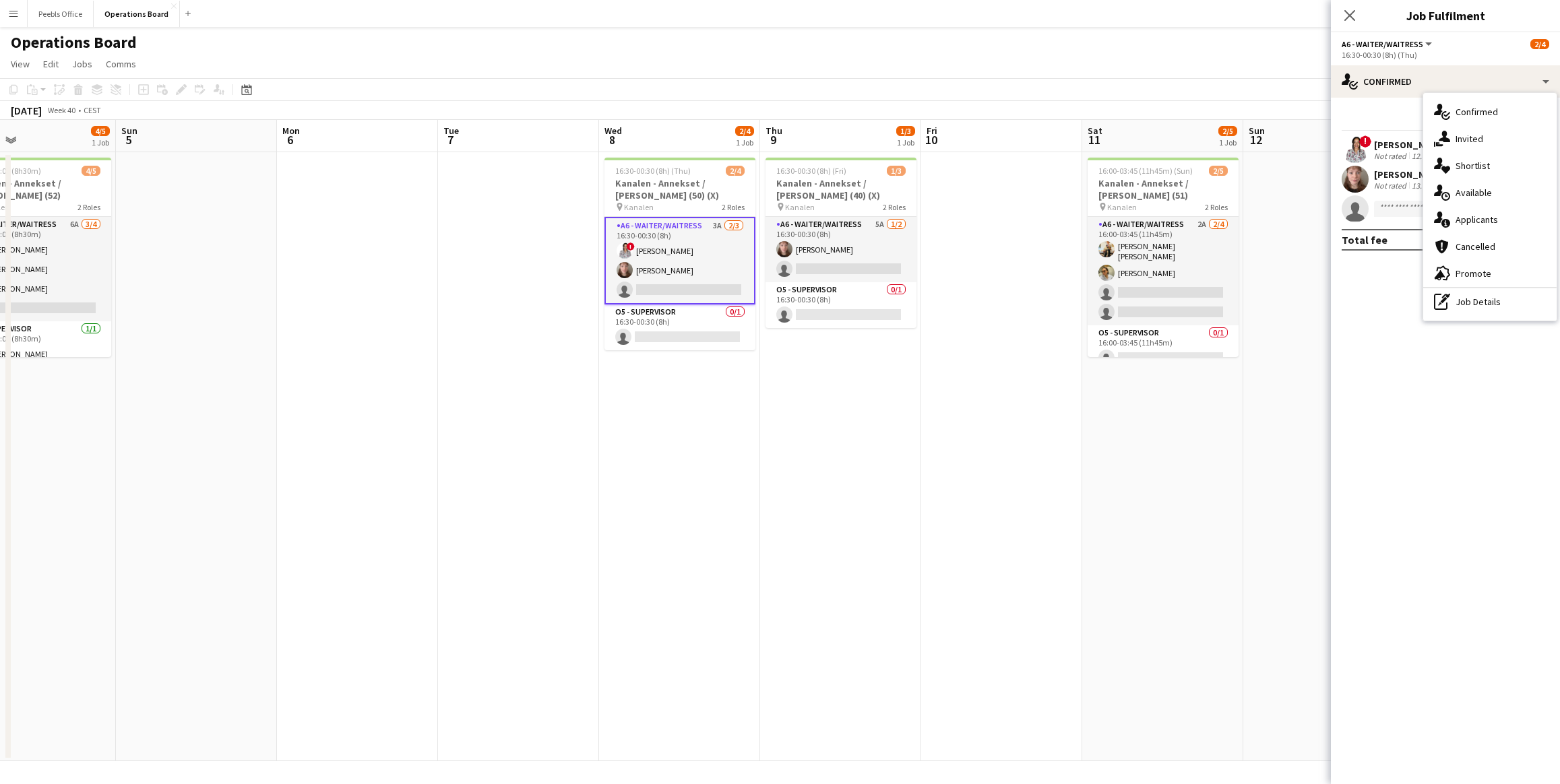
click at [1472, 225] on span "Applicants" at bounding box center [1476, 218] width 42 height 12
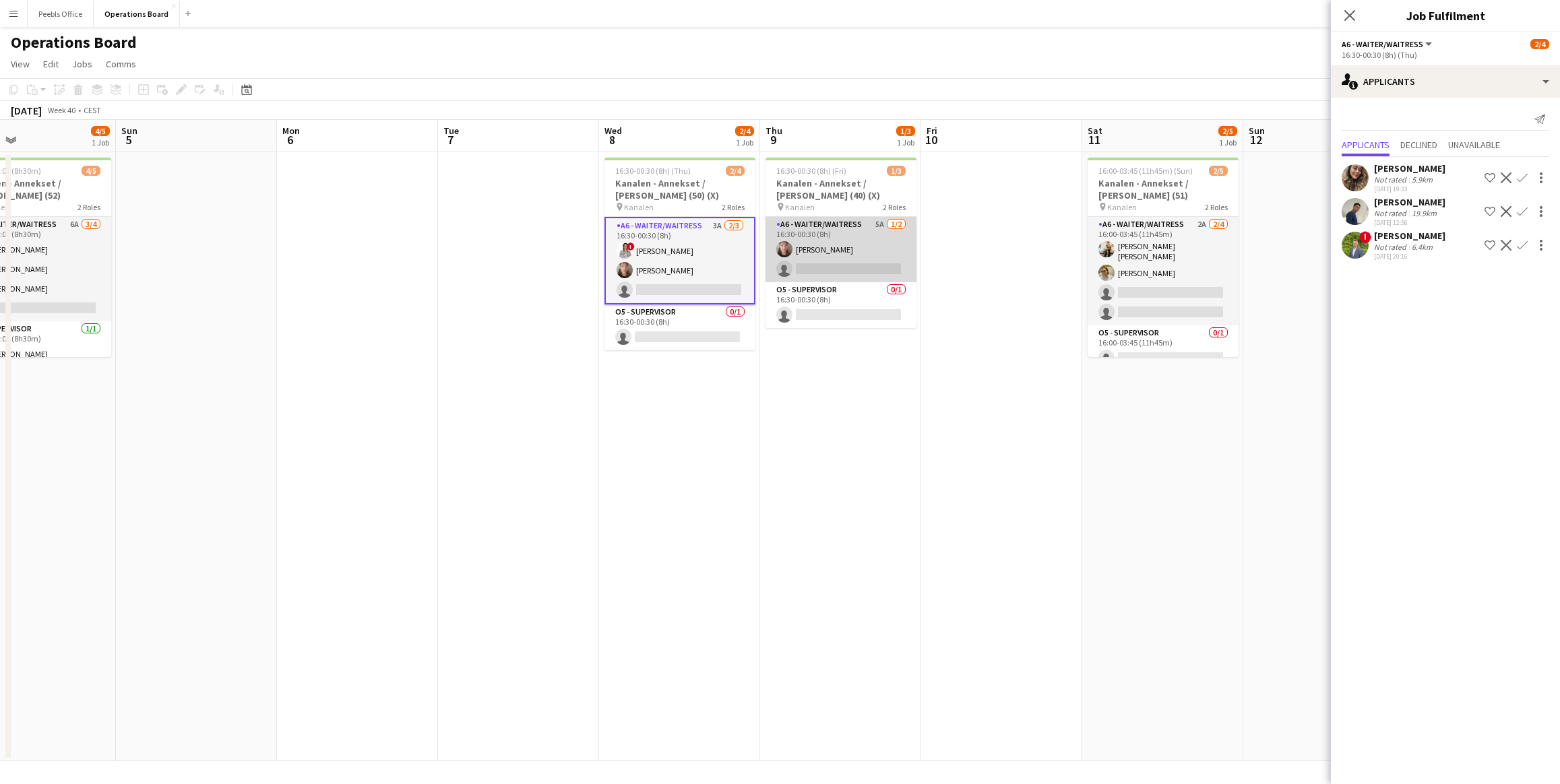
click at [850, 258] on app-card-role "A6 - WAITER/WAITRESS 5A 1/2 16:30-00:30 (8h) pernille nielsen single-neutral-ac…" at bounding box center [841, 249] width 151 height 66
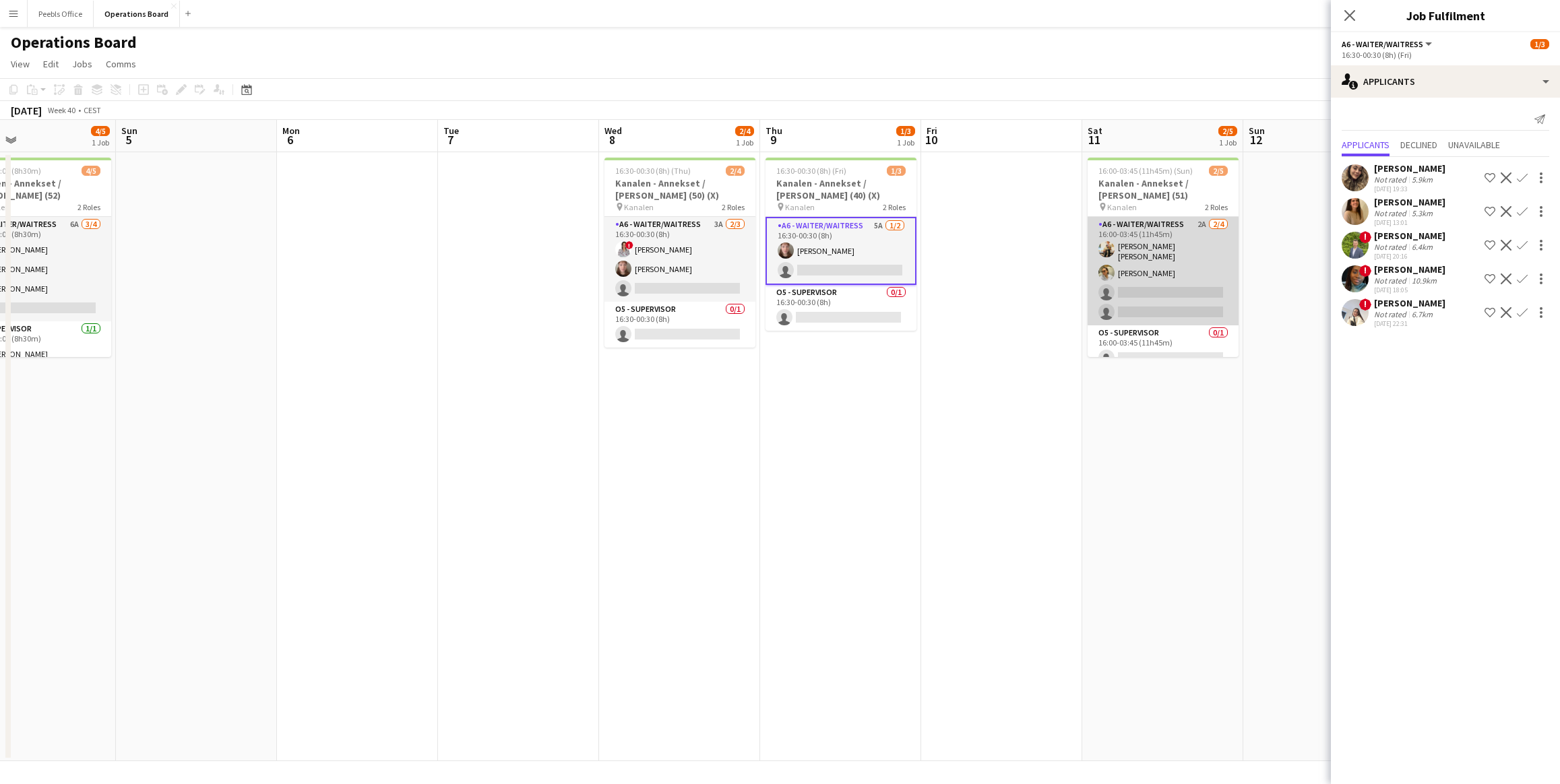
click at [1158, 297] on app-card-role "A6 - WAITER/WAITRESS 2A 2/4 16:00-03:45 (11h45m) Agnieszka Irena Chrzan Huttig …" at bounding box center [1163, 271] width 151 height 109
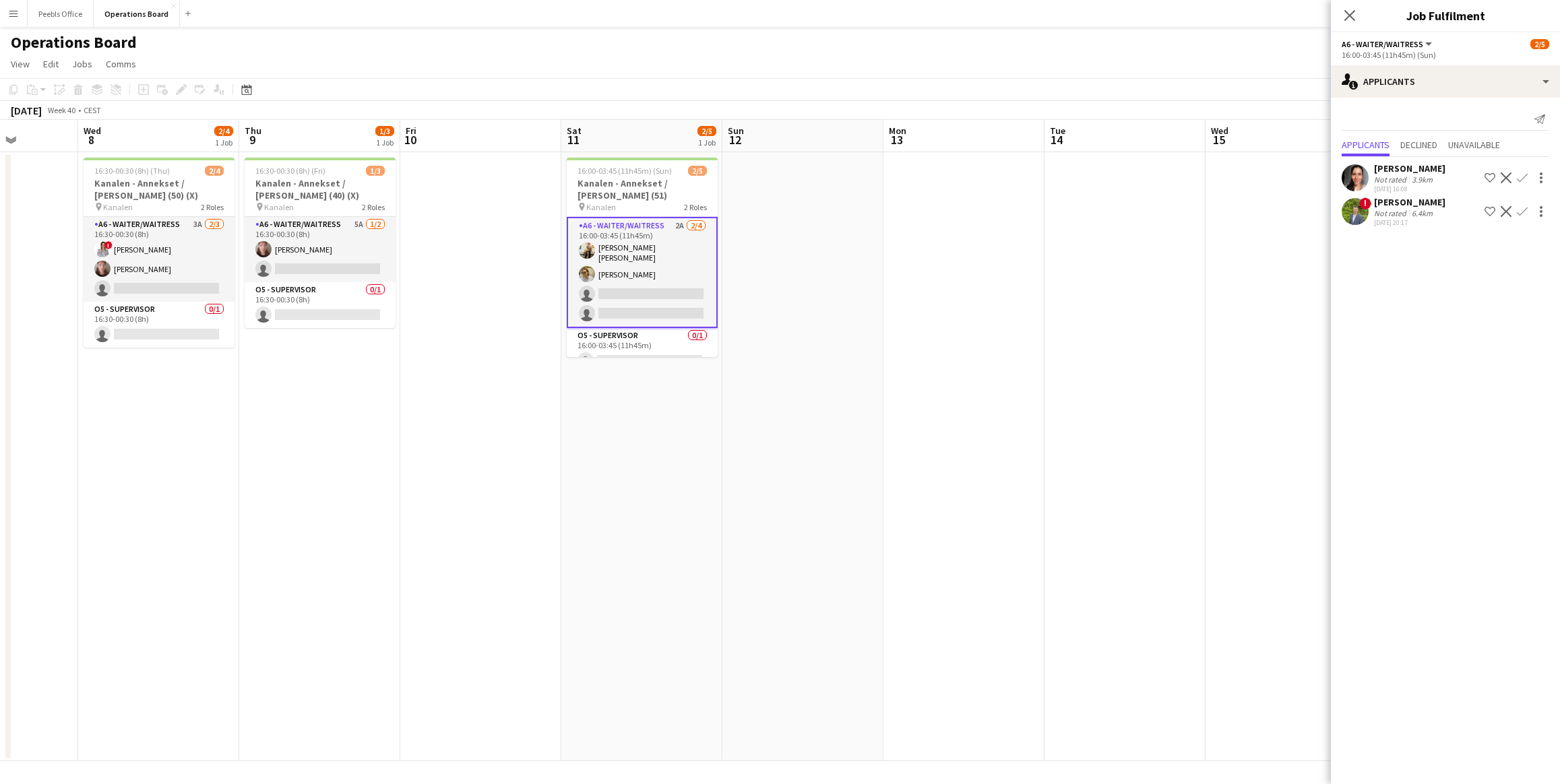
drag, startPoint x: 1199, startPoint y: 487, endPoint x: 678, endPoint y: 557, distance: 525.7
click at [678, 557] on app-calendar-viewport "Sat 4 4/5 1 Job Sun 5 Mon 6 Tue 7 Wed 8 2/4 1 Job Thu 9 1/3 1 Job Fri 10 Sat 11…" at bounding box center [780, 440] width 1560 height 641
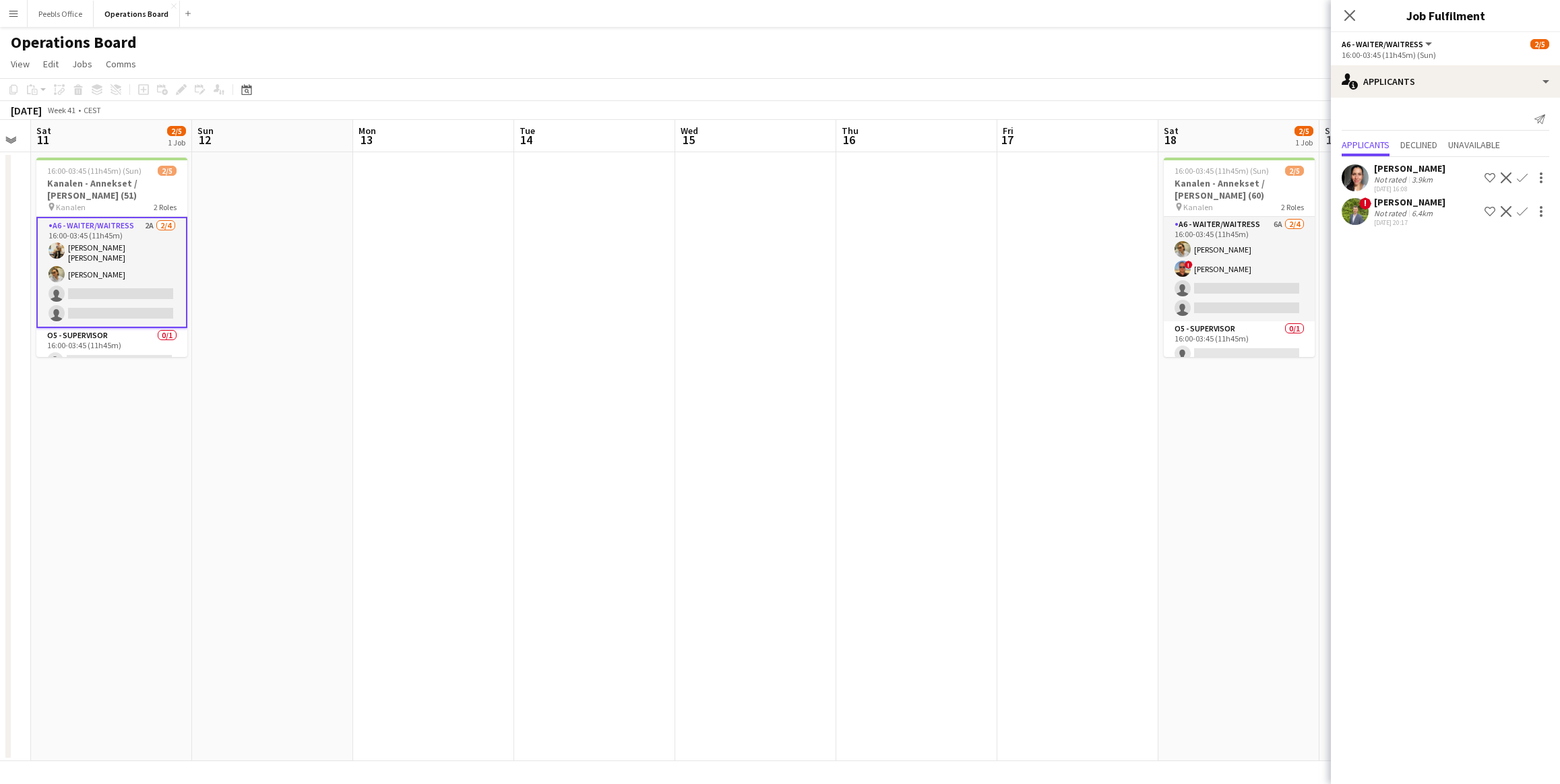
drag, startPoint x: 1071, startPoint y: 503, endPoint x: 542, endPoint y: 579, distance: 534.4
click at [542, 579] on app-calendar-viewport "Wed 8 2/4 1 Job Thu 9 1/3 1 Job Fri 10 Sat 11 2/5 1 Job Sun 12 Mon 13 Tue 14 We…" at bounding box center [780, 440] width 1560 height 641
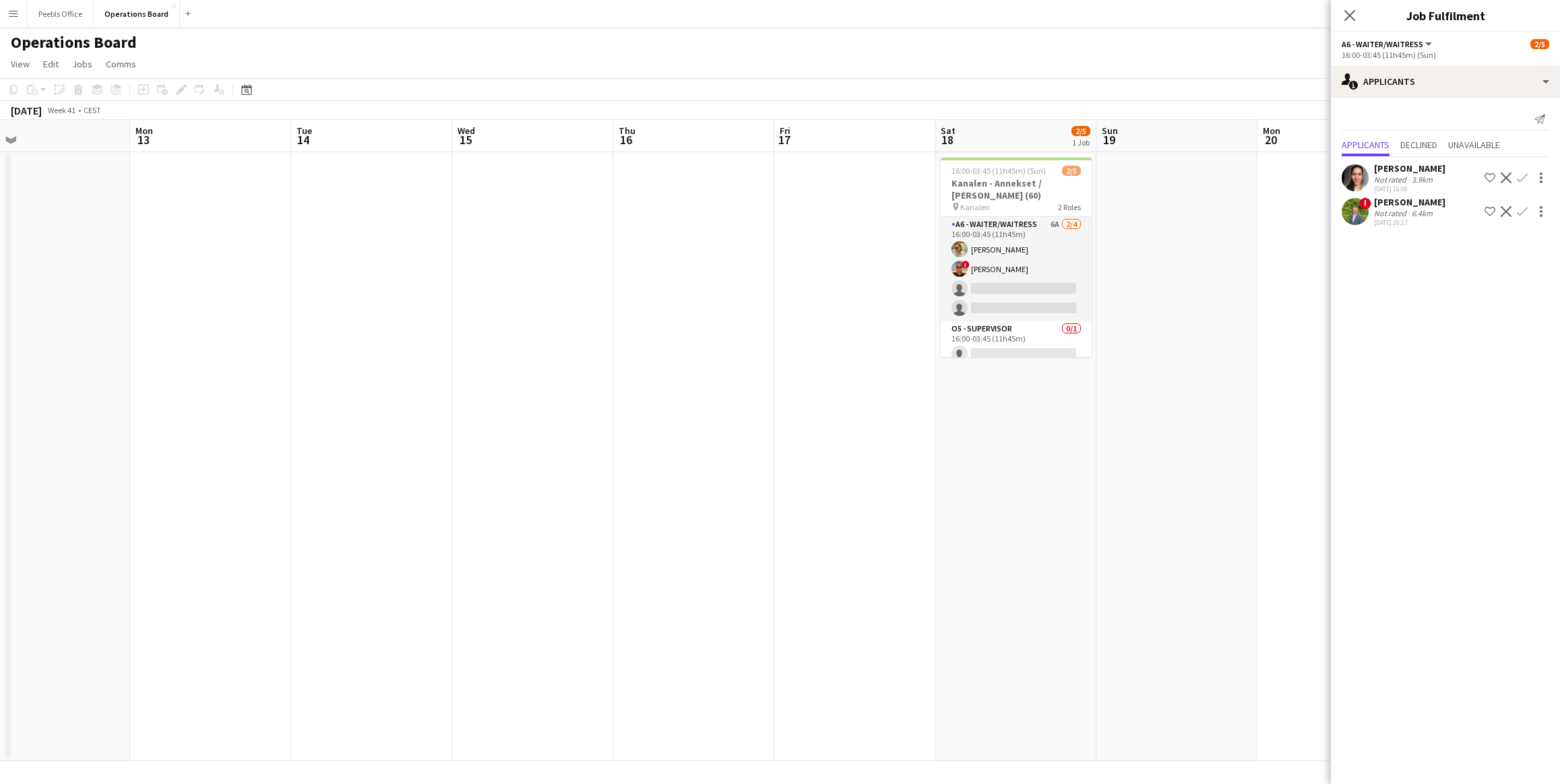
scroll to position [0, 550]
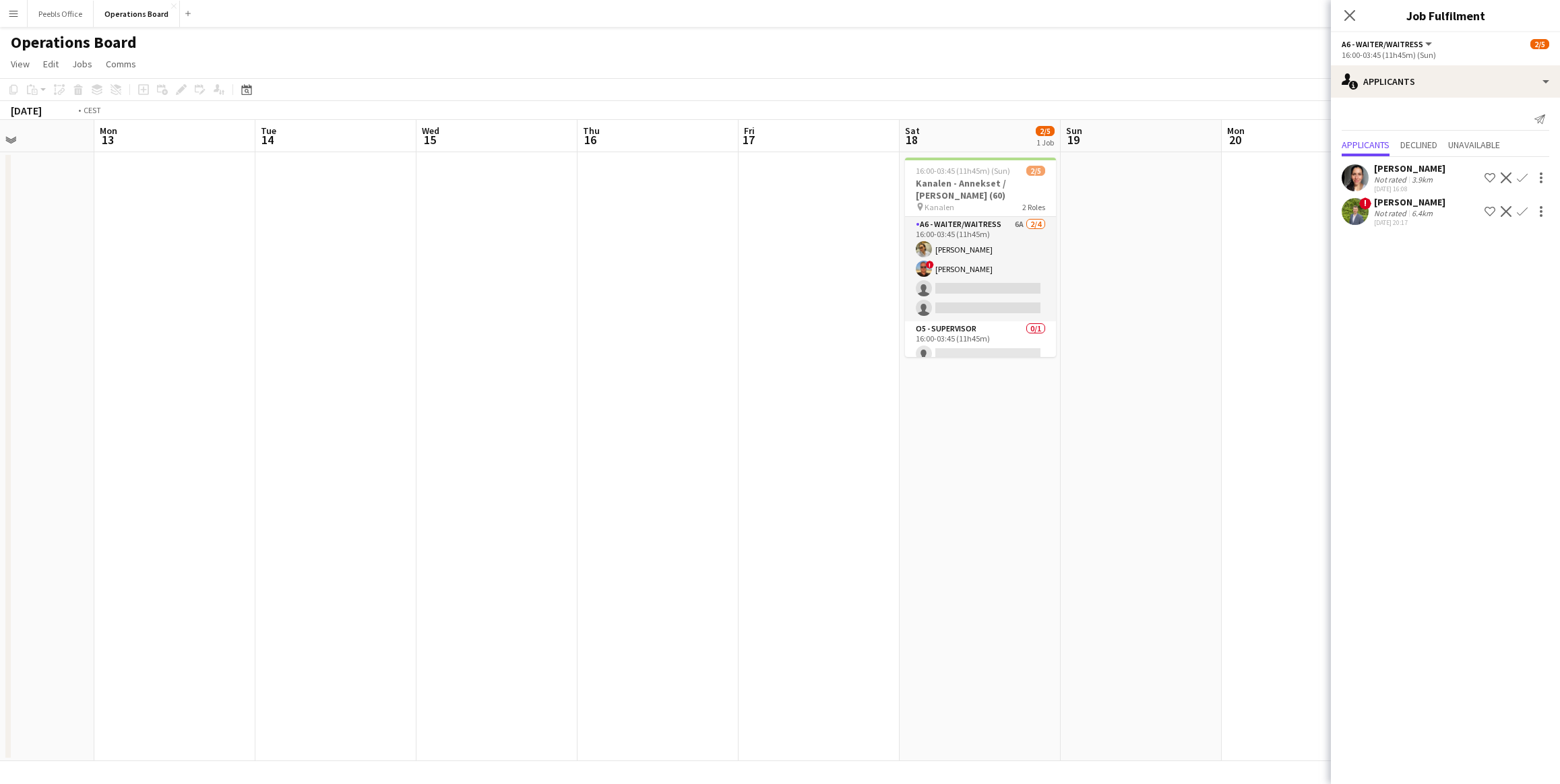
drag, startPoint x: 957, startPoint y: 543, endPoint x: 537, endPoint y: 574, distance: 421.1
click at [537, 574] on app-calendar-viewport "Thu 9 1/3 1 Job Fri 10 Sat 11 2/5 1 Job Sun 12 Mon 13 Tue 14 Wed 15 Thu 16 Fri …" at bounding box center [780, 440] width 1560 height 641
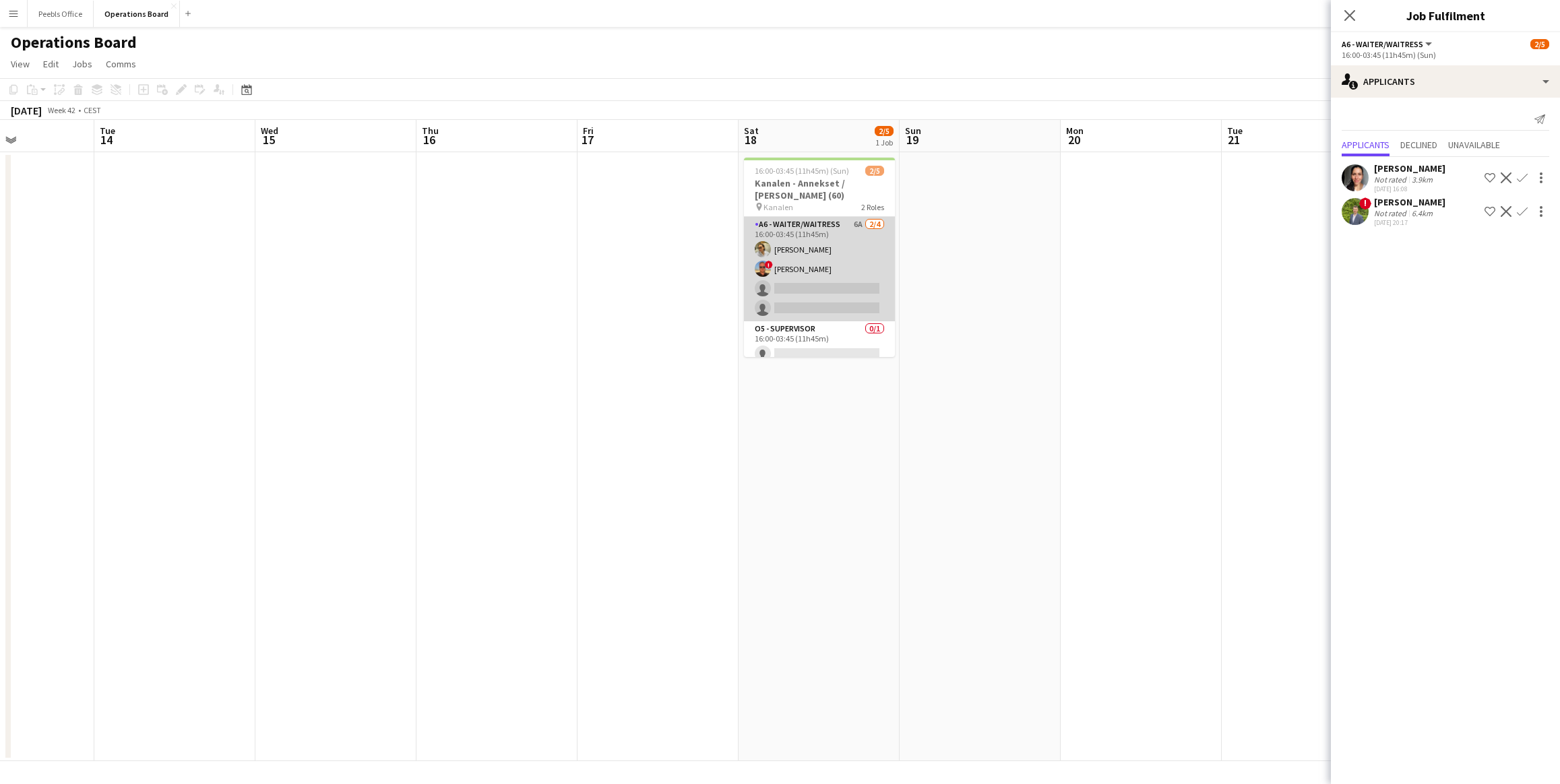
click at [807, 272] on app-card-role "A6 - WAITER/WAITRESS 6A 2/4 16:00-03:45 (11h45m) Tuiaara Kirova ! Patrick Dolan…" at bounding box center [820, 269] width 151 height 104
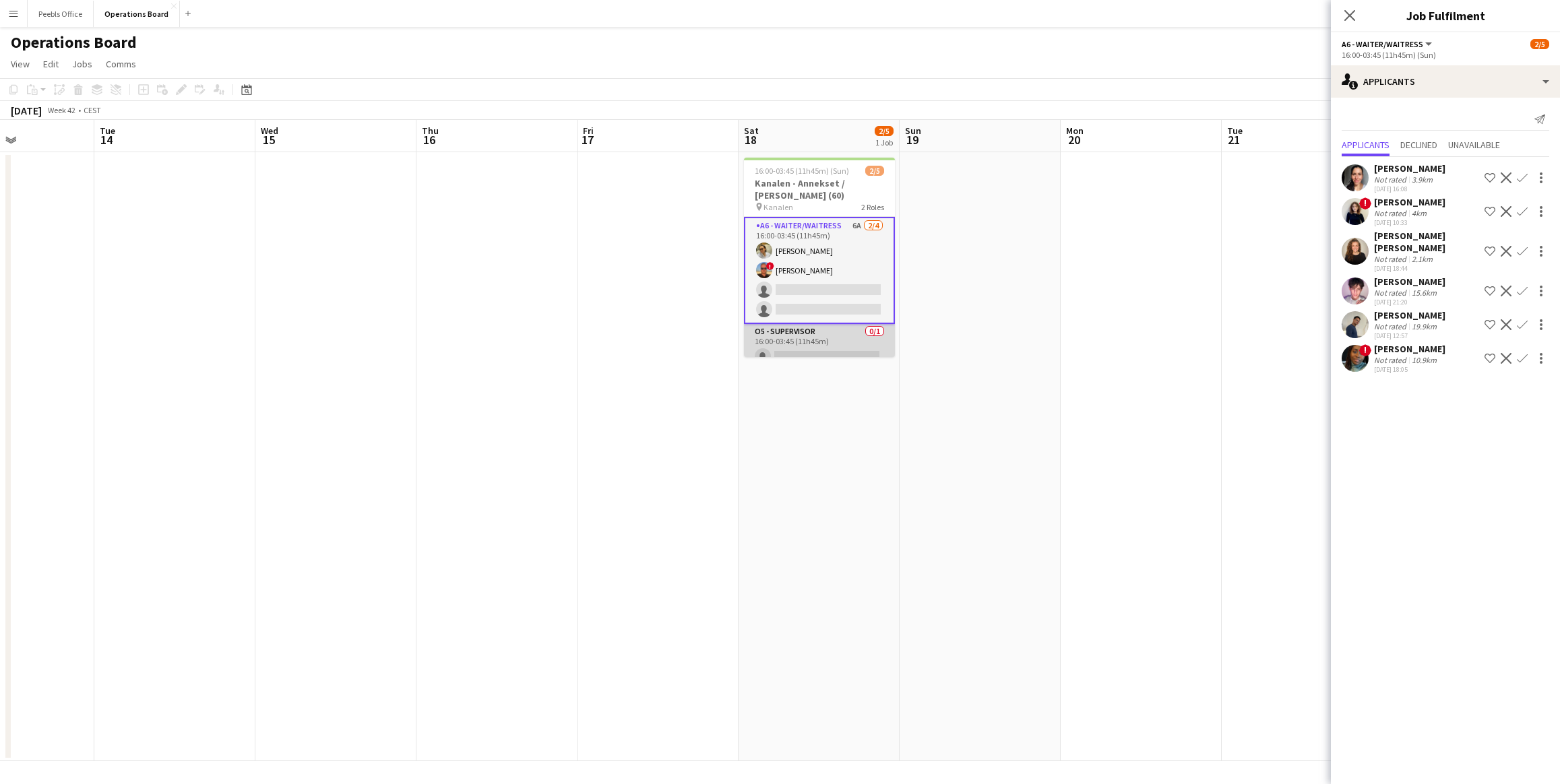
click at [829, 343] on app-card-role "O5 - SUPERVISOR 0/1 16:00-03:45 (11h45m) single-neutral-actions" at bounding box center [820, 346] width 151 height 46
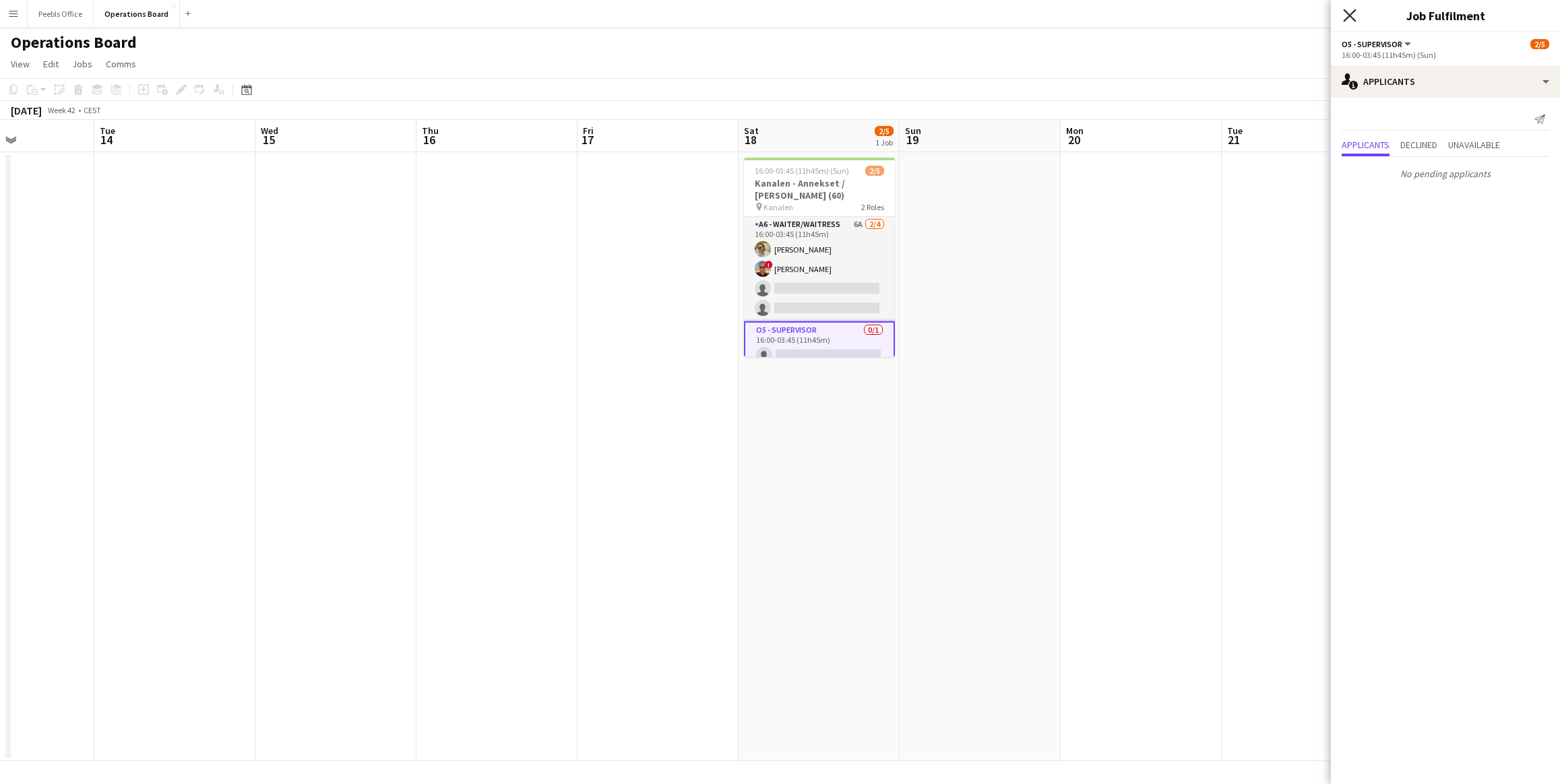
click at [1351, 20] on icon "Close pop-in" at bounding box center [1349, 15] width 13 height 13
